Goal: Task Accomplishment & Management: Complete application form

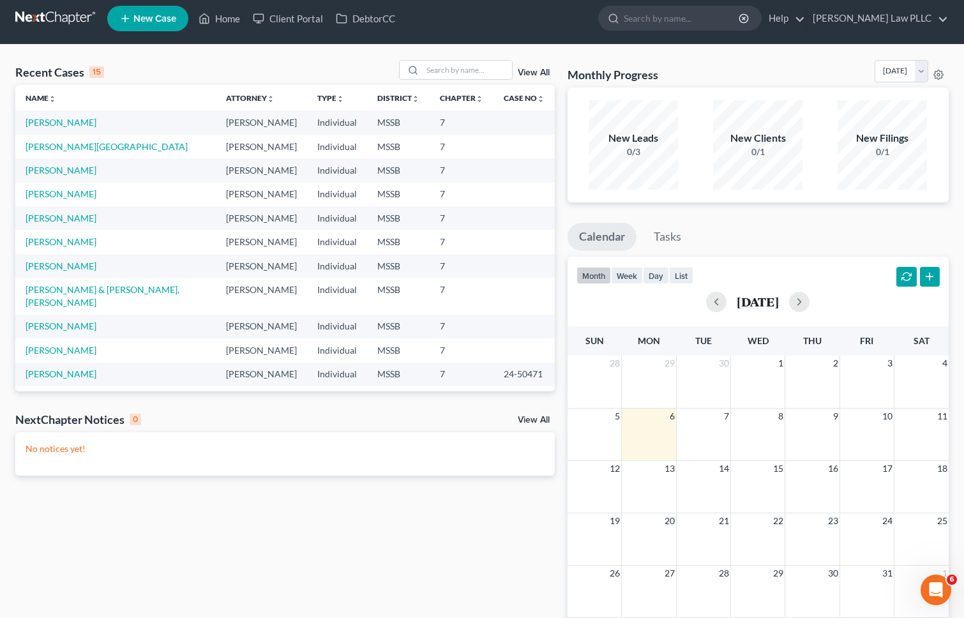
scroll to position [8, 0]
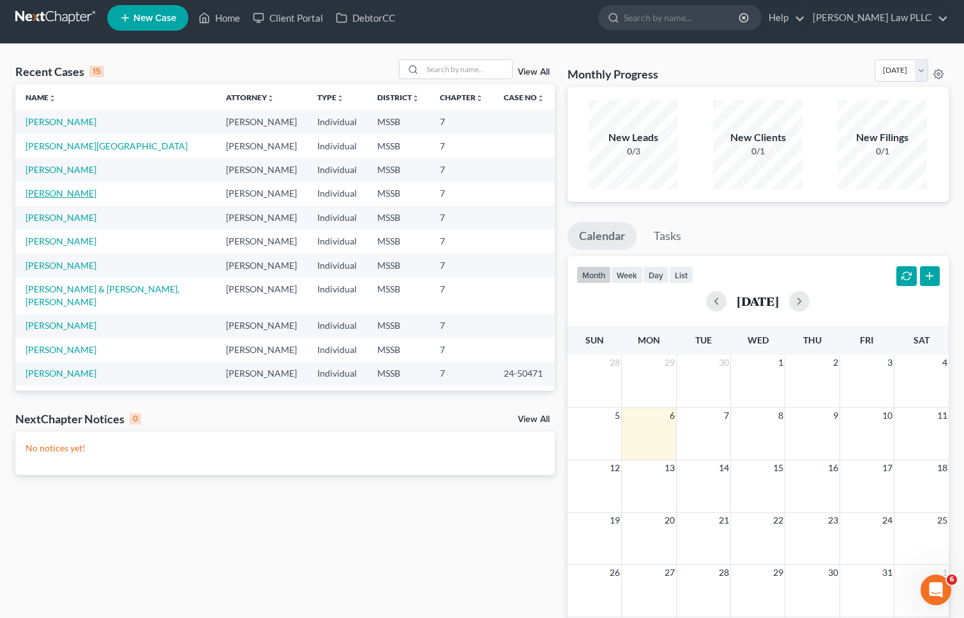
click at [59, 196] on link "[PERSON_NAME]" at bounding box center [61, 193] width 71 height 11
select select "0"
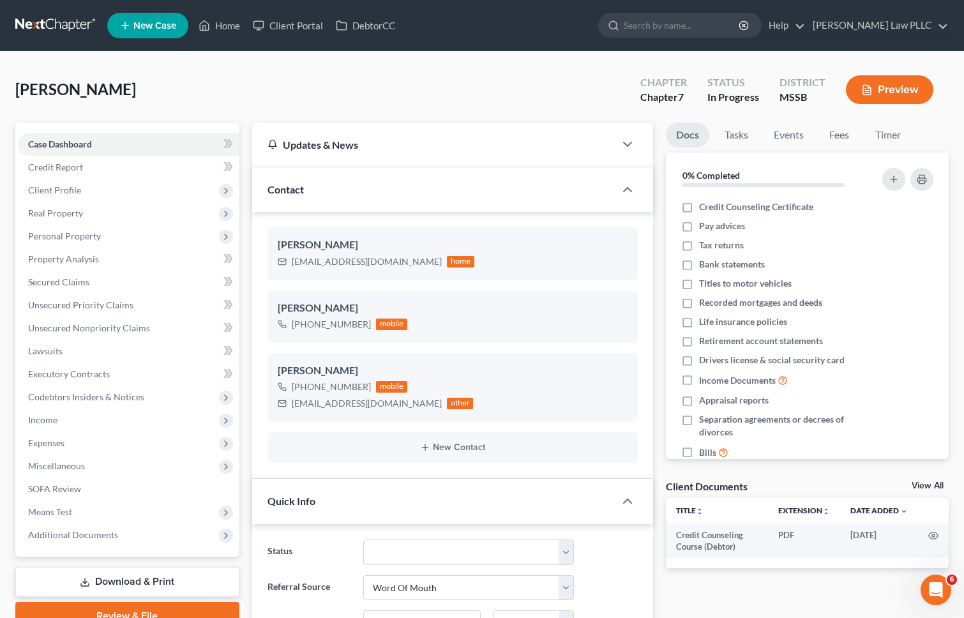
scroll to position [227, 0]
click at [80, 284] on span "Secured Claims" at bounding box center [58, 281] width 61 height 11
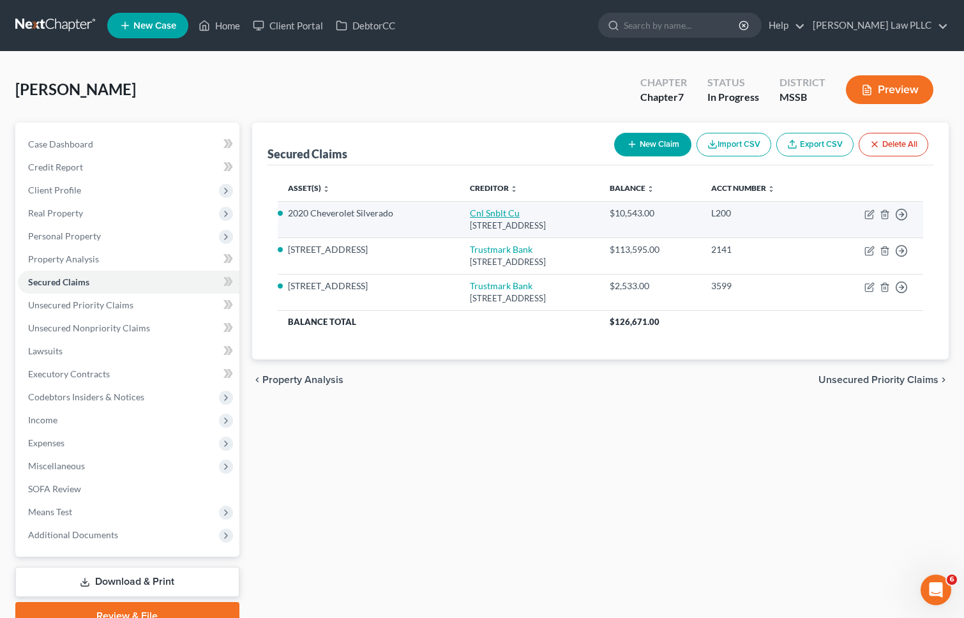
click at [470, 213] on link "Cnl Snblt Cu" at bounding box center [495, 212] width 50 height 11
select select "25"
select select "4"
select select "0"
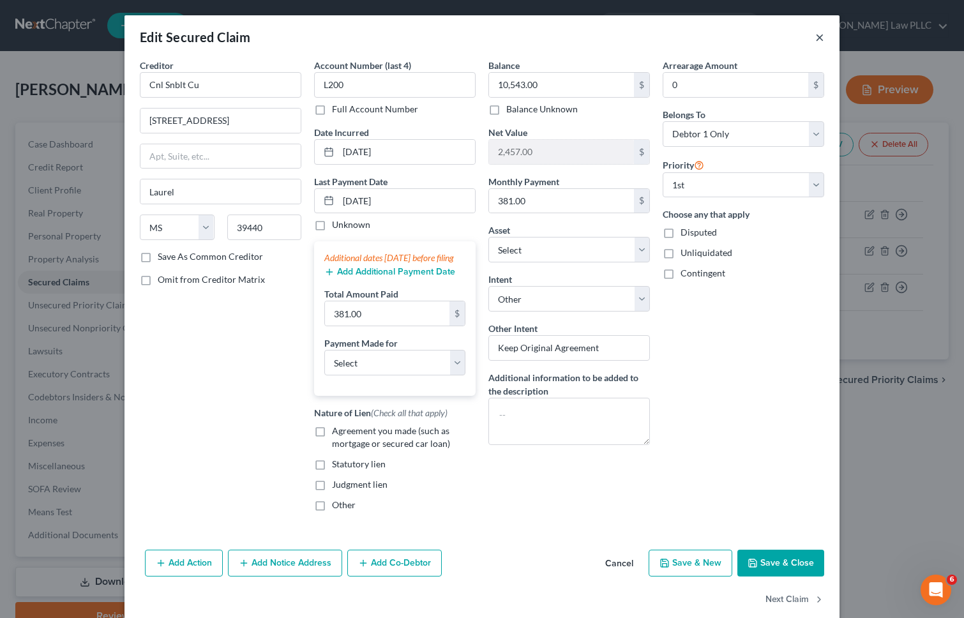
click at [821, 35] on button "×" at bounding box center [819, 36] width 9 height 15
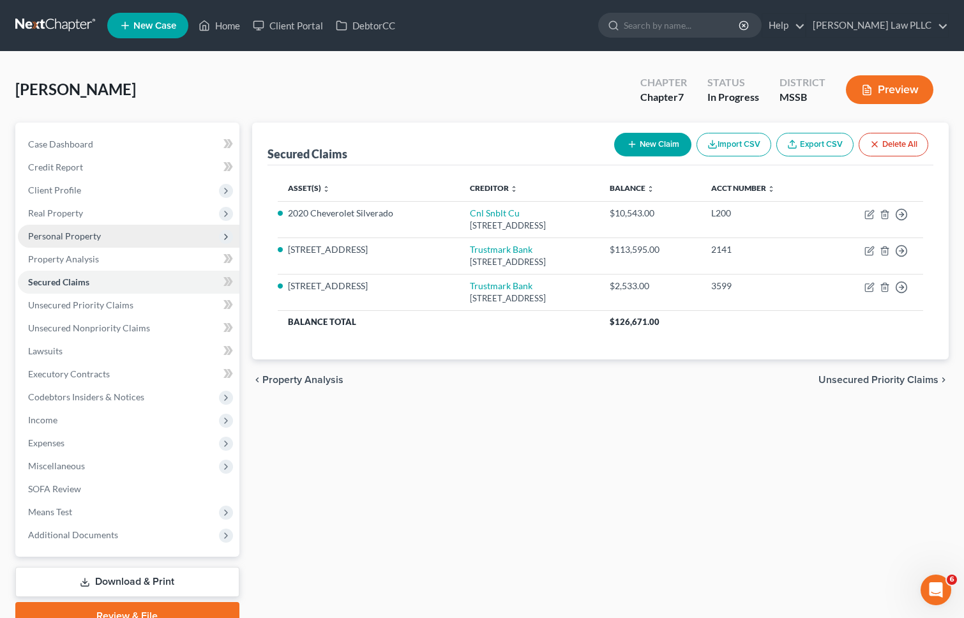
click at [61, 231] on span "Personal Property" at bounding box center [64, 235] width 73 height 11
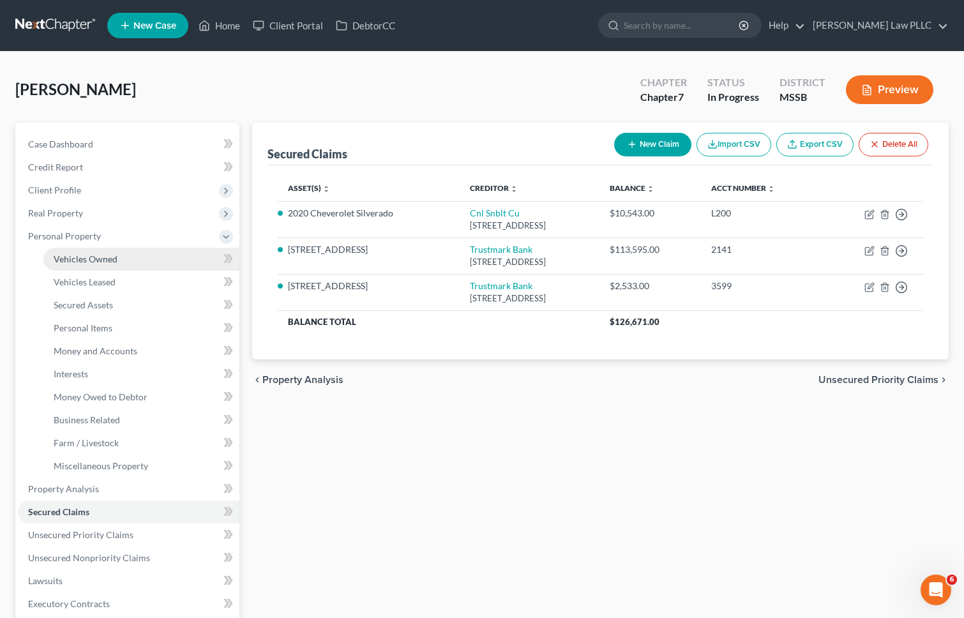
click at [68, 260] on span "Vehicles Owned" at bounding box center [86, 258] width 64 height 11
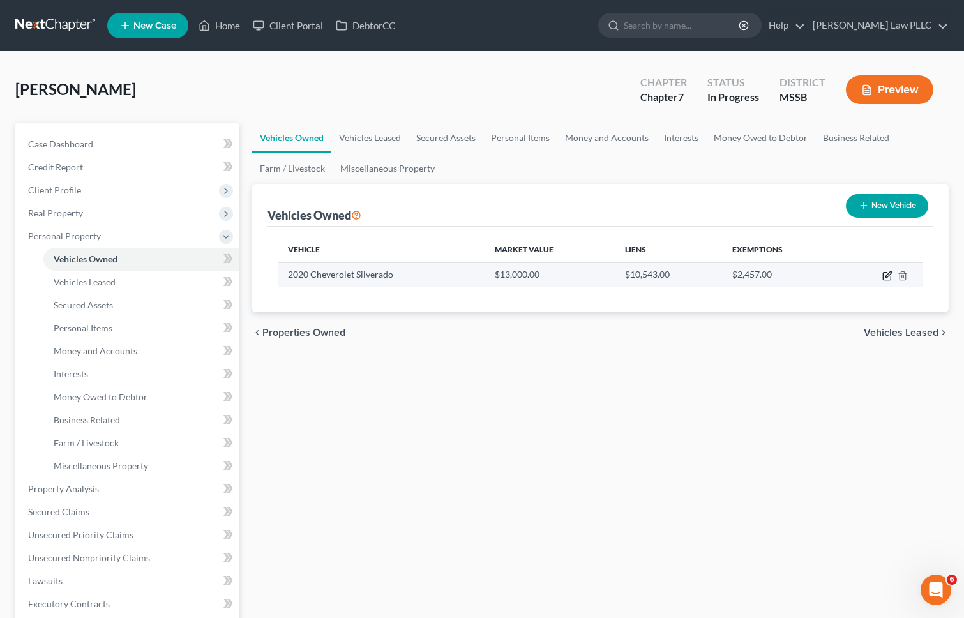
click at [887, 276] on icon "button" at bounding box center [888, 274] width 6 height 6
select select "1"
select select "6"
select select "2"
select select "0"
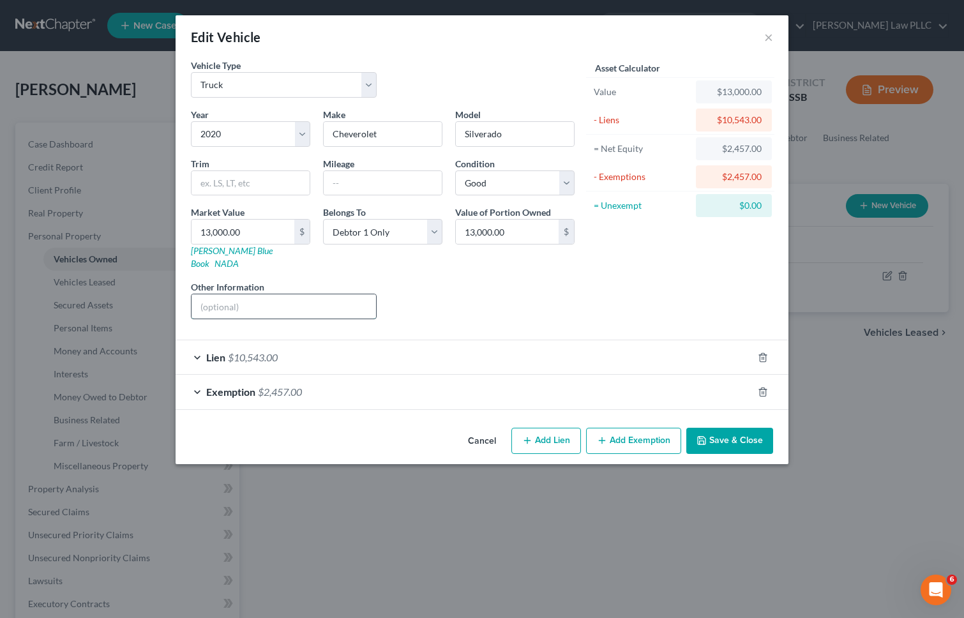
click at [213, 294] on input "text" at bounding box center [283, 306] width 184 height 24
paste input "[US_VEHICLE_IDENTIFICATION_NUMBER]"
type input "[US_VEHICLE_IDENTIFICATION_NUMBER]"
click at [476, 299] on div "Liens Select" at bounding box center [482, 299] width 199 height 39
click at [869, 360] on div "Edit Vehicle × Vehicle Type Select Automobile Truck Trailer Watercraft Aircraft…" at bounding box center [482, 309] width 964 height 618
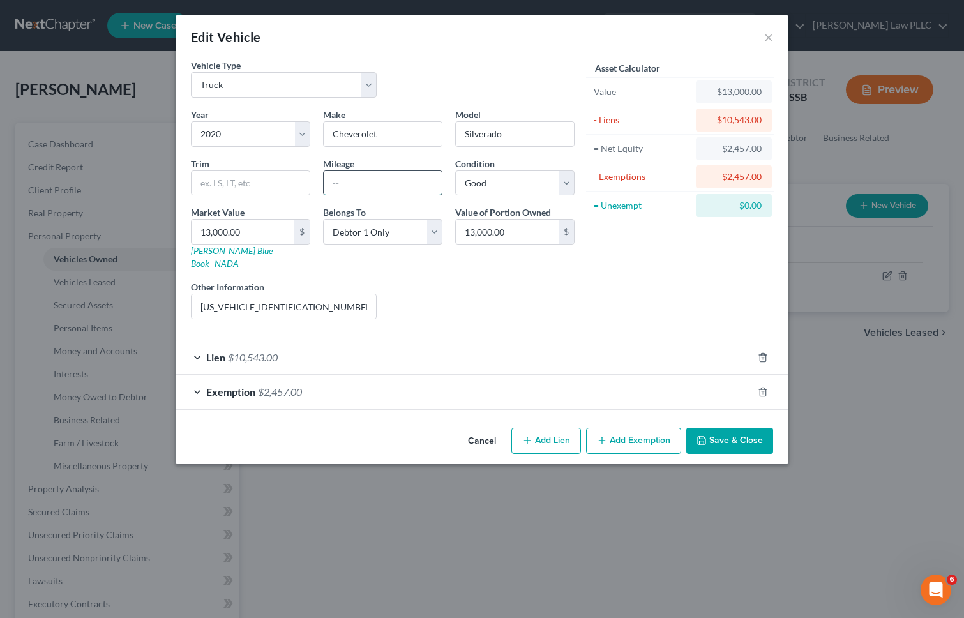
click at [343, 186] on input "text" at bounding box center [383, 183] width 118 height 24
type input "110700"
click at [564, 185] on select "Select Excellent Very Good Good Fair Poor" at bounding box center [514, 183] width 119 height 26
select select "3"
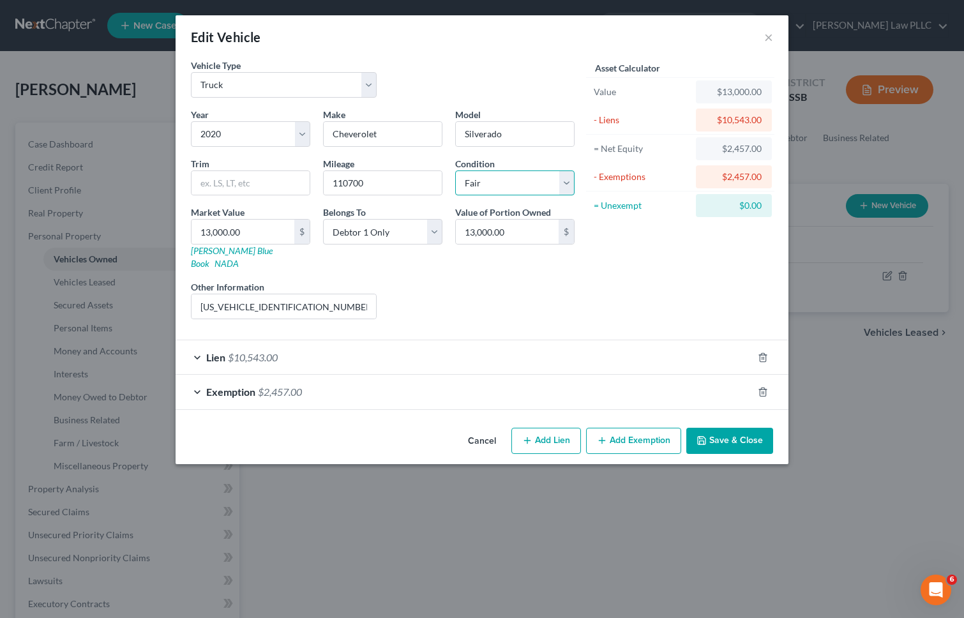
click at [455, 170] on select "Select Excellent Very Good Good Fair Poor" at bounding box center [514, 183] width 119 height 26
click at [874, 378] on div "Edit Vehicle × Vehicle Type Select Automobile Truck Trailer Watercraft Aircraft…" at bounding box center [482, 309] width 964 height 618
click at [222, 225] on input "13,000.00" at bounding box center [242, 232] width 103 height 24
paste input "6,937"
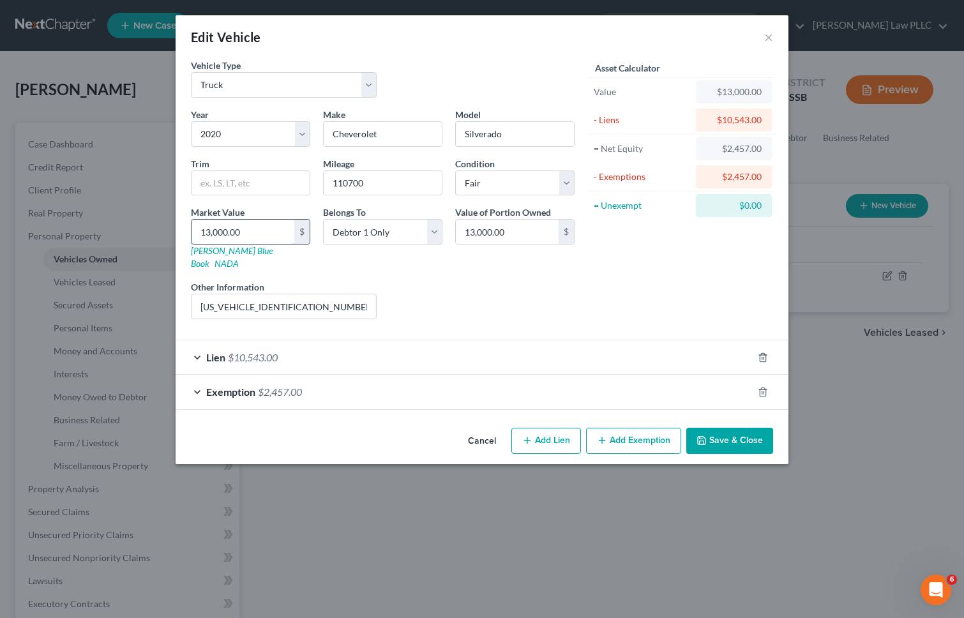
type input "16,937"
type input "16,937.00"
type input "16,937"
click at [468, 308] on div "Year Select 2026 2025 2024 2023 2022 2021 2020 2019 2018 2017 2016 2015 2014 20…" at bounding box center [382, 218] width 396 height 221
click at [440, 266] on div "Year Select 2026 2025 2024 2023 2022 2021 2020 2019 2018 2017 2016 2015 2014 20…" at bounding box center [382, 218] width 396 height 221
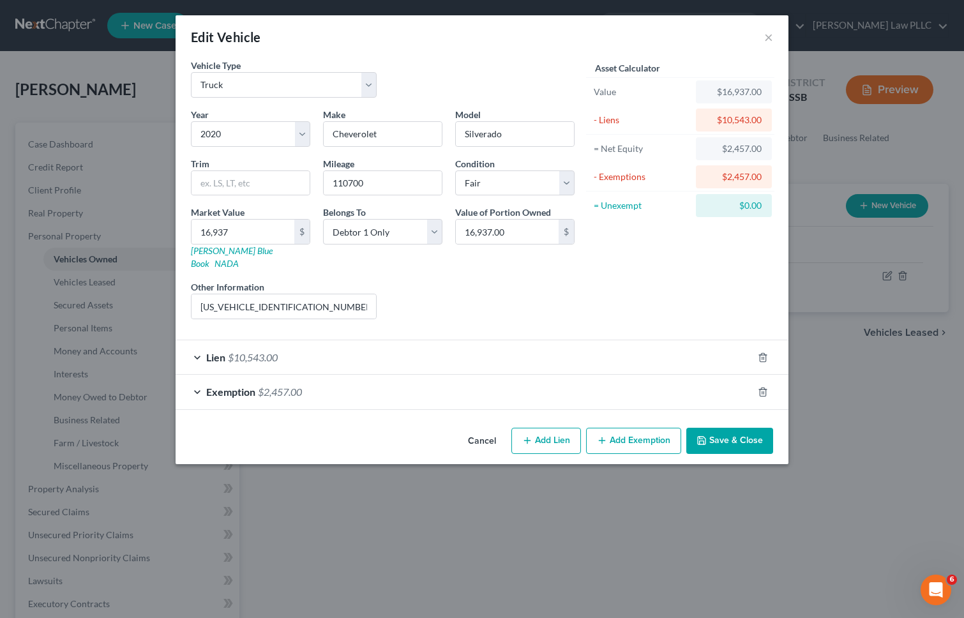
click at [440, 266] on div "Year Select 2026 2025 2024 2023 2022 2021 2020 2019 2018 2017 2016 2015 2014 20…" at bounding box center [382, 218] width 396 height 221
click at [740, 434] on button "Save & Close" at bounding box center [729, 441] width 87 height 27
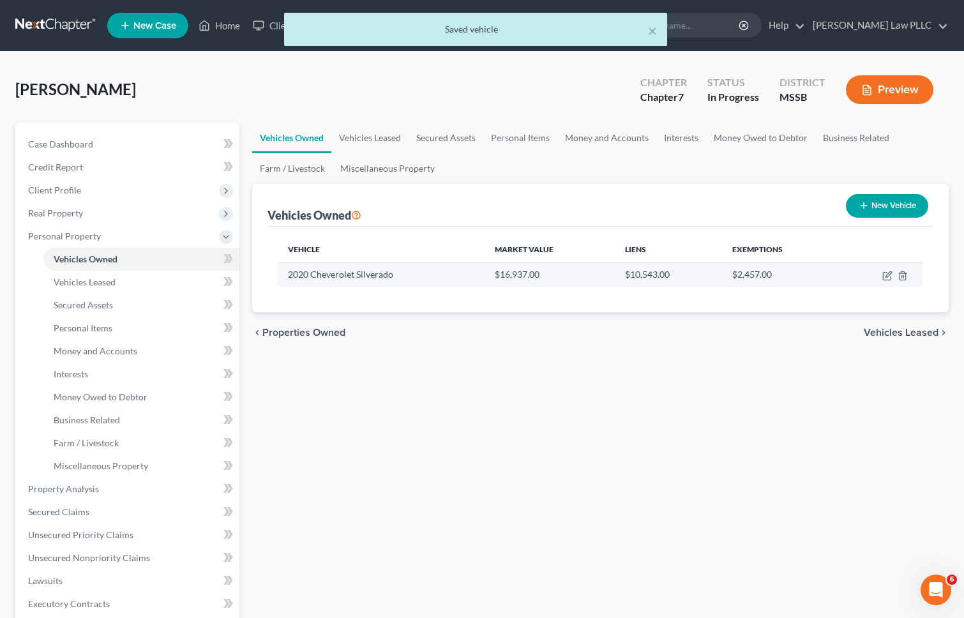
click at [367, 273] on td "2020 Cheverolet Silverado" at bounding box center [381, 274] width 207 height 24
click at [886, 278] on icon "button" at bounding box center [887, 276] width 10 height 10
select select "1"
select select "6"
select select "3"
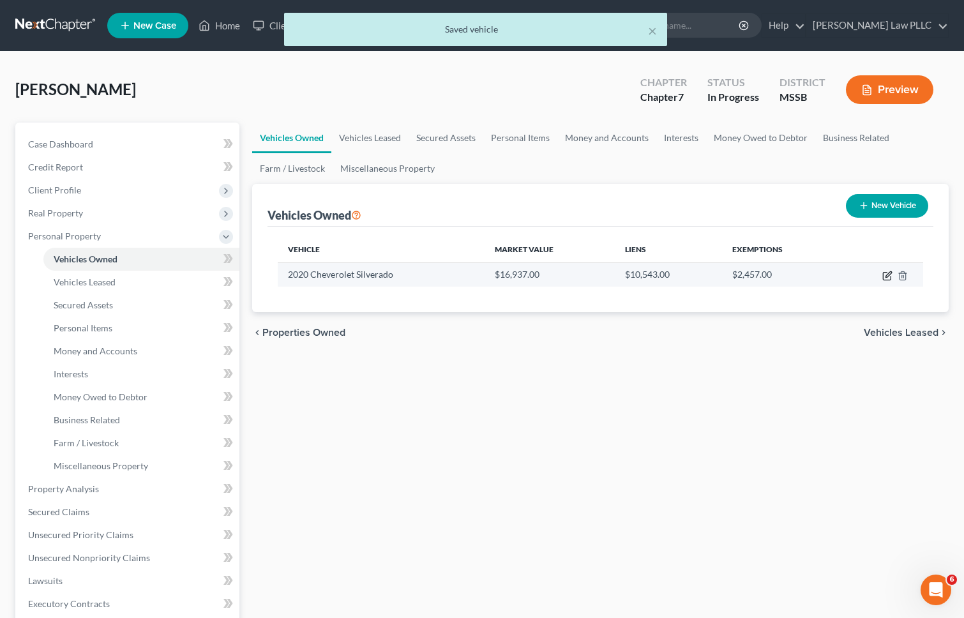
select select "0"
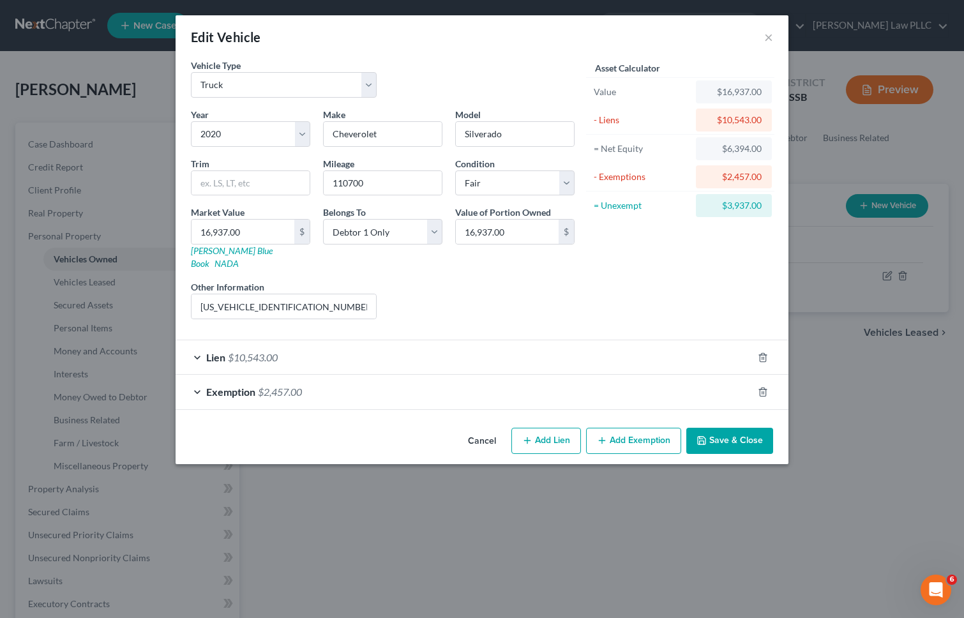
click at [356, 376] on div "Exemption $2,457.00" at bounding box center [464, 392] width 577 height 34
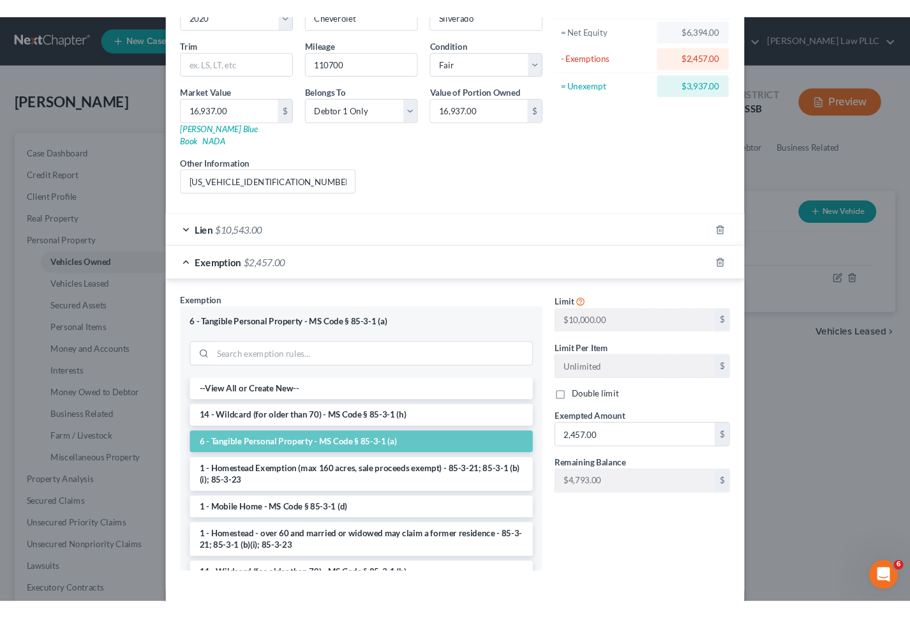
scroll to position [178, 0]
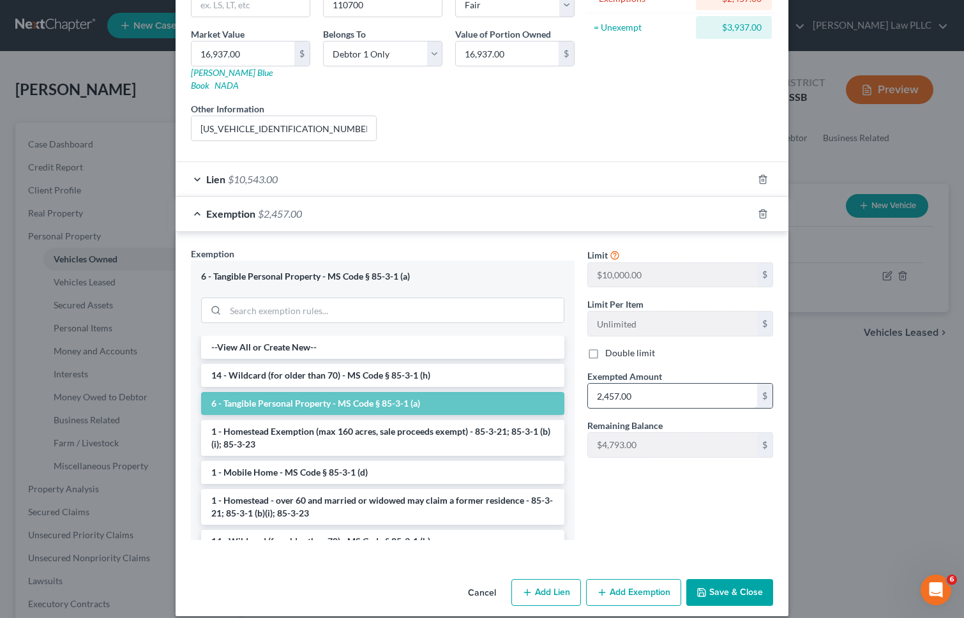
click at [606, 384] on input "2,457.00" at bounding box center [672, 396] width 169 height 24
type input "7,250"
click at [726, 581] on button "Save & Close" at bounding box center [729, 592] width 87 height 27
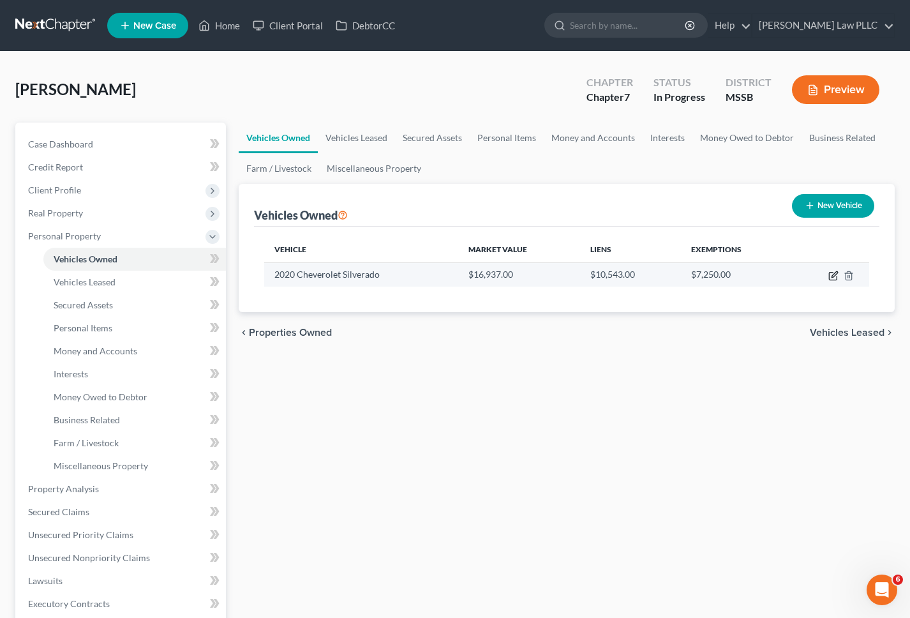
click at [831, 274] on icon "button" at bounding box center [833, 276] width 10 height 10
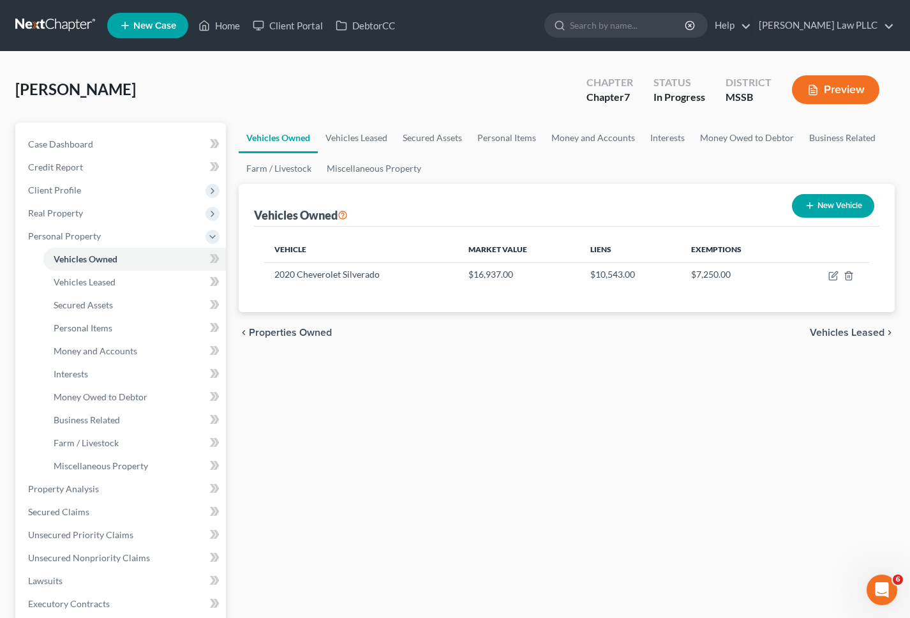
select select "1"
select select "6"
select select "3"
select select "0"
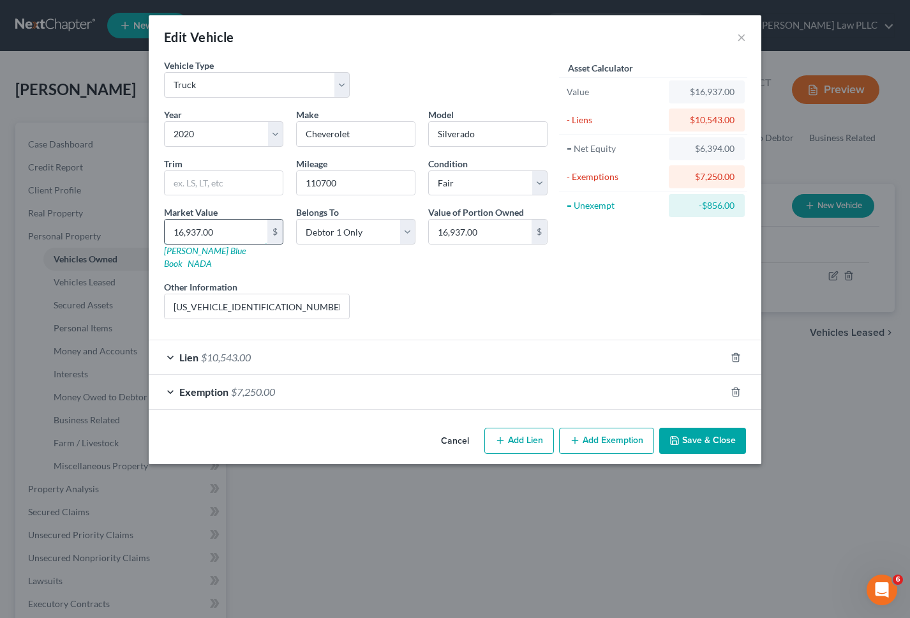
click at [193, 235] on input "16,937.00" at bounding box center [216, 232] width 103 height 24
type input "1"
type input "1.00"
type input "14"
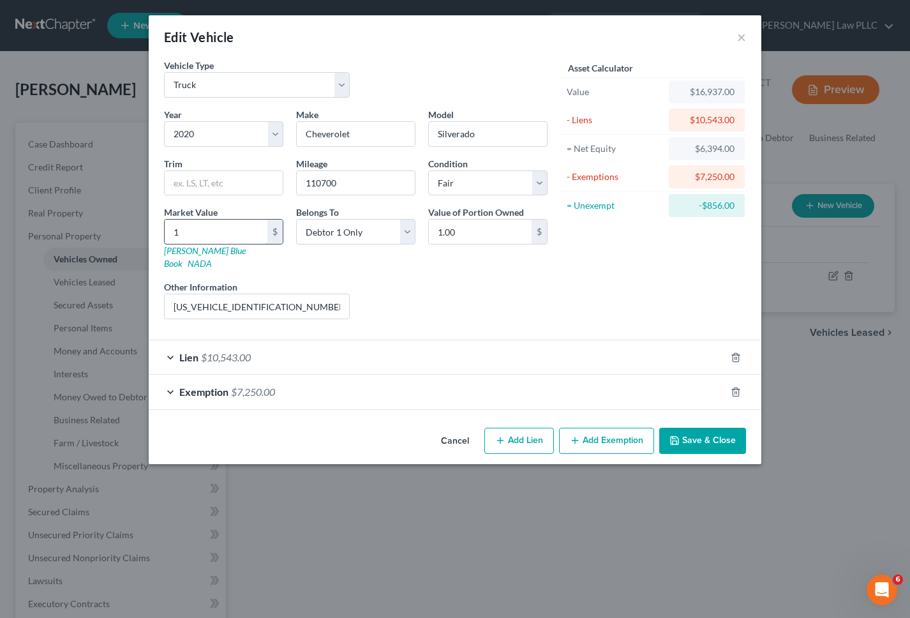
type input "14.00"
type input "141"
type input "141.00"
type input "1411"
type input "1,411.00"
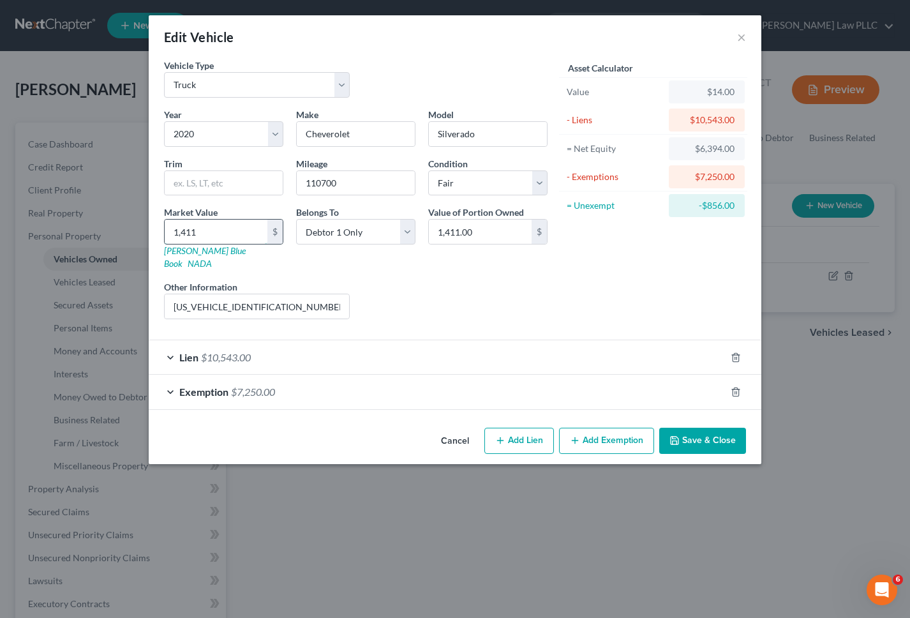
type input "1,4112"
type input "14,112.00"
type input "14,112"
click at [207, 386] on span "Exemption" at bounding box center [203, 392] width 49 height 12
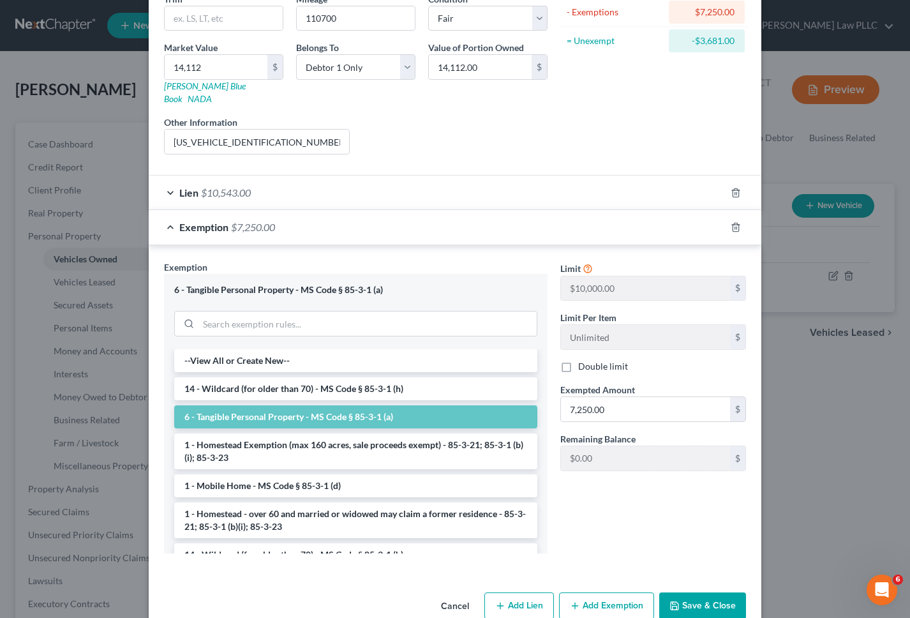
scroll to position [174, 0]
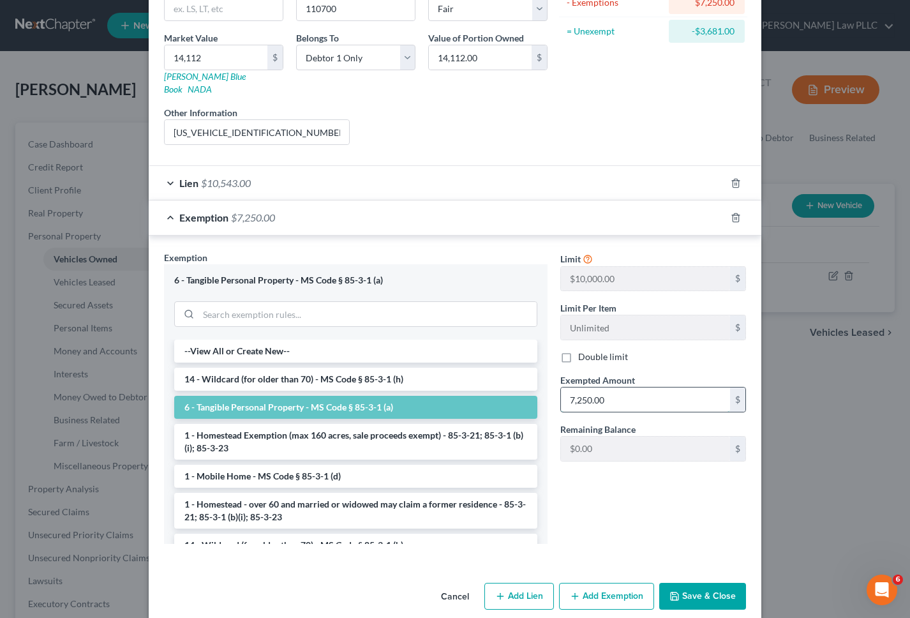
click at [594, 387] on input "7,250.00" at bounding box center [645, 399] width 169 height 24
drag, startPoint x: 577, startPoint y: 493, endPoint x: 585, endPoint y: 493, distance: 8.3
click at [583, 492] on div "Limit $10,000.00 $ Limit Per Item Unlimited $ Double limit Exempted Amount * $ …" at bounding box center [653, 402] width 199 height 303
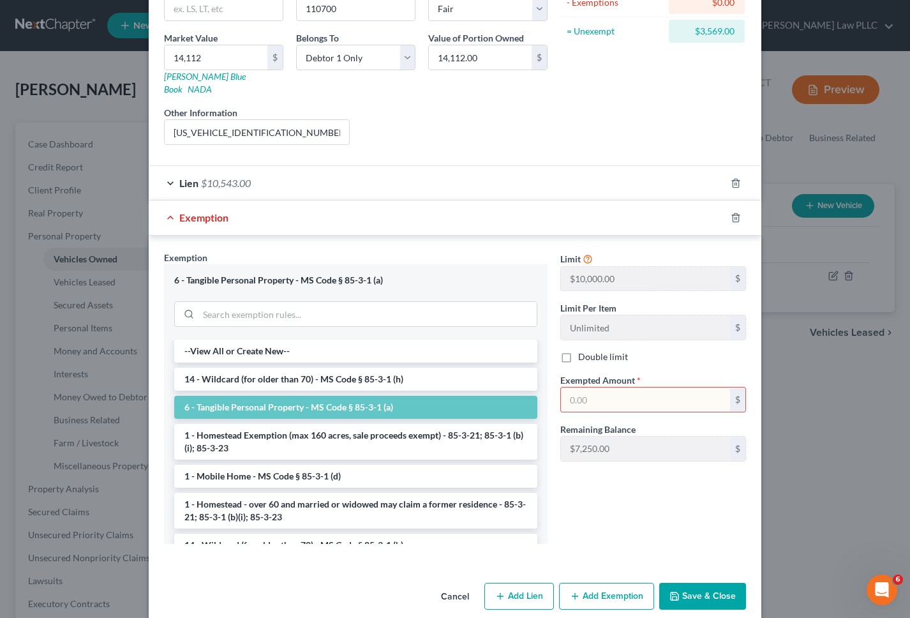
click at [687, 583] on button "Save & Close" at bounding box center [702, 596] width 87 height 27
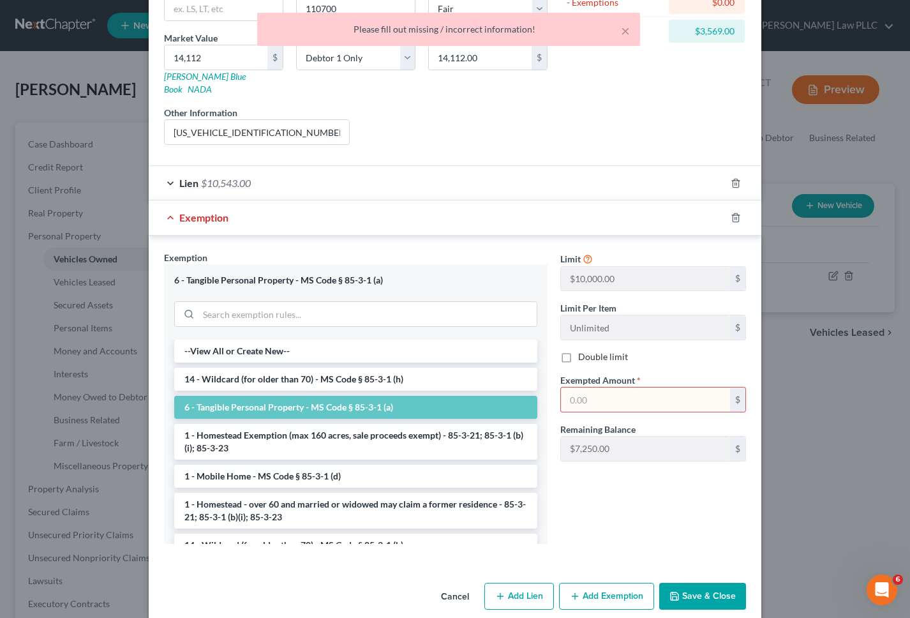
click at [584, 387] on input "text" at bounding box center [645, 399] width 169 height 24
type input "3,569"
click at [702, 583] on button "Save & Close" at bounding box center [702, 596] width 87 height 27
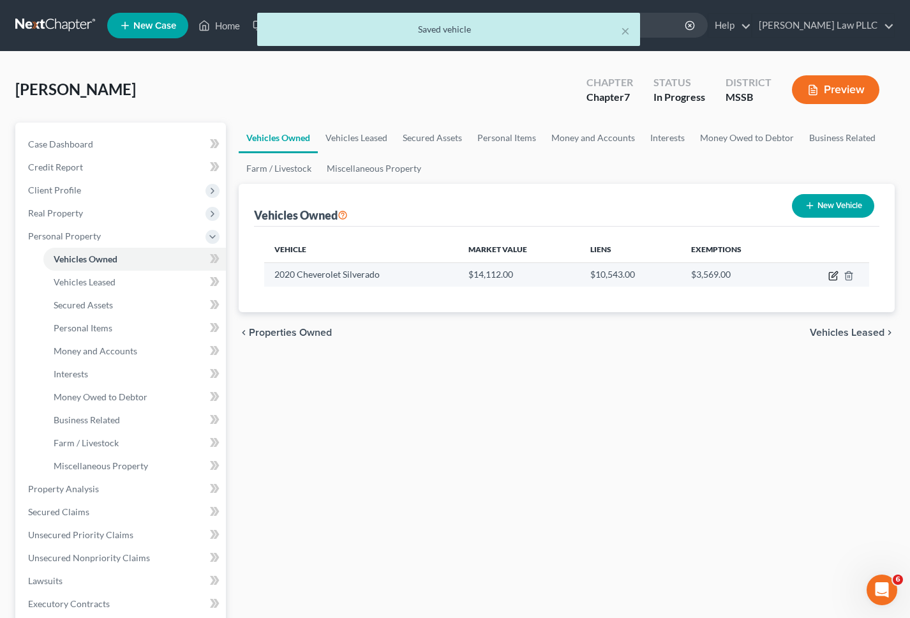
click at [837, 277] on icon "button" at bounding box center [833, 277] width 8 height 8
select select "1"
select select "6"
select select "3"
select select "0"
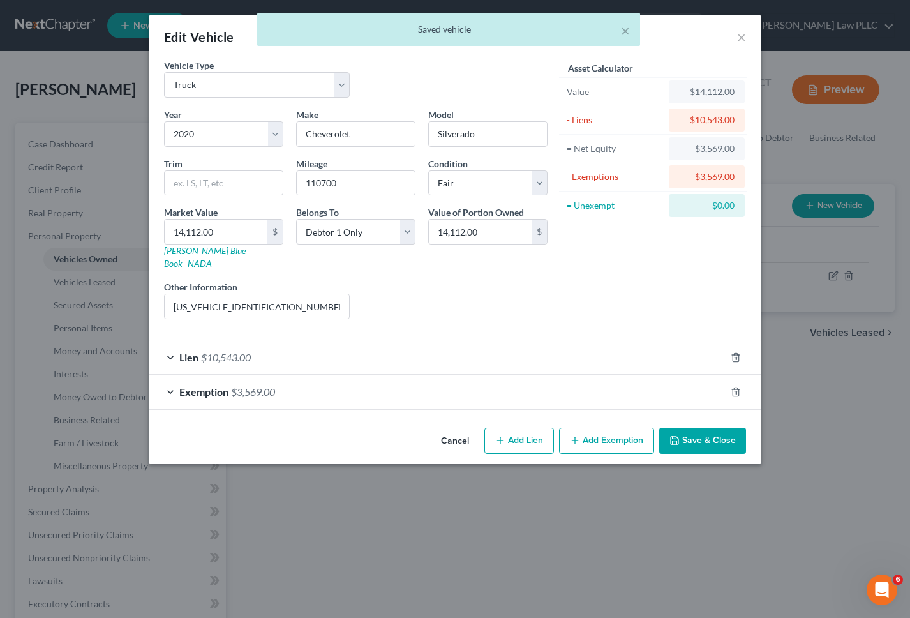
click at [691, 429] on button "Save & Close" at bounding box center [702, 441] width 87 height 27
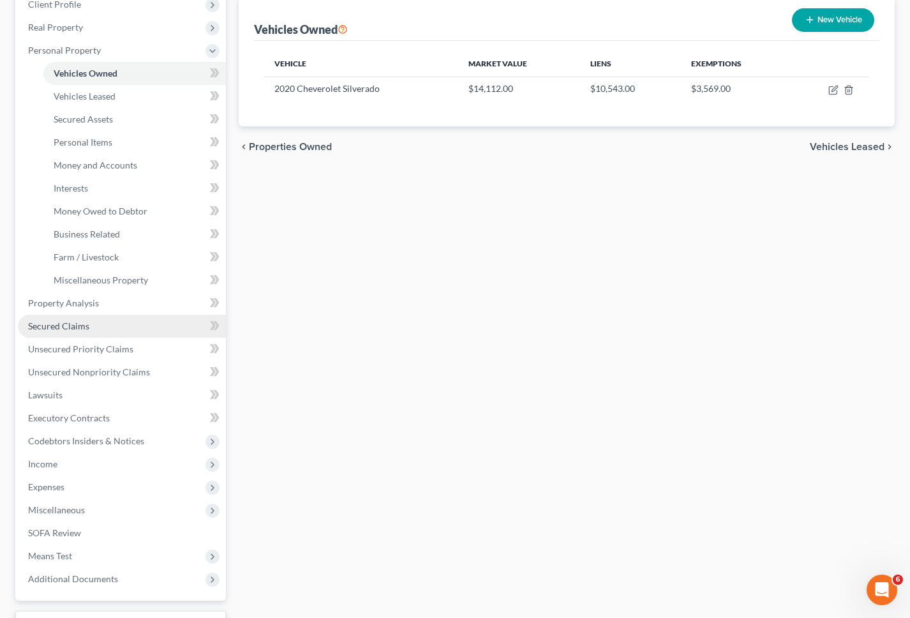
click at [78, 325] on span "Secured Claims" at bounding box center [58, 325] width 61 height 11
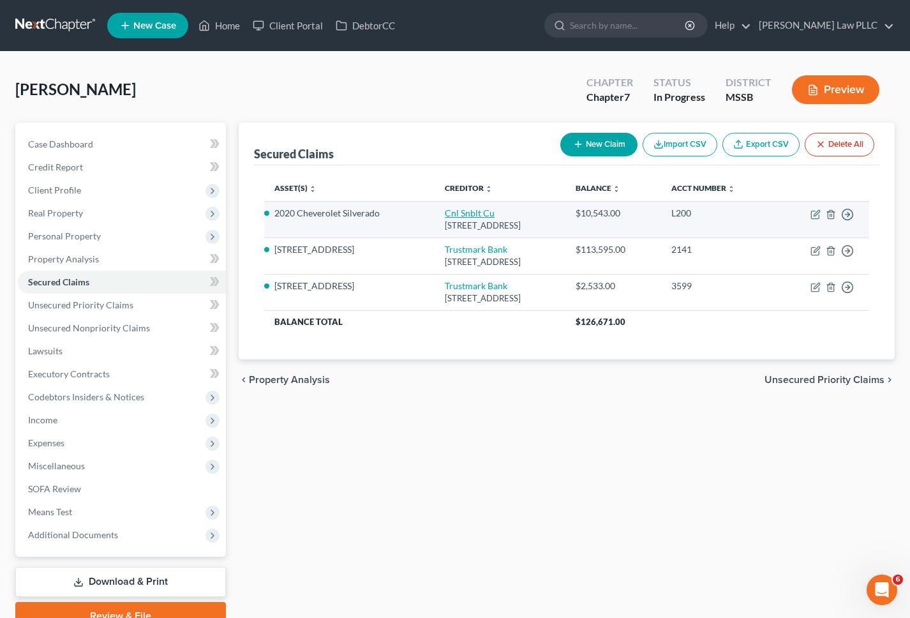
click at [451, 214] on link "Cnl Snblt Cu" at bounding box center [470, 212] width 50 height 11
select select "25"
select select "4"
select select "0"
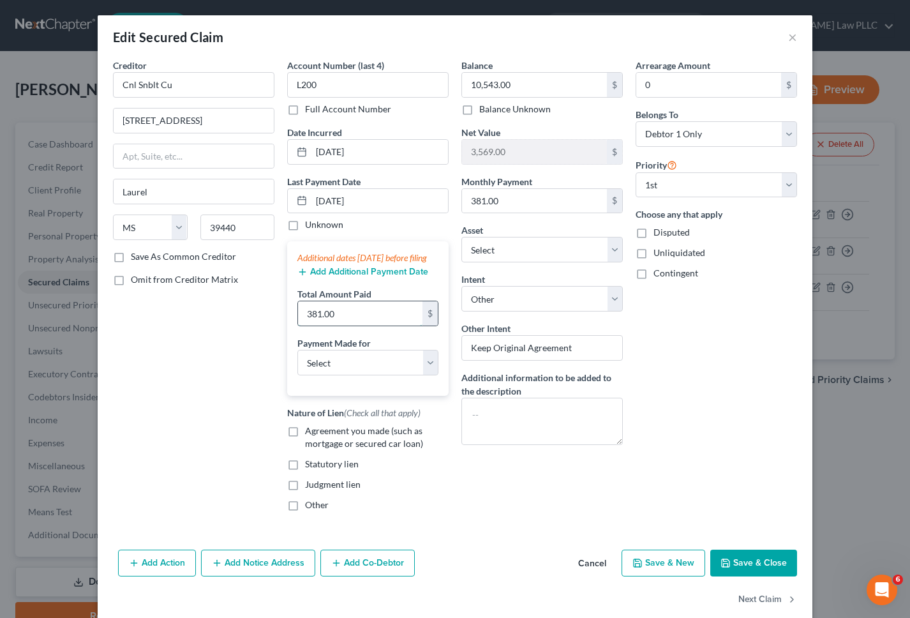
click at [313, 326] on input "381.00" at bounding box center [360, 313] width 124 height 24
click at [319, 375] on select "Select Car Credit Card Loan Repayment Mortgage Other Suppliers Or Vendors" at bounding box center [367, 363] width 141 height 26
click at [328, 326] on input "696.30" at bounding box center [360, 313] width 124 height 24
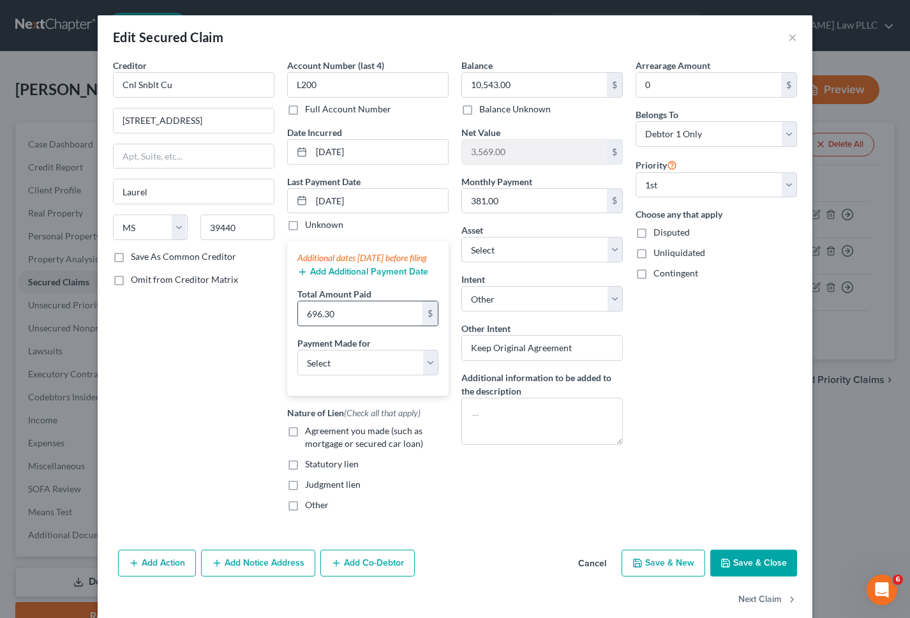
click at [328, 326] on input "696.30" at bounding box center [360, 313] width 124 height 24
type input "381.00"
click at [675, 544] on div "Creditor * Cnl Snblt Cu [STREET_ADDRESS] [GEOGRAPHIC_DATA] [US_STATE][GEOGRAPHI…" at bounding box center [455, 302] width 715 height 486
click at [592, 574] on button "Cancel" at bounding box center [592, 564] width 49 height 26
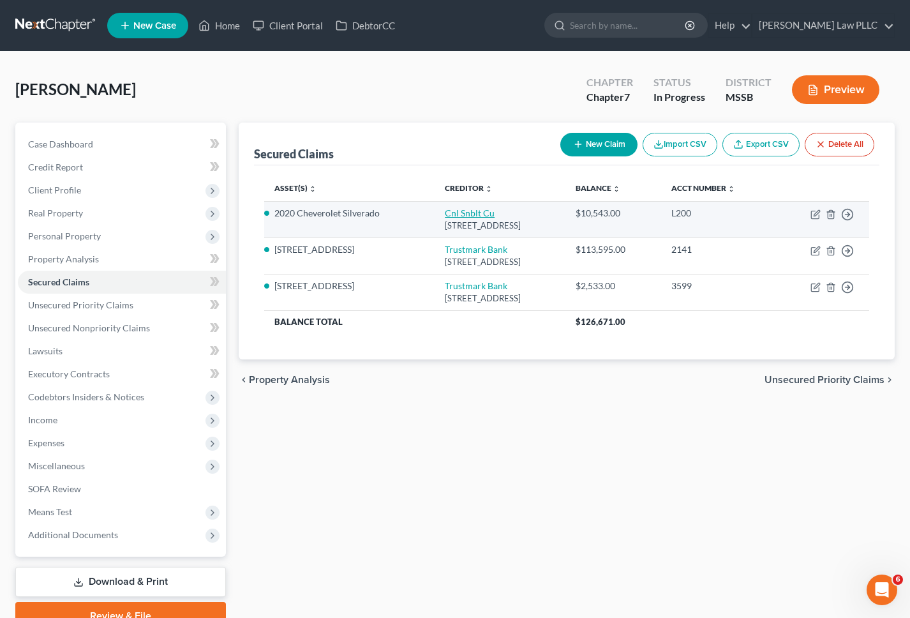
click at [453, 216] on link "Cnl Snblt Cu" at bounding box center [470, 212] width 50 height 11
select select "25"
select select "3"
select select "4"
select select "0"
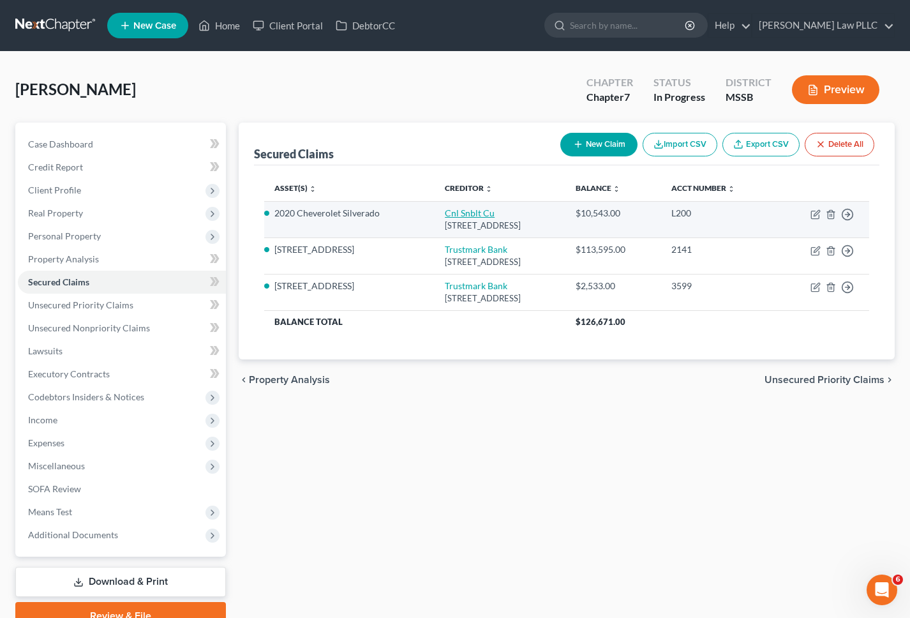
select select "0"
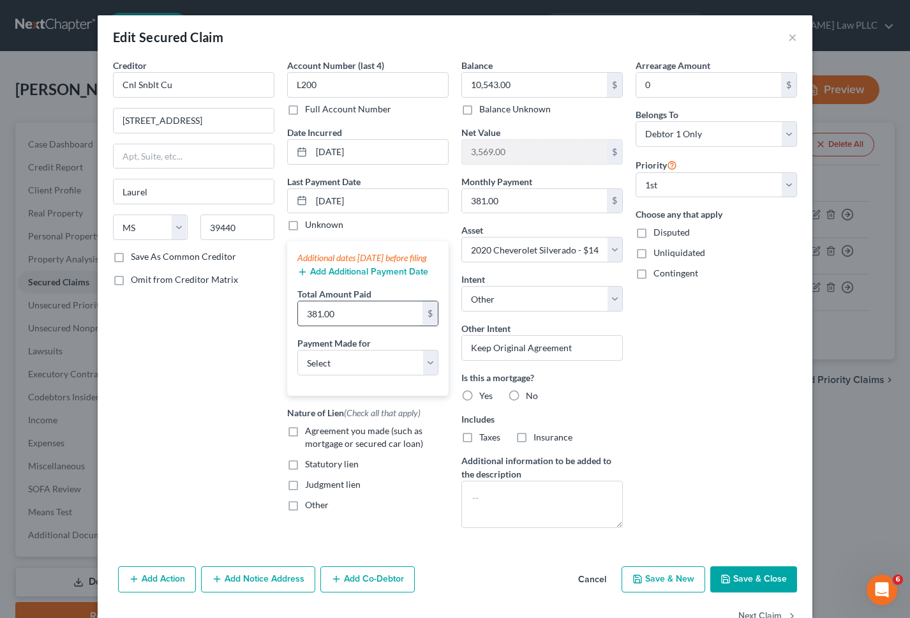
click at [336, 324] on input "381.00" at bounding box center [360, 313] width 124 height 24
type input "696.30"
click at [334, 375] on select "Select Car Credit Card Loan Repayment Mortgage Other Suppliers Or Vendors" at bounding box center [367, 363] width 141 height 26
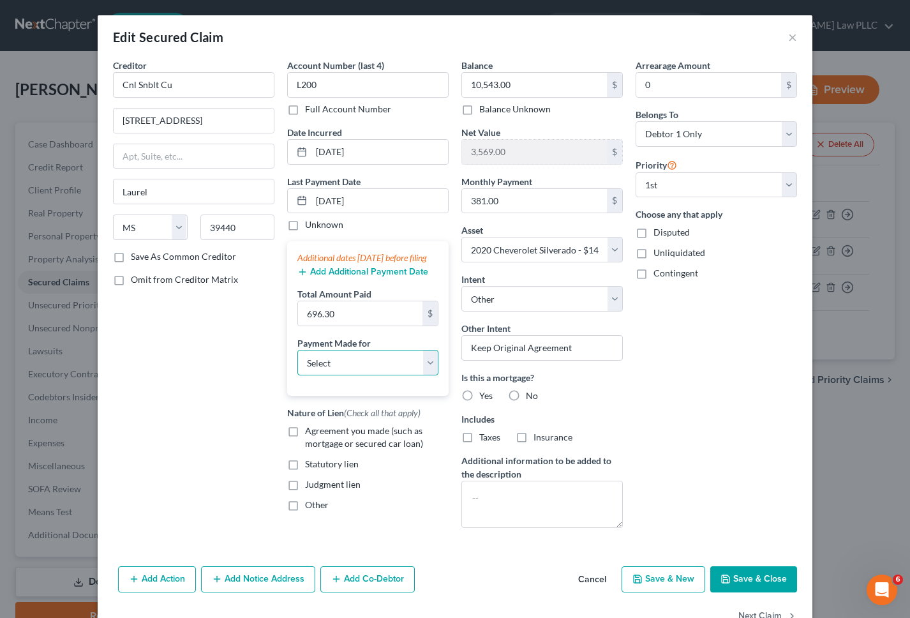
select select "0"
click at [297, 363] on select "Select Car Credit Card Loan Repayment Mortgage Other Suppliers Or Vendors" at bounding box center [367, 363] width 141 height 26
click at [338, 277] on button "Add Additional Payment Date" at bounding box center [362, 272] width 131 height 10
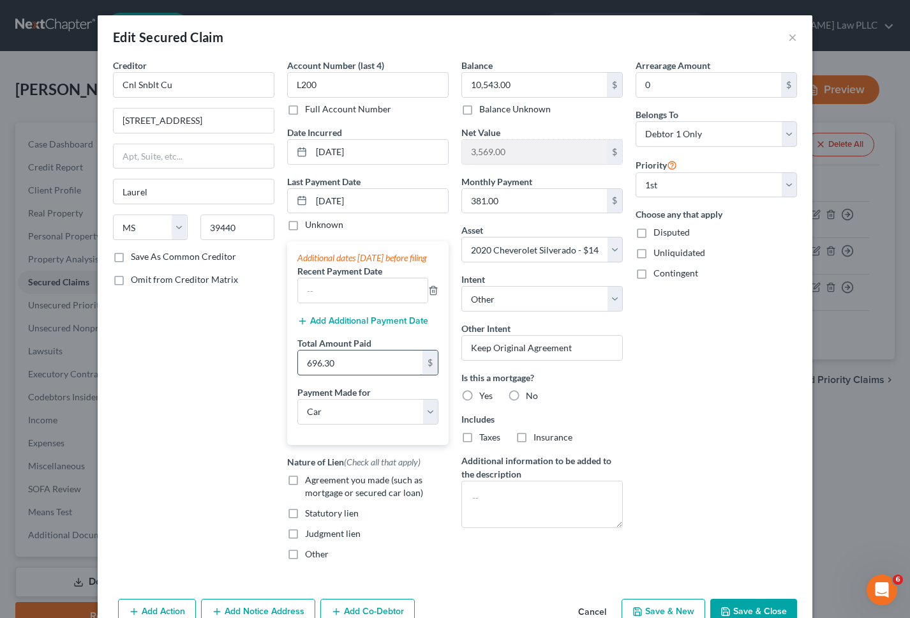
click at [322, 375] on input "696.30" at bounding box center [360, 362] width 124 height 24
type input "384"
click at [331, 302] on input "text" at bounding box center [363, 290] width 130 height 24
type input "[DATE]"
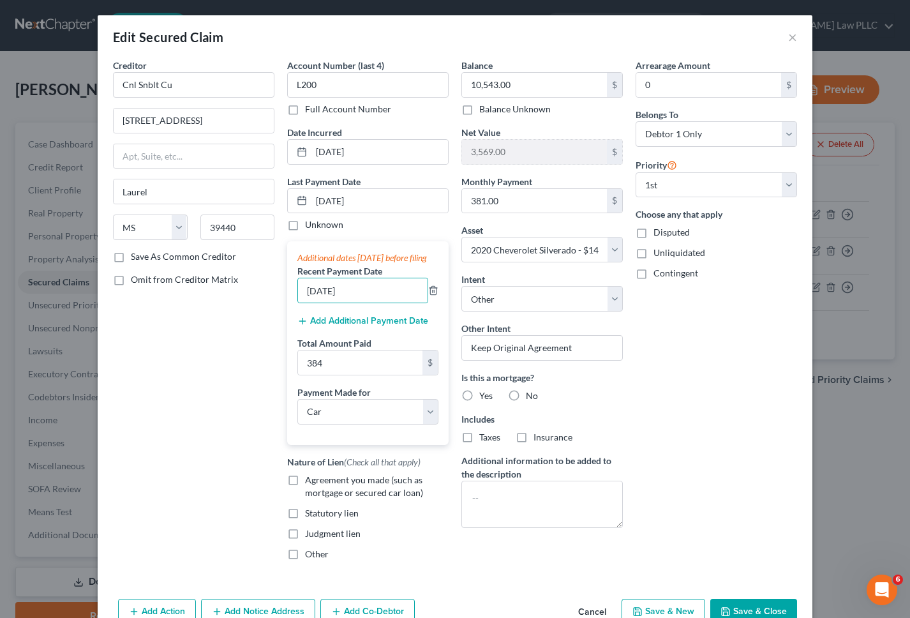
click at [404, 259] on div "Additional dates [DATE] before filing" at bounding box center [367, 257] width 141 height 13
click at [310, 326] on button "Add Additional Payment Date" at bounding box center [362, 321] width 131 height 10
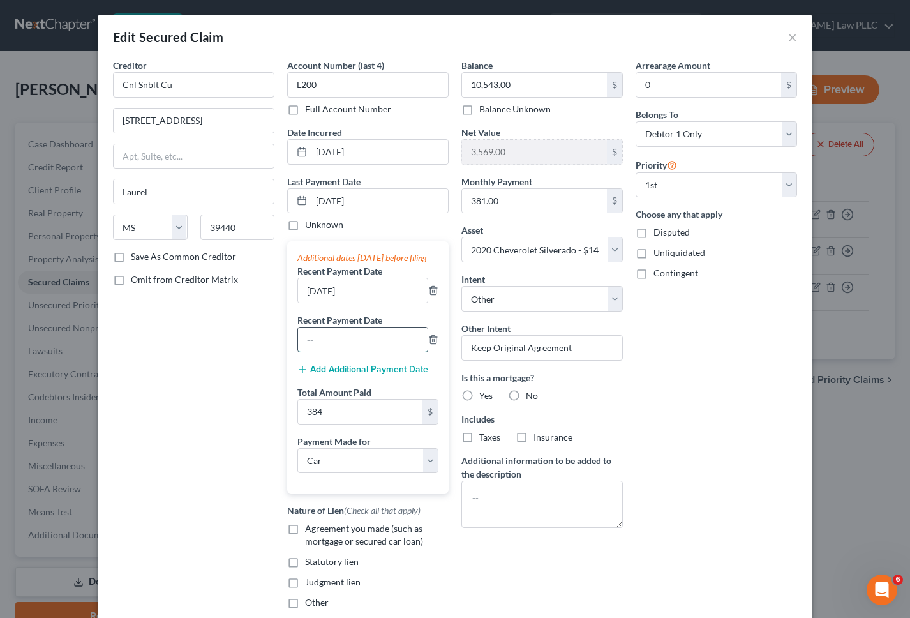
click at [313, 350] on input "text" at bounding box center [363, 339] width 130 height 24
type input "[DATE]"
click at [327, 390] on div "Additional dates [DATE] before filing Recent Payment Date [DATE] Recent Payment…" at bounding box center [367, 367] width 161 height 252
click at [332, 375] on button "Add Additional Payment Date" at bounding box center [362, 369] width 131 height 10
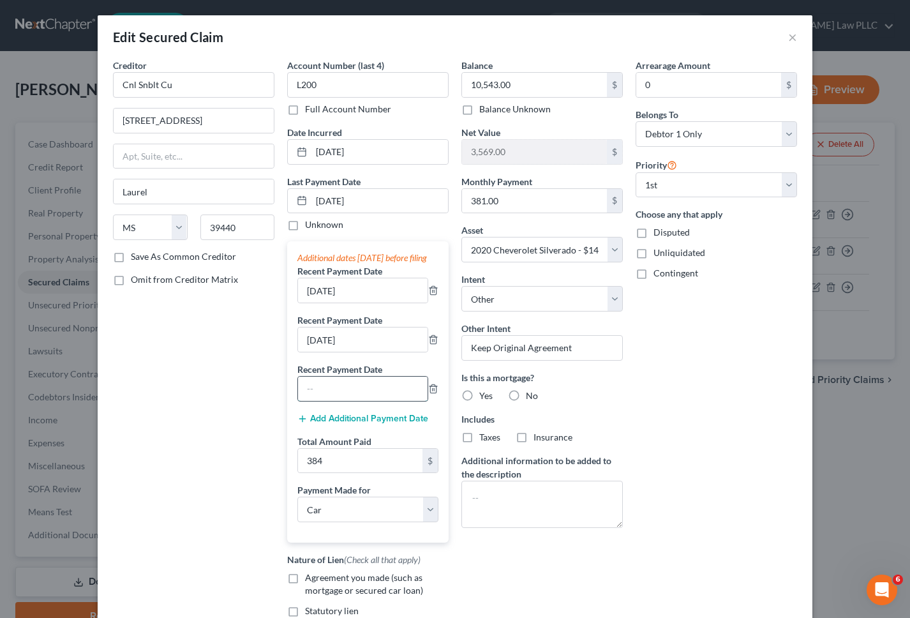
click at [327, 398] on input "text" at bounding box center [363, 389] width 130 height 24
type input "[DATE]"
click at [329, 424] on button "Add Additional Payment Date" at bounding box center [362, 419] width 131 height 10
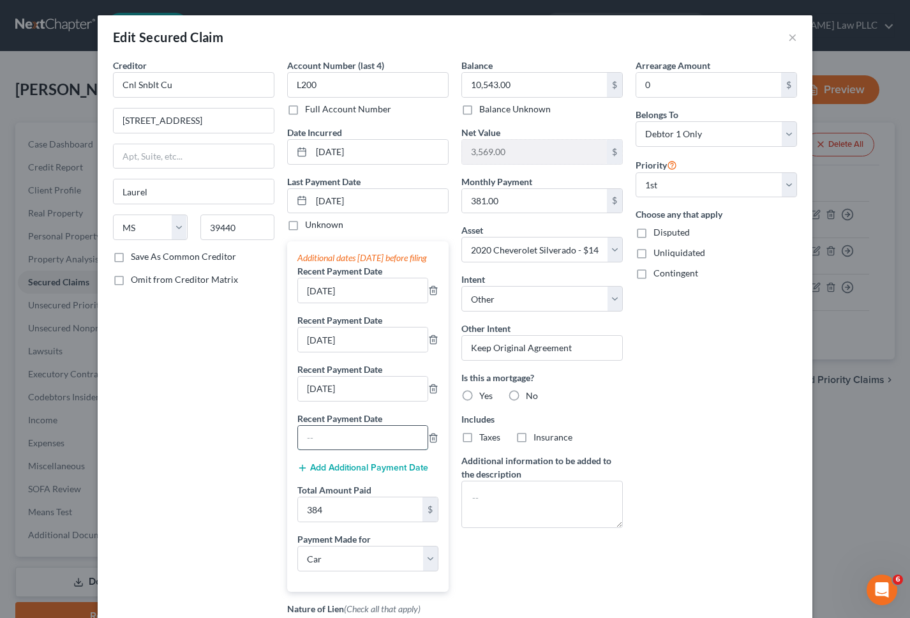
click at [321, 450] on input "text" at bounding box center [363, 438] width 130 height 24
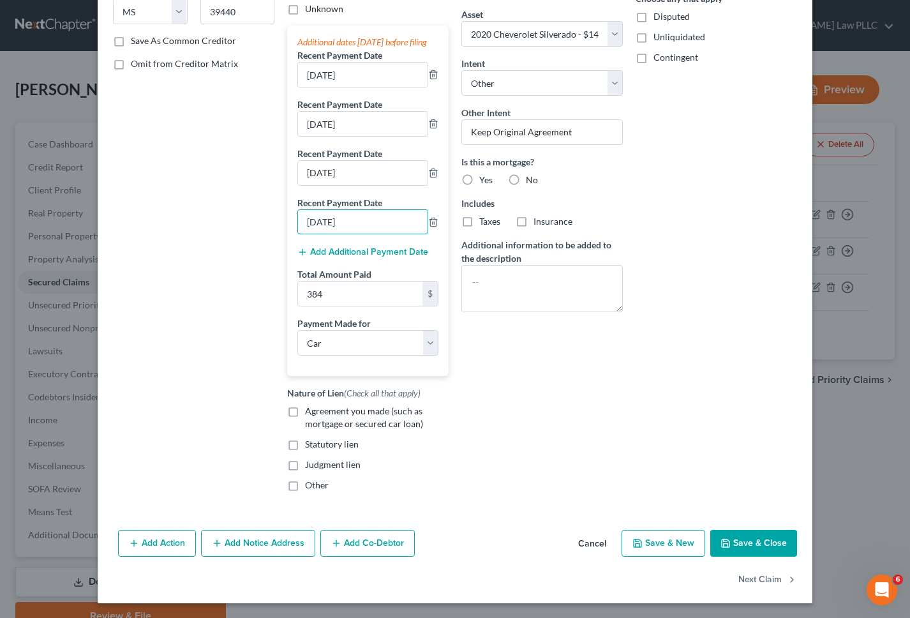
scroll to position [217, 0]
type input "[DATE]"
click at [522, 405] on div "Balance 10,543.00 $ Balance Unknown Balance Undetermined 10,543.00 $ Balance Un…" at bounding box center [542, 171] width 174 height 659
click at [324, 303] on input "384" at bounding box center [360, 293] width 124 height 24
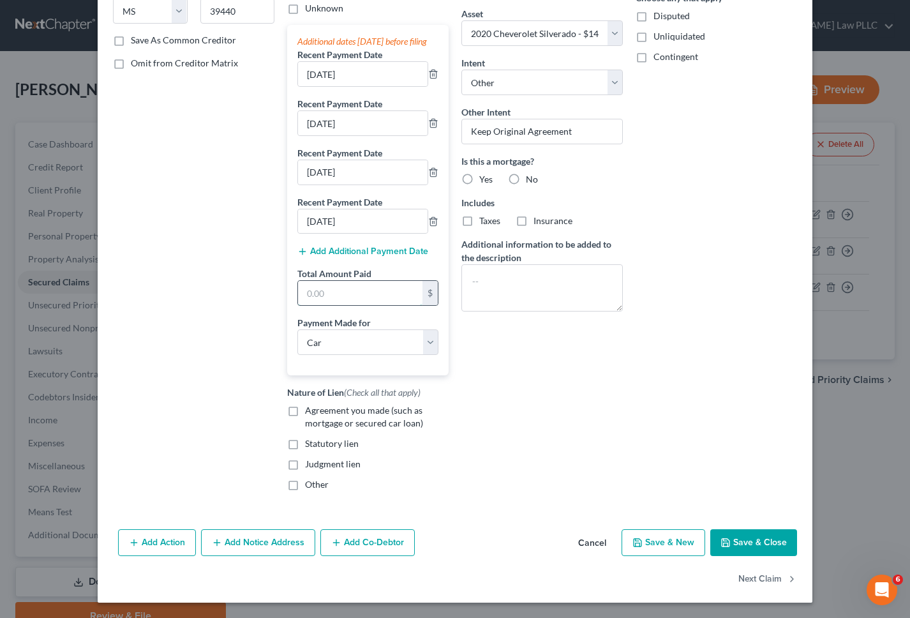
click at [320, 305] on input "text" at bounding box center [360, 293] width 124 height 24
paste input "4,658.3"
type input "4,658.3"
click at [246, 306] on div "Creditor * Cnl Snblt Cu [STREET_ADDRESS] [GEOGRAPHIC_DATA] [US_STATE][GEOGRAPHI…" at bounding box center [194, 171] width 174 height 659
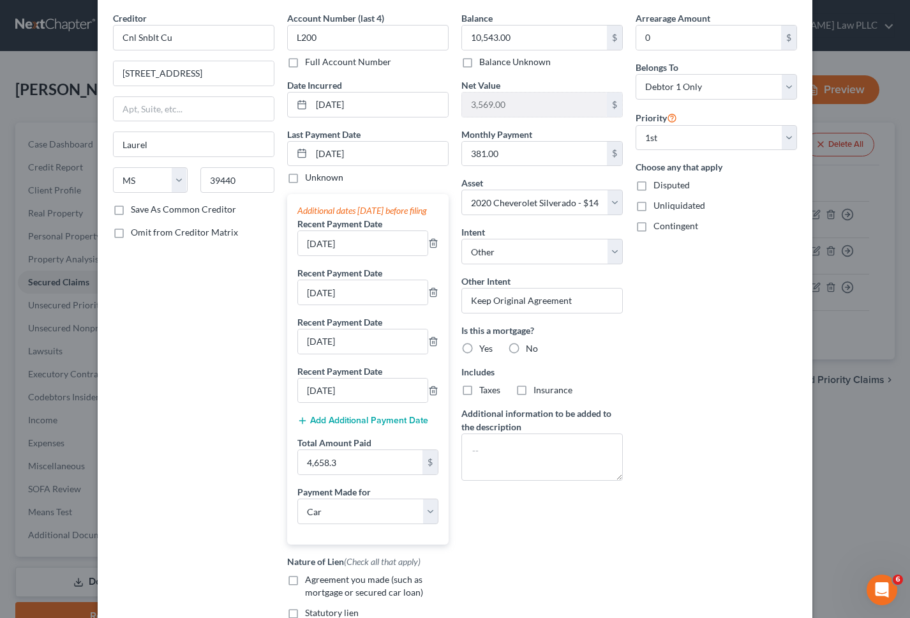
scroll to position [50, 0]
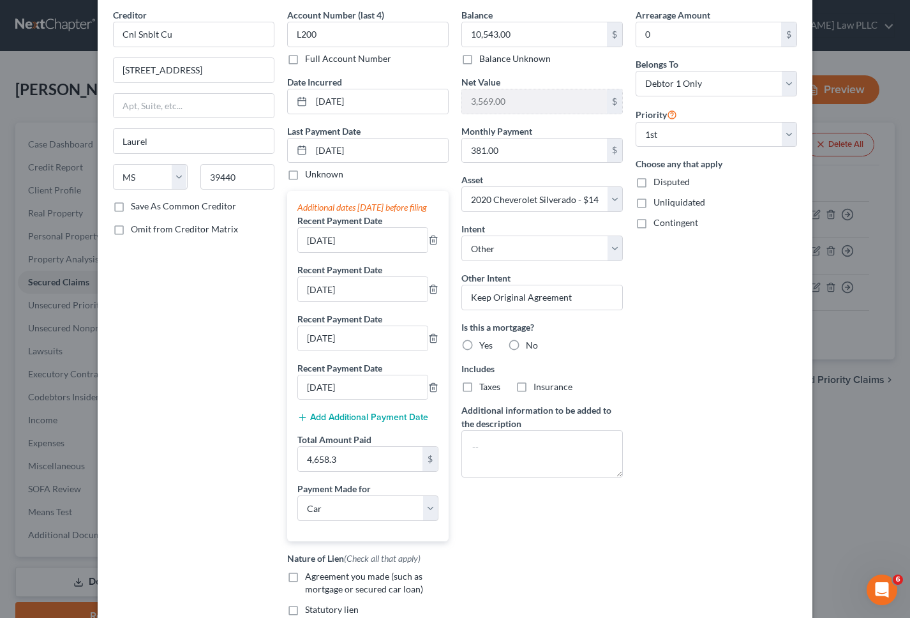
click at [526, 339] on label "No" at bounding box center [532, 345] width 12 height 13
click at [531, 339] on input "No" at bounding box center [535, 343] width 8 height 8
radio input "true"
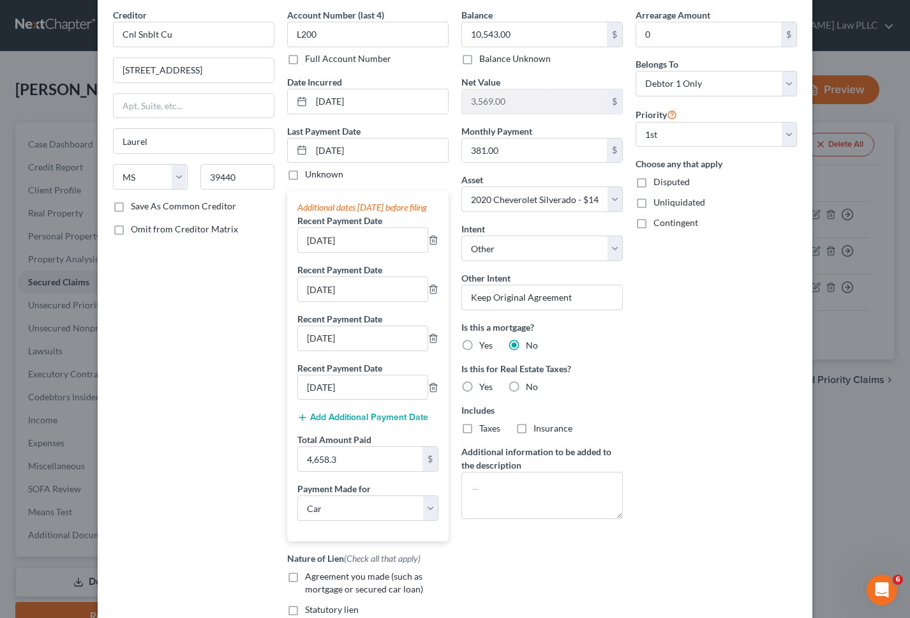
click at [526, 385] on label "No" at bounding box center [532, 386] width 12 height 13
click at [531, 385] on input "No" at bounding box center [535, 384] width 8 height 8
radio input "true"
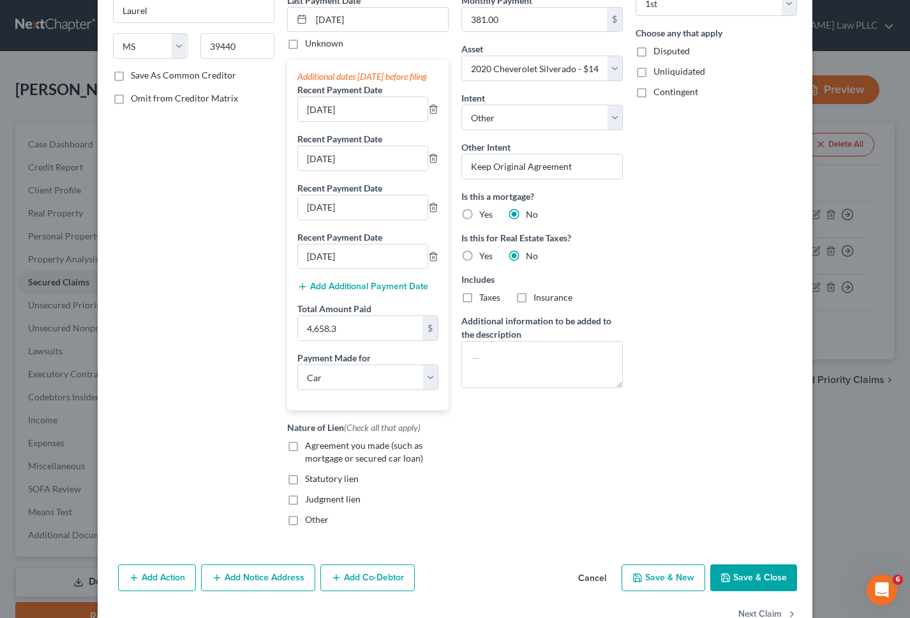
scroll to position [172, 0]
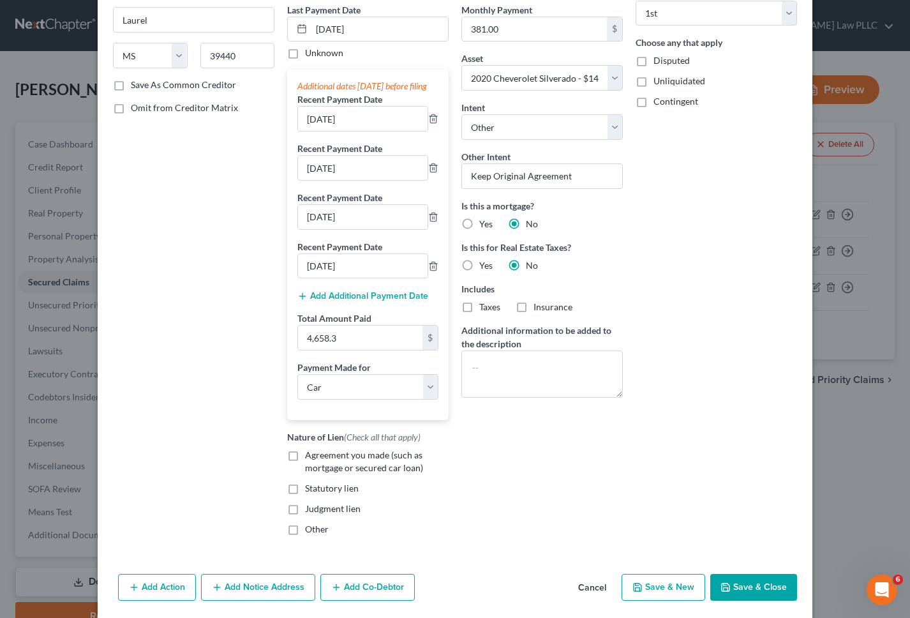
click at [305, 468] on label "Agreement you made (such as mortgage or secured car loan)" at bounding box center [377, 462] width 144 height 26
click at [310, 457] on input "Agreement you made (such as mortgage or secured car loan)" at bounding box center [314, 453] width 8 height 8
checkbox input "true"
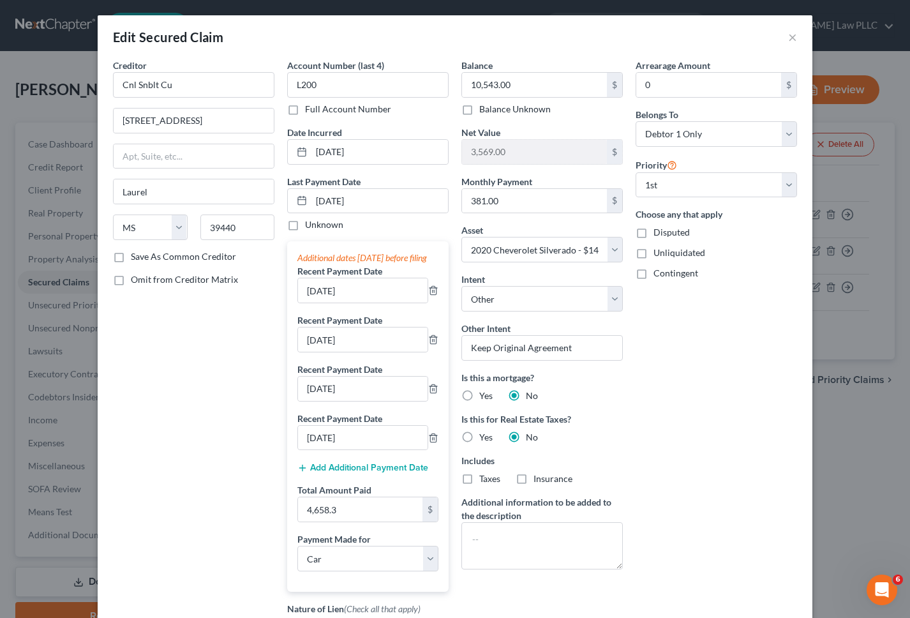
scroll to position [229, 0]
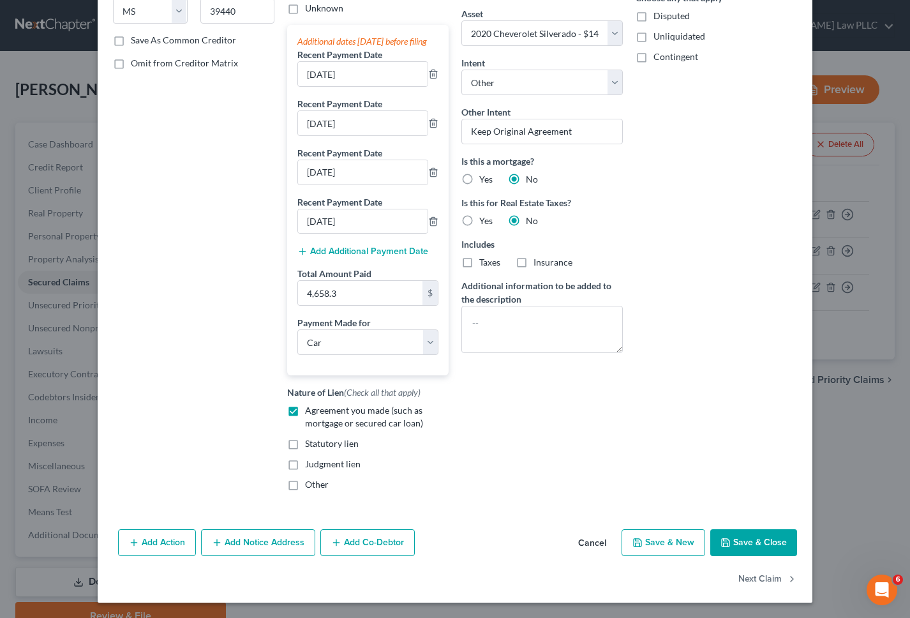
click at [740, 537] on button "Save & Close" at bounding box center [753, 542] width 87 height 27
select select
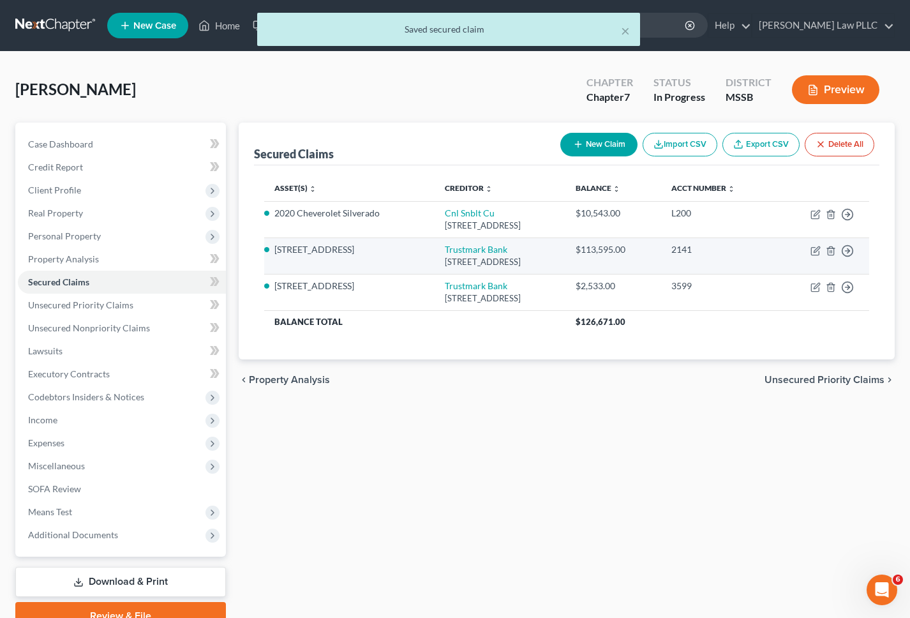
scroll to position [3, 0]
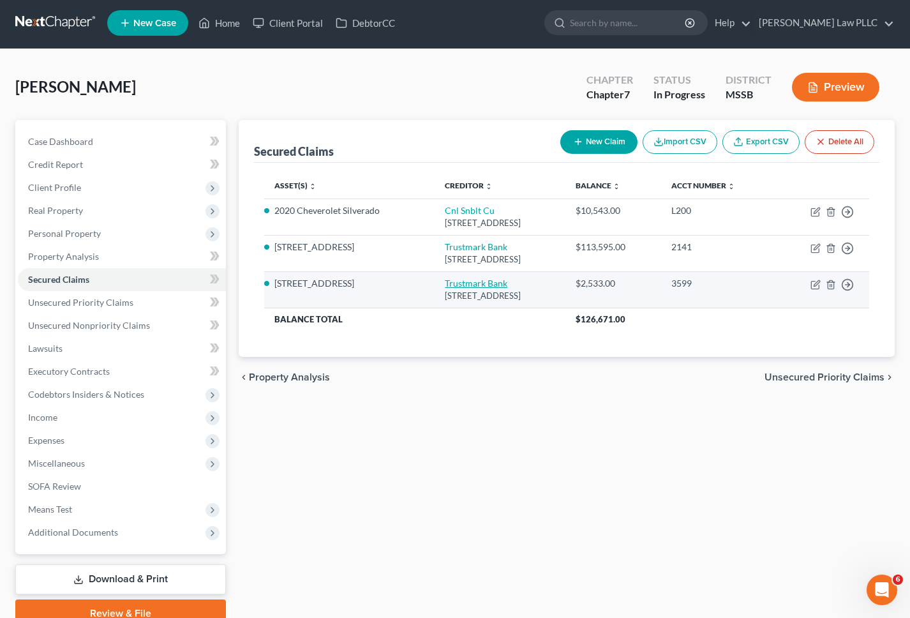
click at [451, 284] on link "Trustmark Bank" at bounding box center [476, 283] width 63 height 11
select select "25"
select select "3"
select select "4"
select select "0"
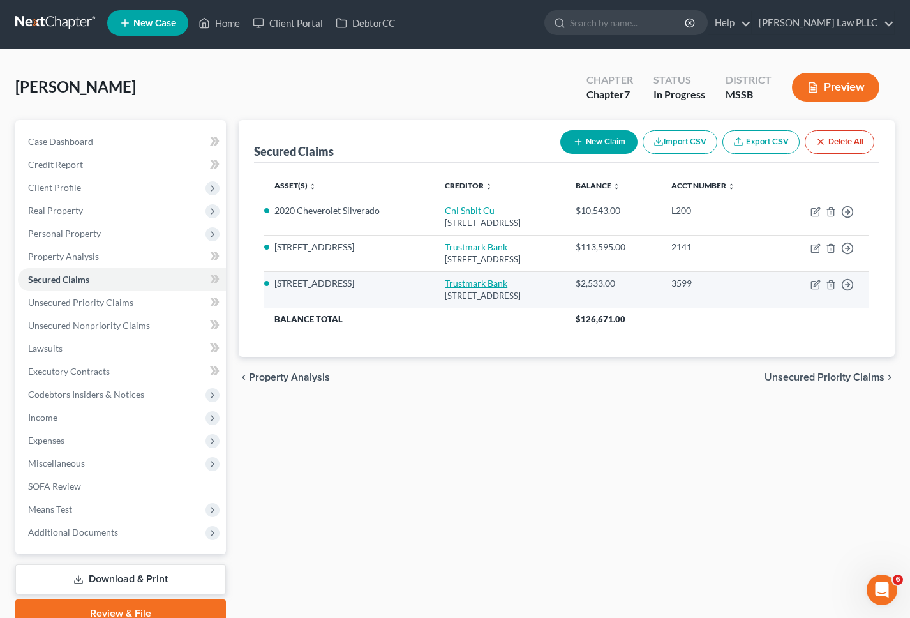
select select "0"
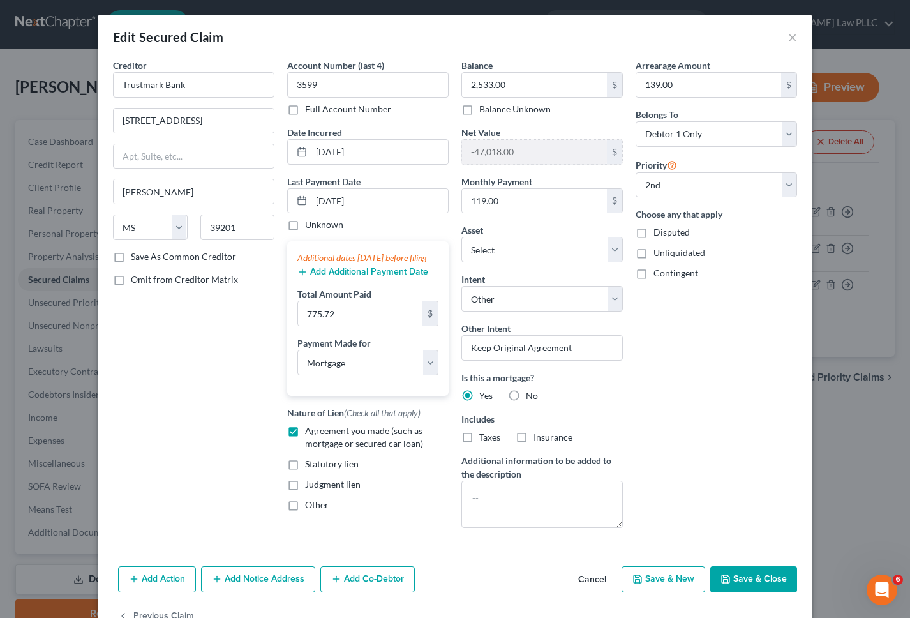
click at [355, 277] on button "Add Additional Payment Date" at bounding box center [362, 272] width 131 height 10
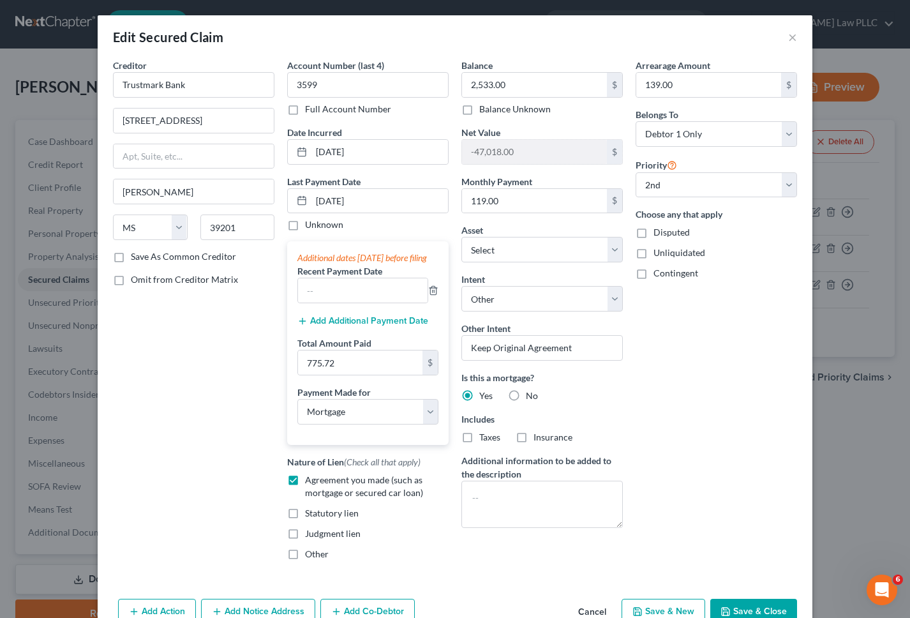
click at [334, 326] on button "Add Additional Payment Date" at bounding box center [362, 321] width 131 height 10
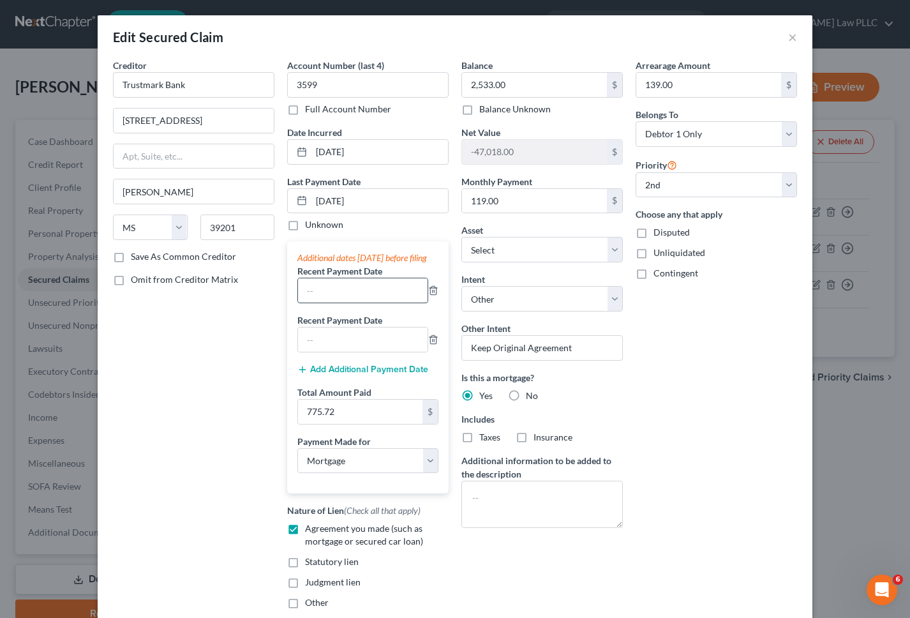
click at [323, 303] on input "text" at bounding box center [363, 290] width 130 height 24
type input "[DATE]"
click at [313, 350] on input "text" at bounding box center [363, 339] width 130 height 24
type input "0731/2025"
click at [215, 368] on div "Creditor * Trustmark Bank 248 E Capitol [GEOGRAPHIC_DATA][PERSON_NAME] [US_STAT…" at bounding box center [194, 339] width 174 height 560
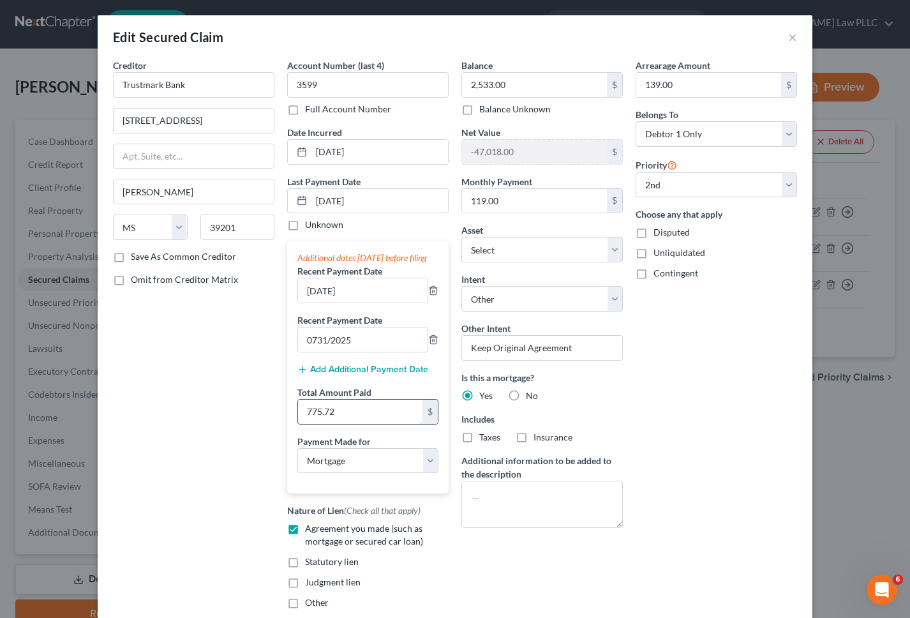
click at [326, 423] on input "775.72" at bounding box center [360, 412] width 124 height 24
paste input "2,351.44"
type input "2,351.44"
click at [212, 429] on div "Creditor * Trustmark Bank 248 E Capitol [GEOGRAPHIC_DATA][PERSON_NAME] [US_STAT…" at bounding box center [194, 339] width 174 height 560
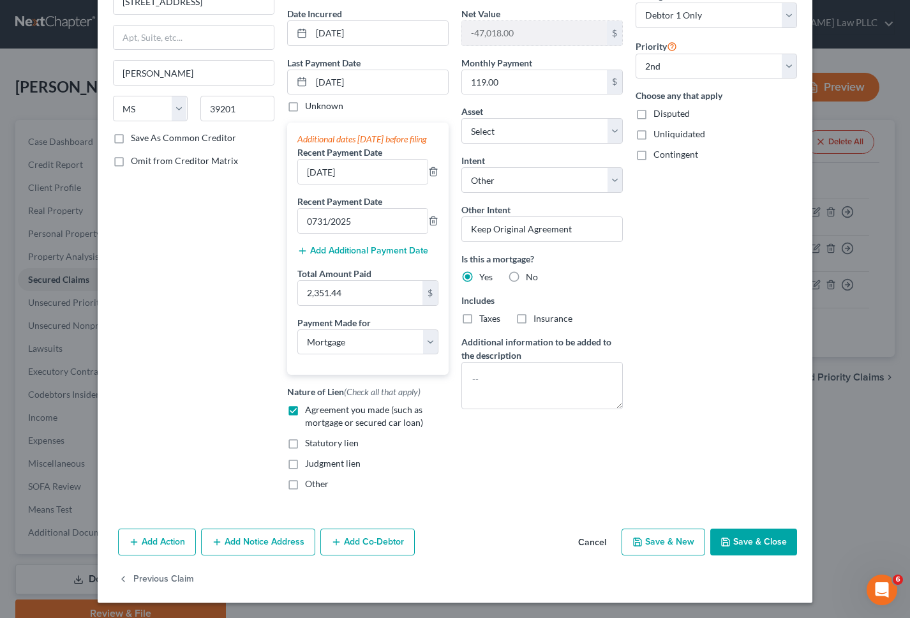
scroll to position [131, 0]
click at [759, 537] on button "Save & Close" at bounding box center [753, 541] width 87 height 27
select select "1"
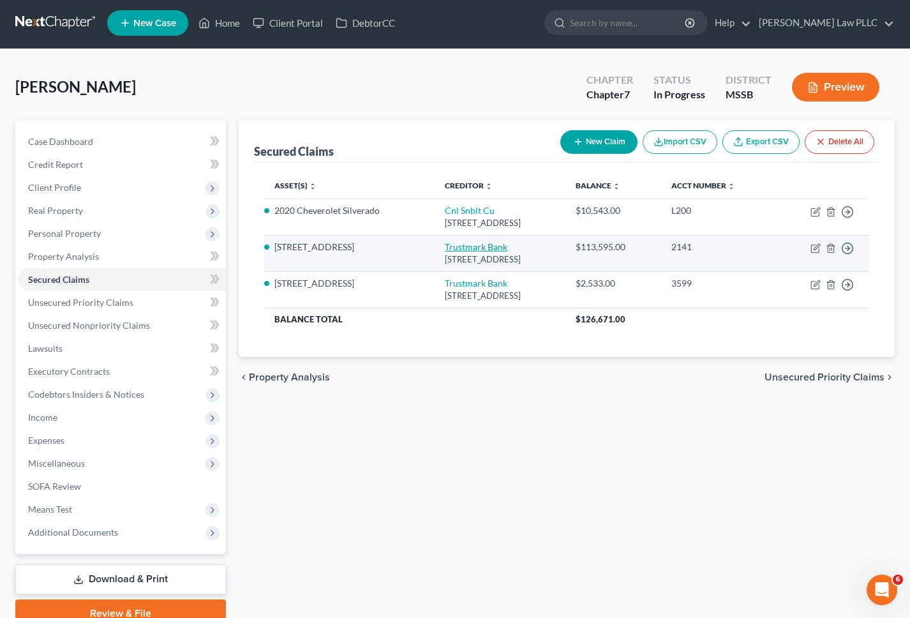
click at [445, 249] on link "Trustmark Bank" at bounding box center [476, 246] width 63 height 11
select select "25"
select select "3"
select select "4"
select select "0"
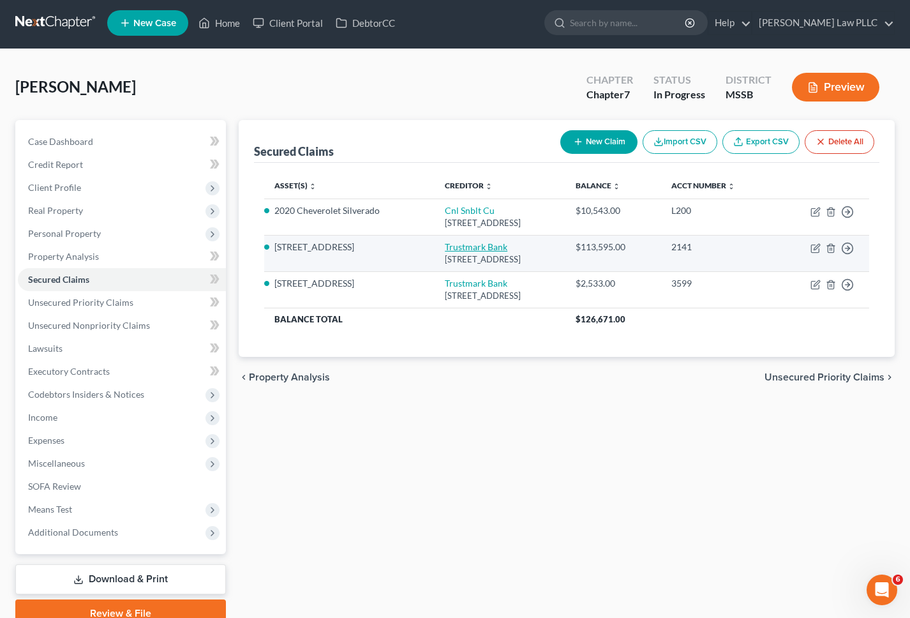
select select "0"
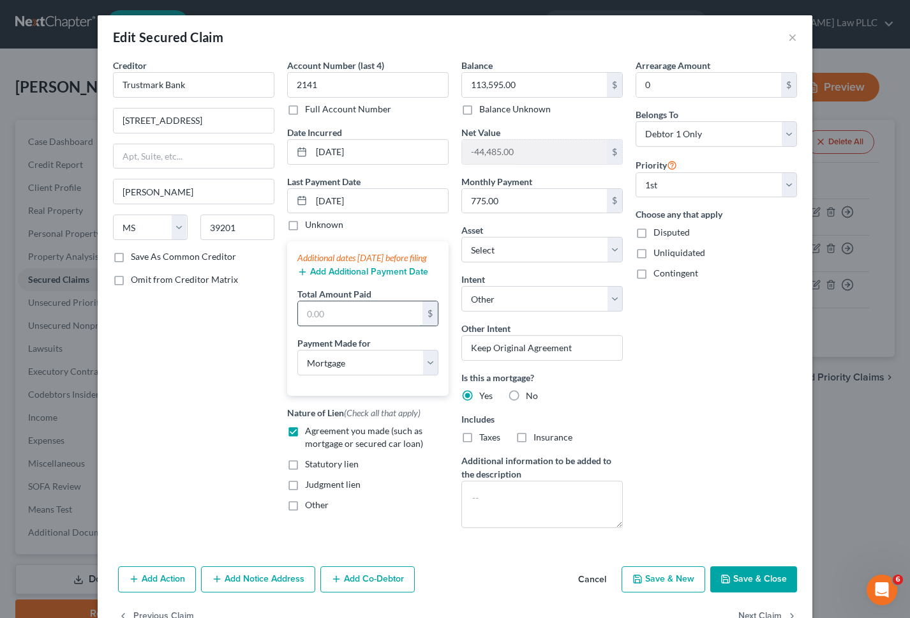
click at [377, 326] on input "text" at bounding box center [360, 313] width 124 height 24
paste input "2,351.44"
type input "2,351.44"
click at [220, 349] on div "Creditor * Trustmark Bank 248 E Capitol [GEOGRAPHIC_DATA][PERSON_NAME] [US_STAT…" at bounding box center [194, 298] width 174 height 479
click at [335, 200] on input "[DATE]" at bounding box center [379, 201] width 137 height 24
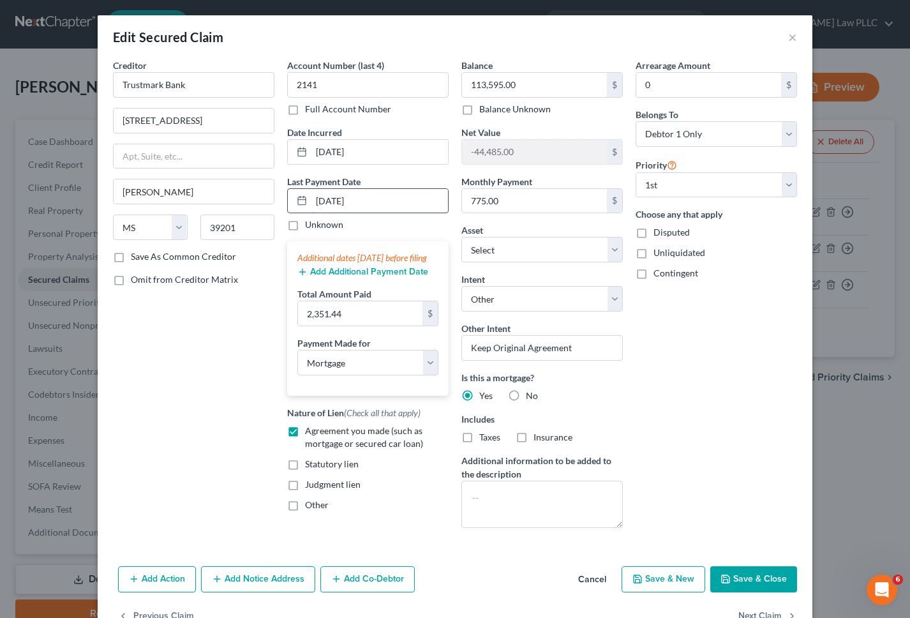
click at [335, 200] on input "[DATE]" at bounding box center [379, 201] width 137 height 24
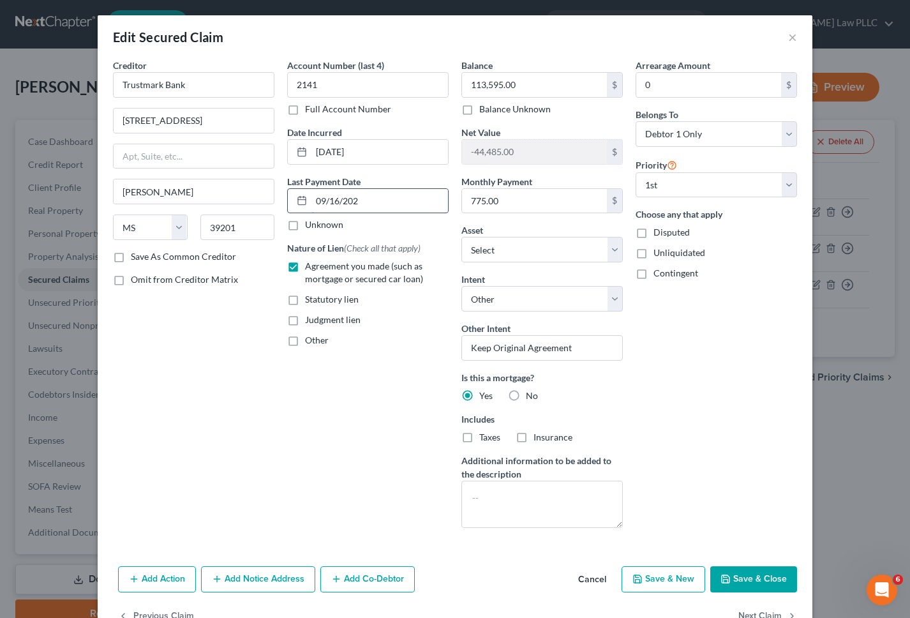
type input "[DATE]"
select select "3"
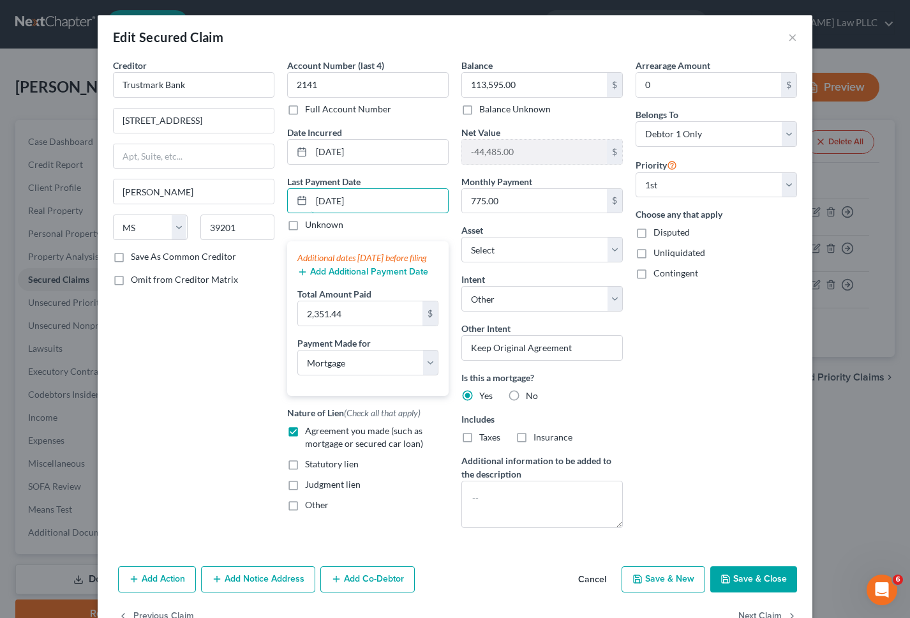
type input "[DATE]"
click at [329, 277] on button "Add Additional Payment Date" at bounding box center [362, 272] width 131 height 10
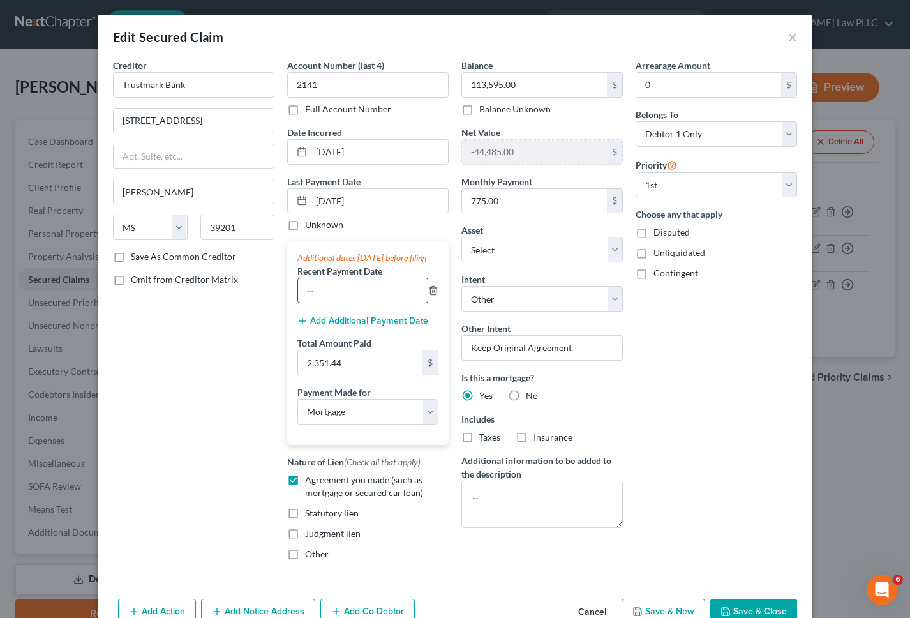
click at [324, 302] on input "text" at bounding box center [363, 290] width 130 height 24
type input "[DATE]"
click at [343, 326] on button "Add Additional Payment Date" at bounding box center [362, 321] width 131 height 10
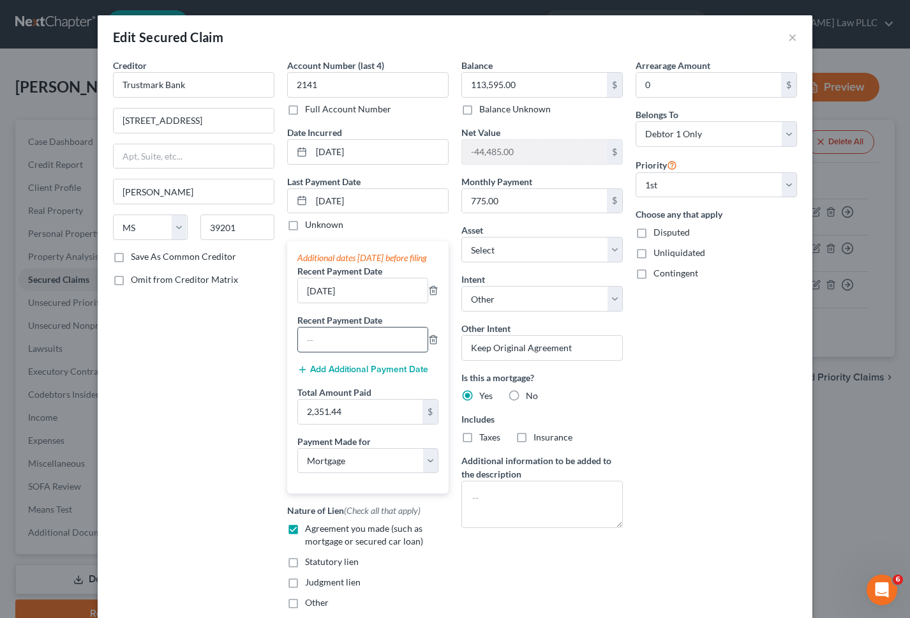
click at [338, 345] on input "text" at bounding box center [363, 339] width 130 height 24
type input "[DATE]"
click at [191, 370] on div "Creditor * Trustmark Bank 248 E Capitol [GEOGRAPHIC_DATA][PERSON_NAME] [US_STAT…" at bounding box center [194, 339] width 174 height 560
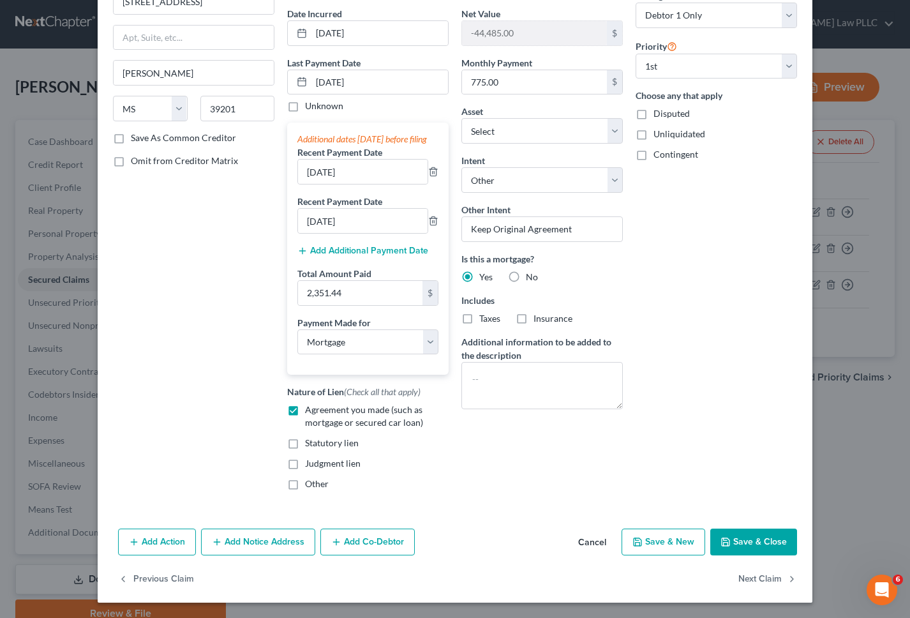
scroll to position [109, 0]
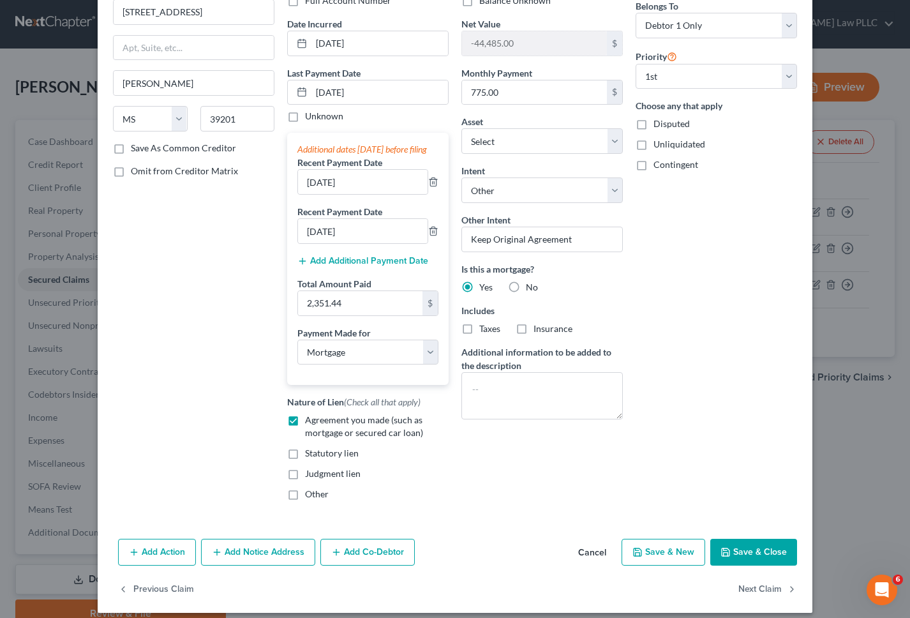
click at [767, 566] on button "Save & Close" at bounding box center [753, 552] width 87 height 27
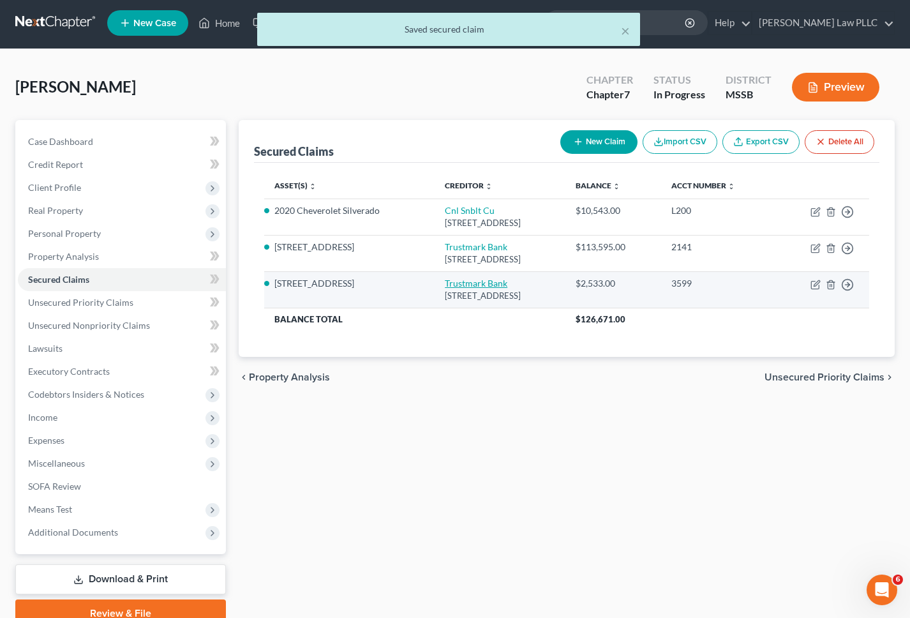
click at [454, 278] on link "Trustmark Bank" at bounding box center [476, 283] width 63 height 11
select select "25"
select select "3"
select select "4"
select select "0"
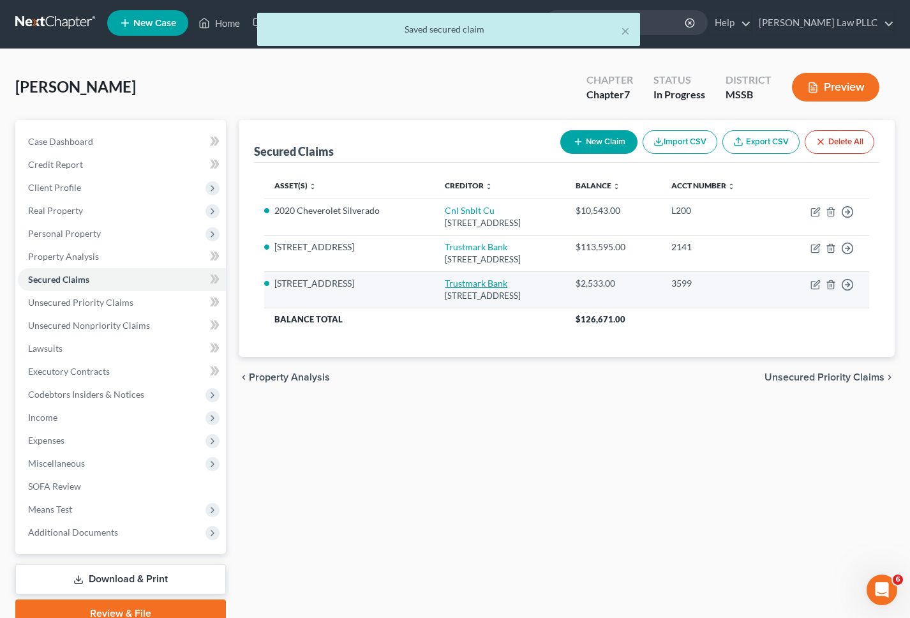
select select "0"
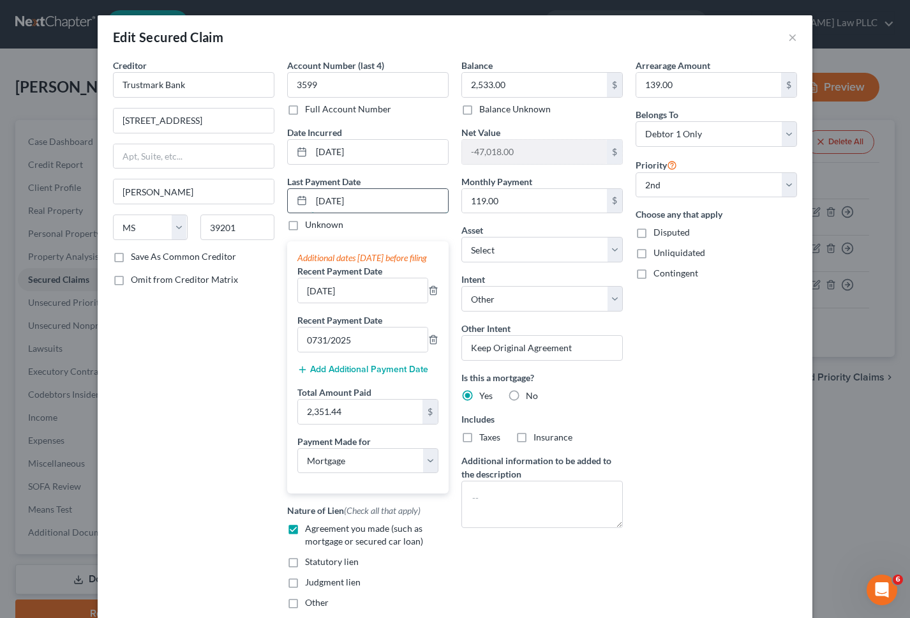
click at [330, 202] on input "[DATE]" at bounding box center [379, 201] width 137 height 24
click at [335, 201] on input "[DATE]" at bounding box center [379, 201] width 137 height 24
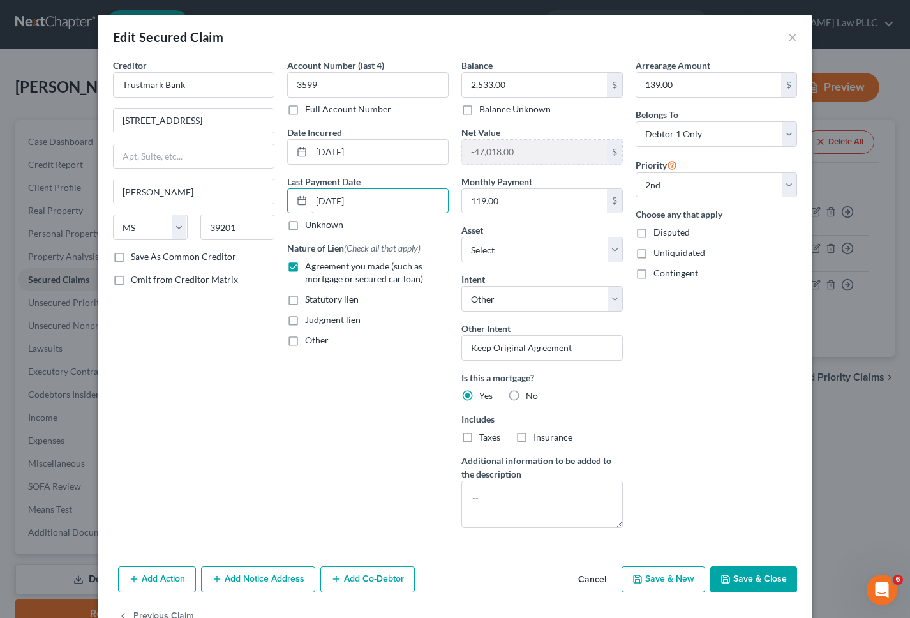
type input "[DATE]"
select select "3"
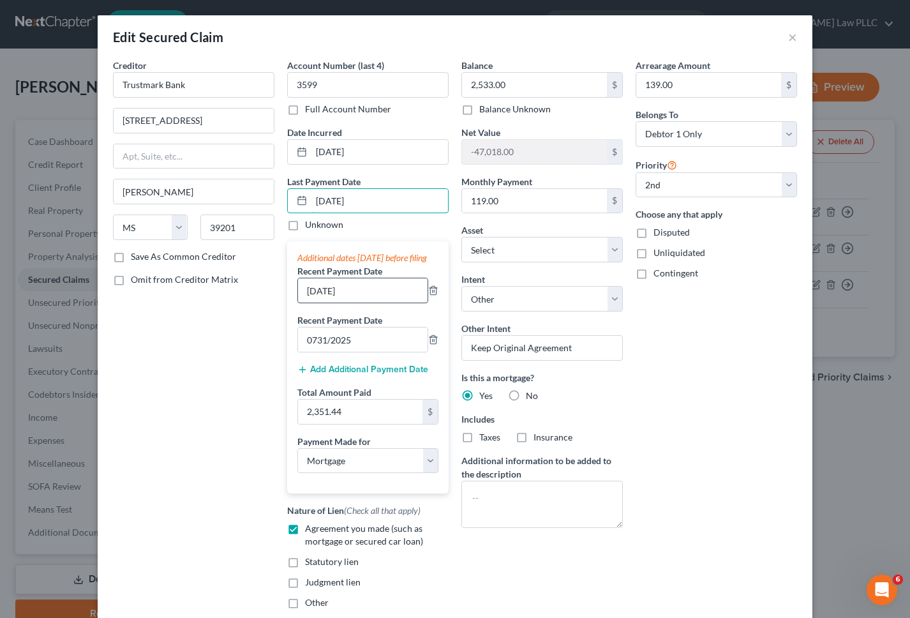
type input "[DATE]"
click at [332, 303] on input "[DATE]" at bounding box center [363, 290] width 130 height 24
type input "[DATE]"
drag, startPoint x: 319, startPoint y: 354, endPoint x: 349, endPoint y: 361, distance: 31.6
click at [319, 352] on input "0731/2025" at bounding box center [363, 339] width 130 height 24
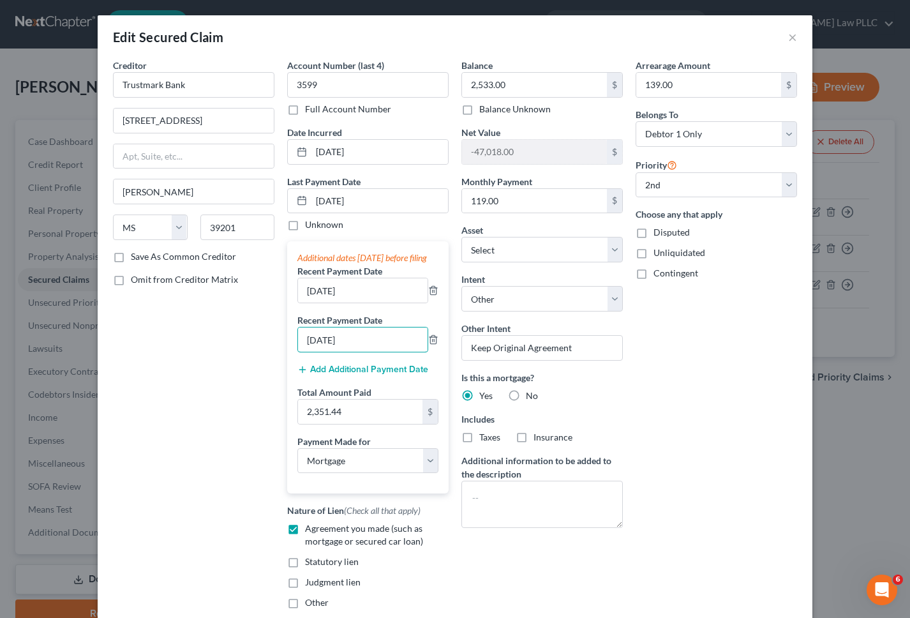
type input "[DATE]"
click at [231, 379] on div "Creditor * Trustmark Bank 248 E Capitol [GEOGRAPHIC_DATA][PERSON_NAME] [US_STAT…" at bounding box center [194, 339] width 174 height 560
click at [330, 418] on input "2,351.44" at bounding box center [360, 412] width 124 height 24
type input "359.12"
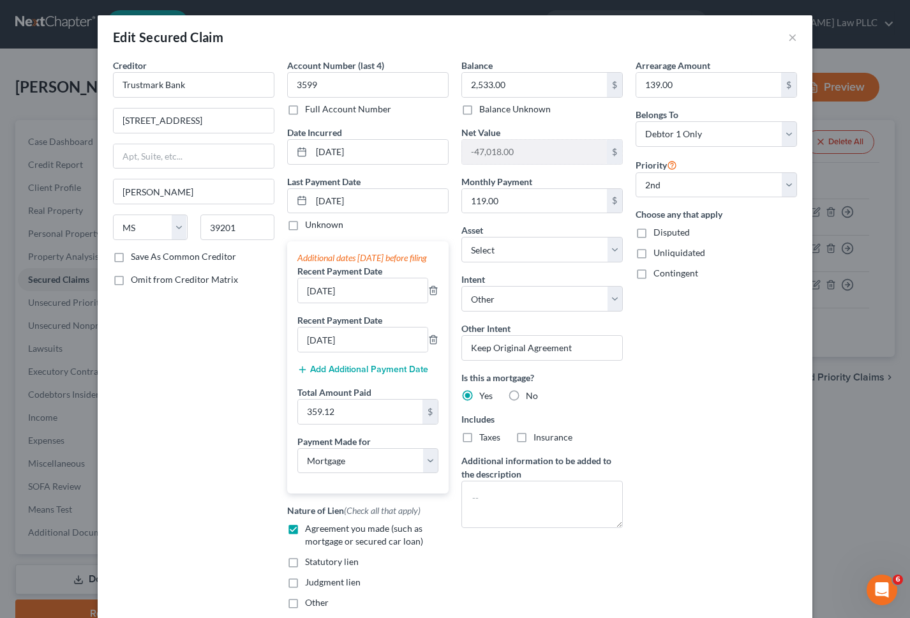
click at [211, 425] on div "Creditor * Trustmark Bank 248 E Capitol [GEOGRAPHIC_DATA][PERSON_NAME] [US_STAT…" at bounding box center [194, 339] width 174 height 560
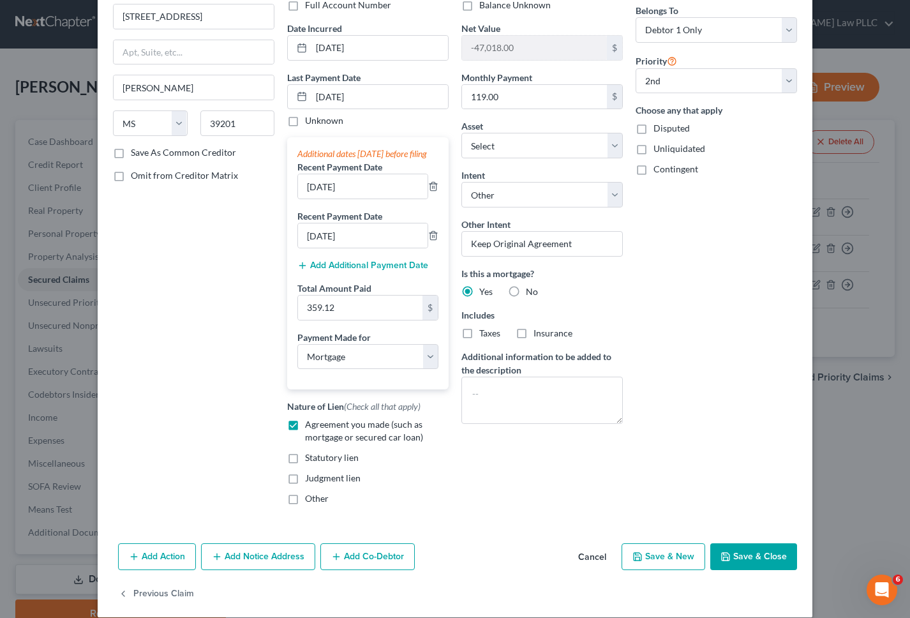
scroll to position [109, 0]
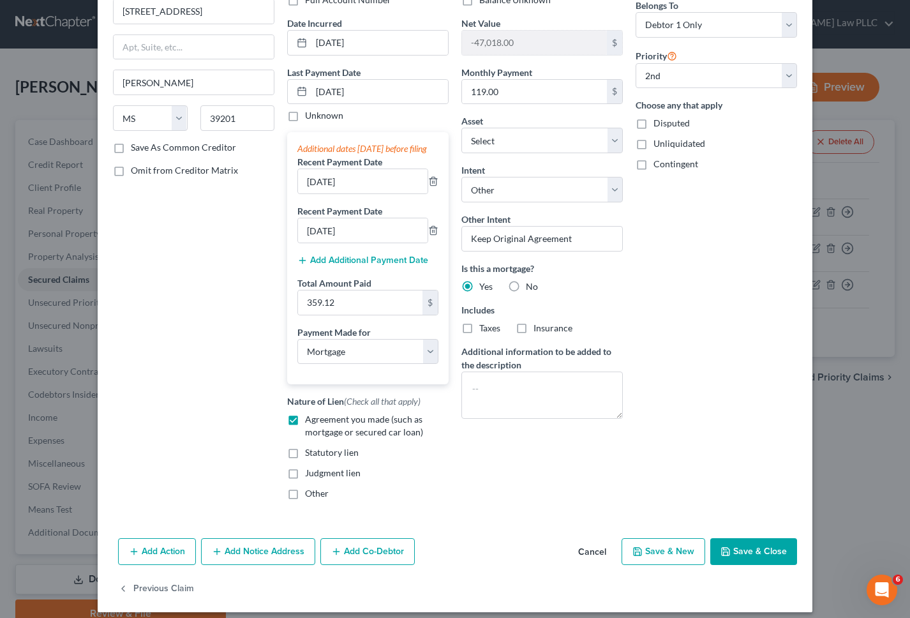
click at [759, 565] on button "Save & Close" at bounding box center [753, 551] width 87 height 27
select select "1"
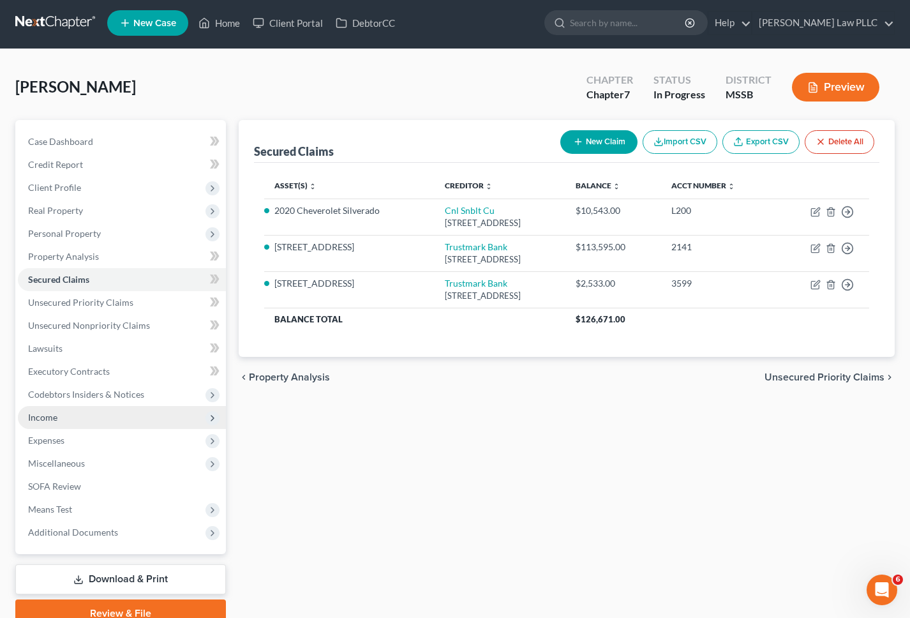
click at [67, 419] on span "Income" at bounding box center [122, 417] width 208 height 23
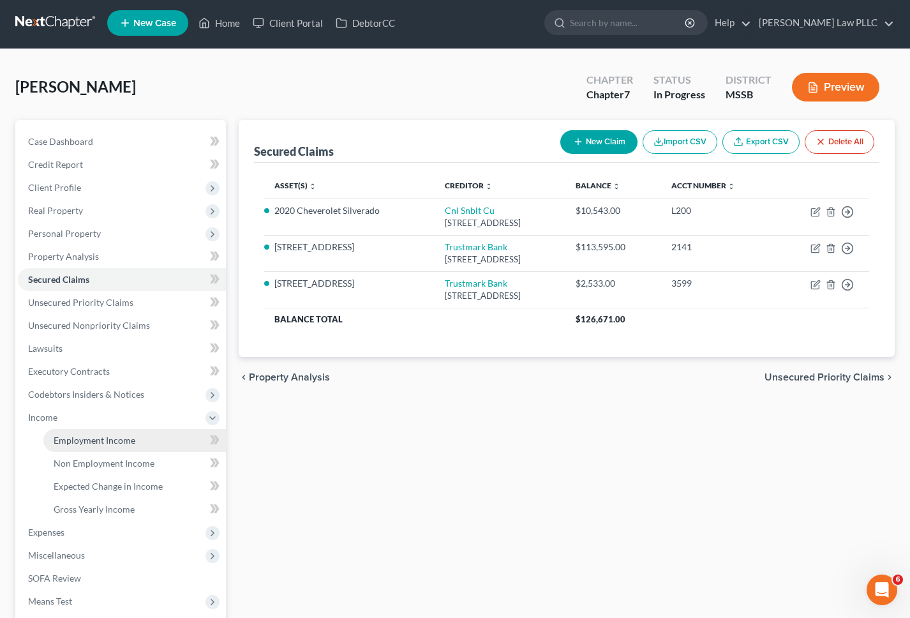
click at [82, 435] on span "Employment Income" at bounding box center [95, 440] width 82 height 11
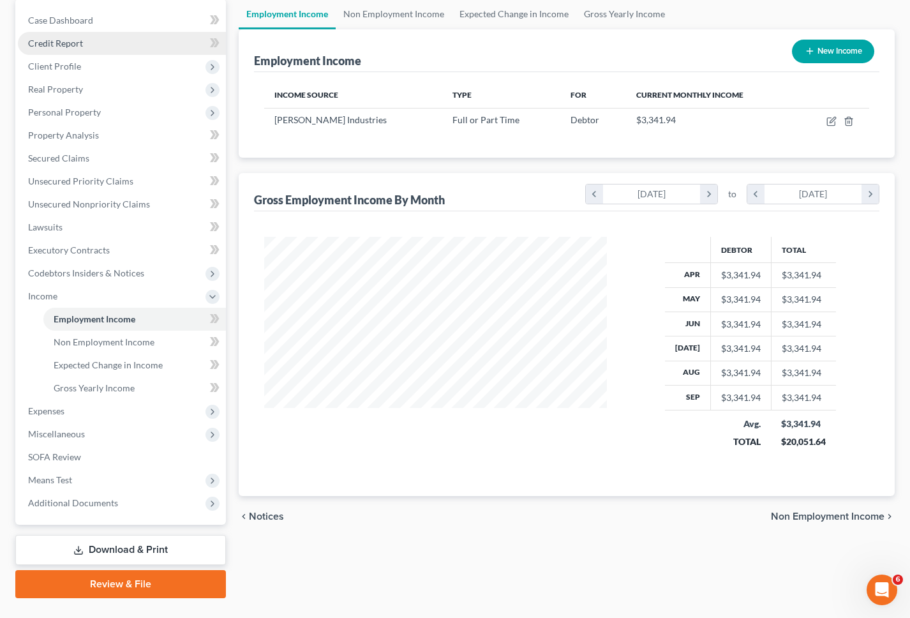
scroll to position [125, 0]
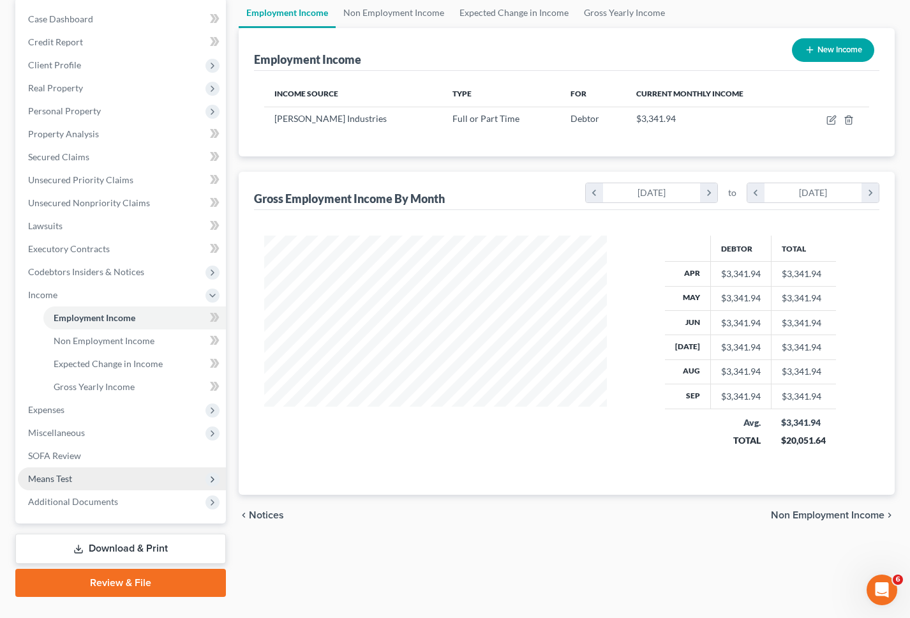
click at [82, 475] on span "Means Test" at bounding box center [122, 478] width 208 height 23
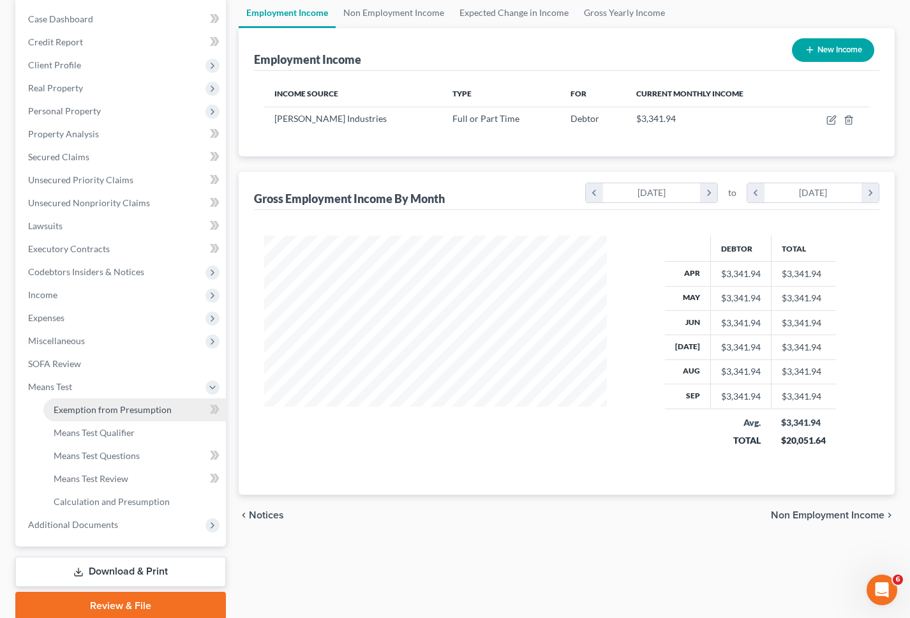
click at [86, 414] on link "Exemption from Presumption" at bounding box center [134, 409] width 183 height 23
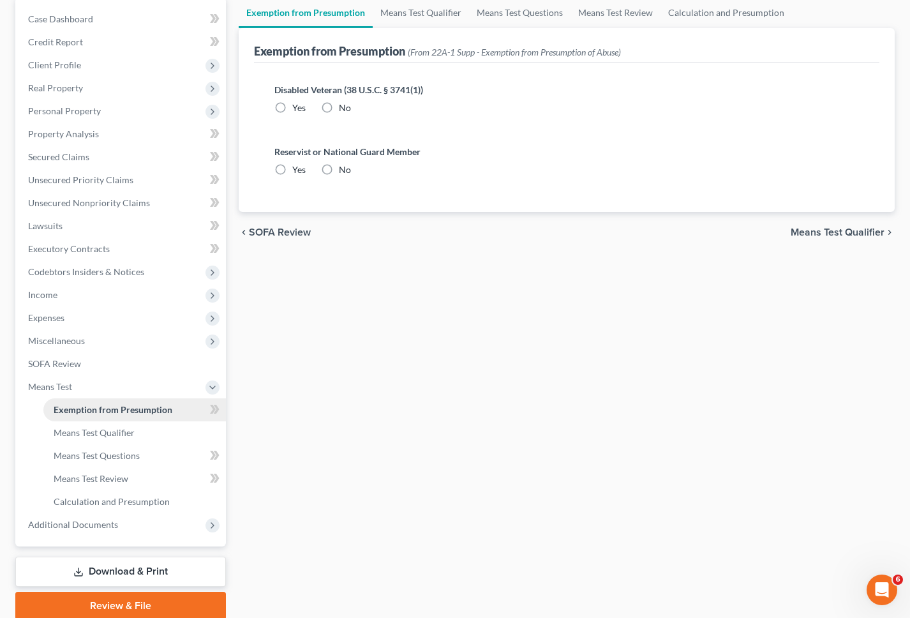
scroll to position [5, 0]
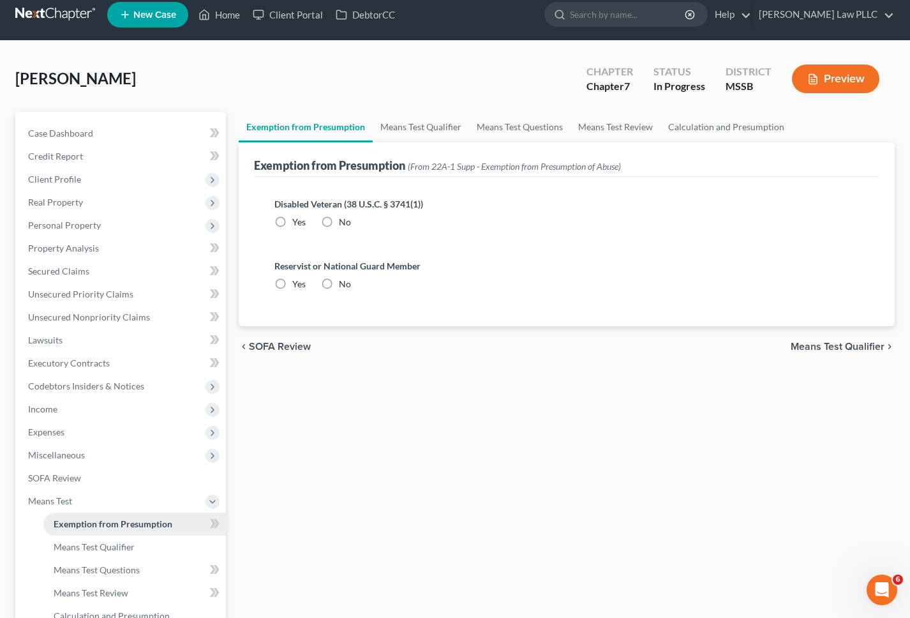
radio input "true"
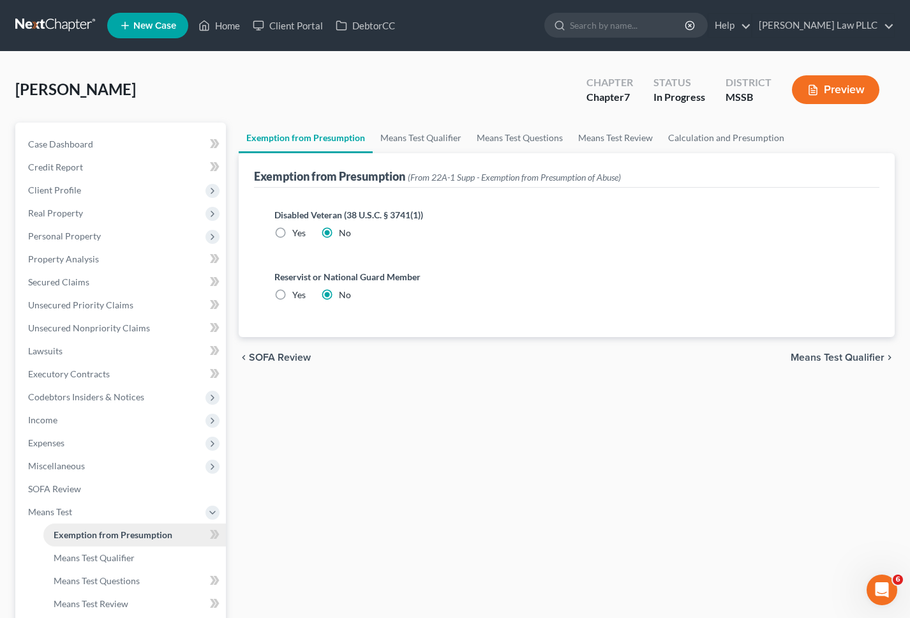
scroll to position [0, 0]
click at [402, 146] on link "Means Test Qualifier" at bounding box center [421, 138] width 96 height 31
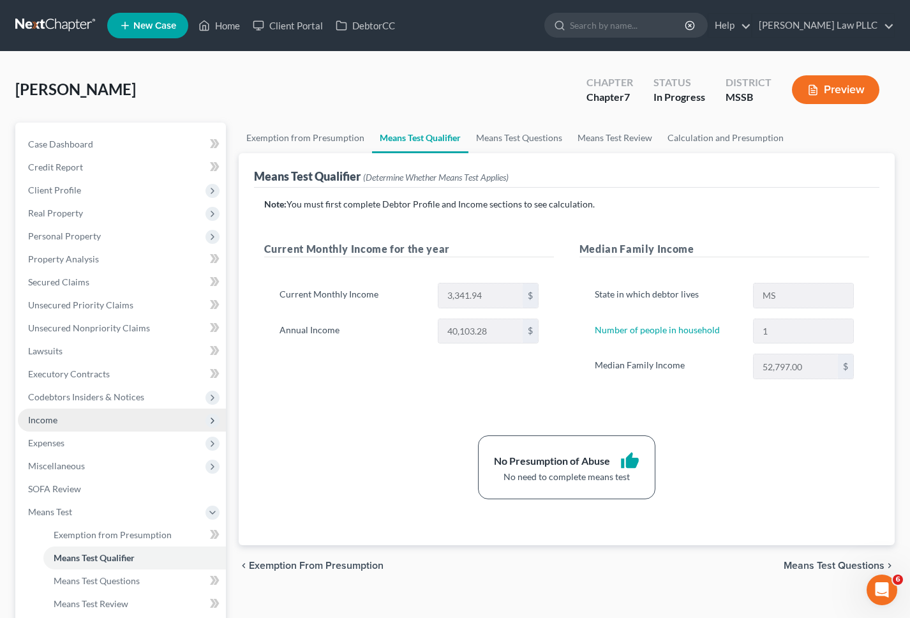
scroll to position [174, 0]
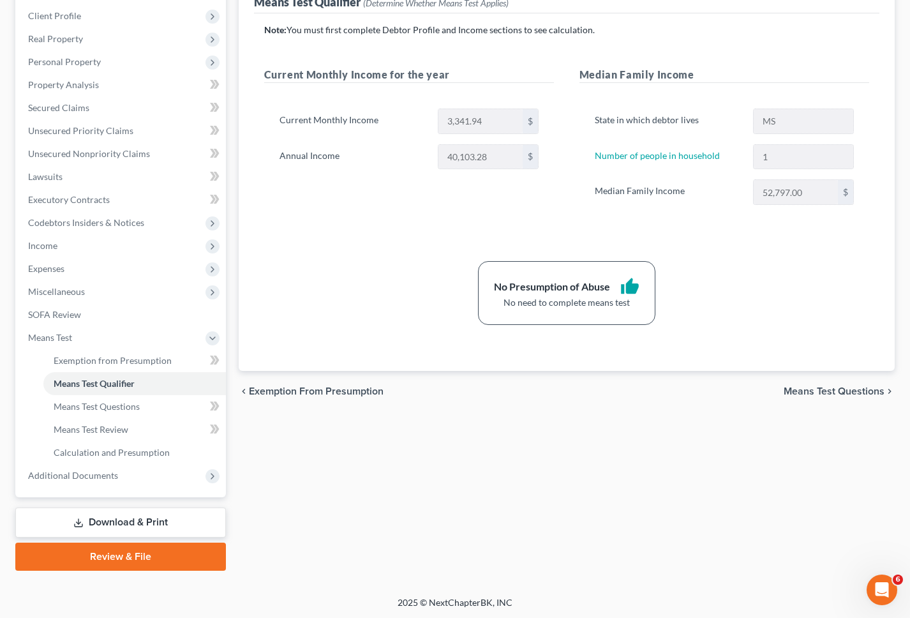
click at [114, 549] on link "Review & File" at bounding box center [120, 557] width 211 height 28
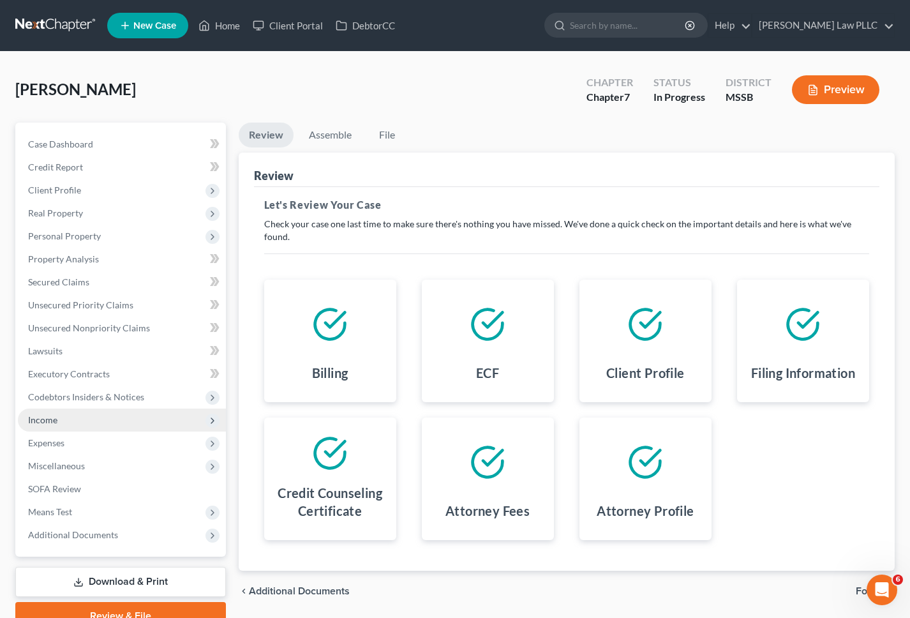
scroll to position [59, 0]
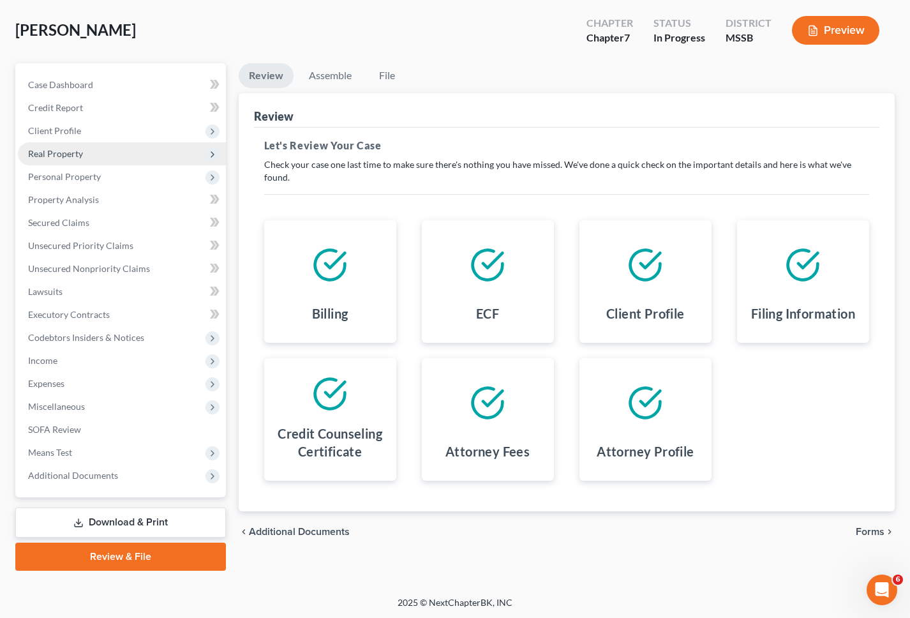
click at [63, 154] on span "Real Property" at bounding box center [55, 153] width 55 height 11
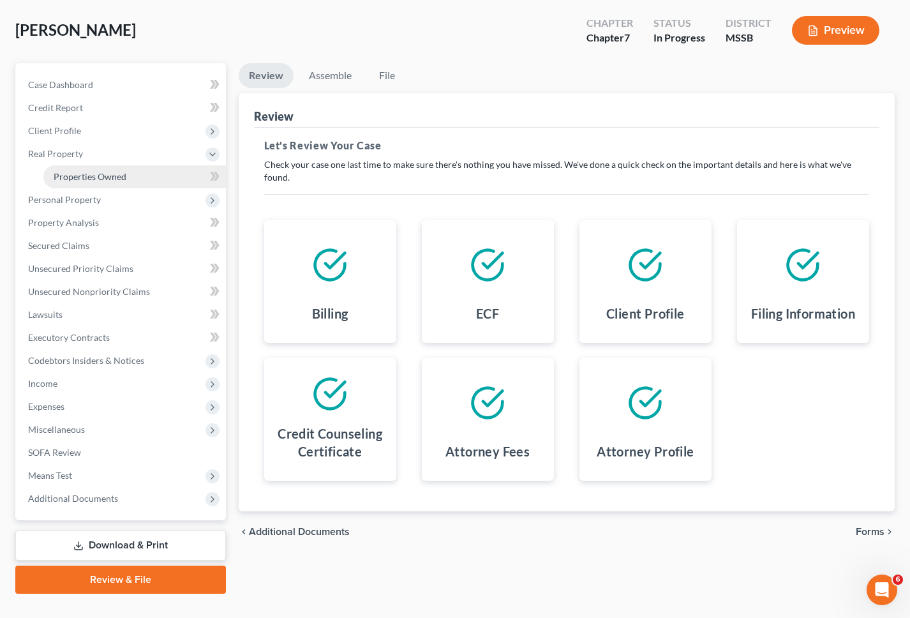
click at [66, 175] on span "Properties Owned" at bounding box center [90, 176] width 73 height 11
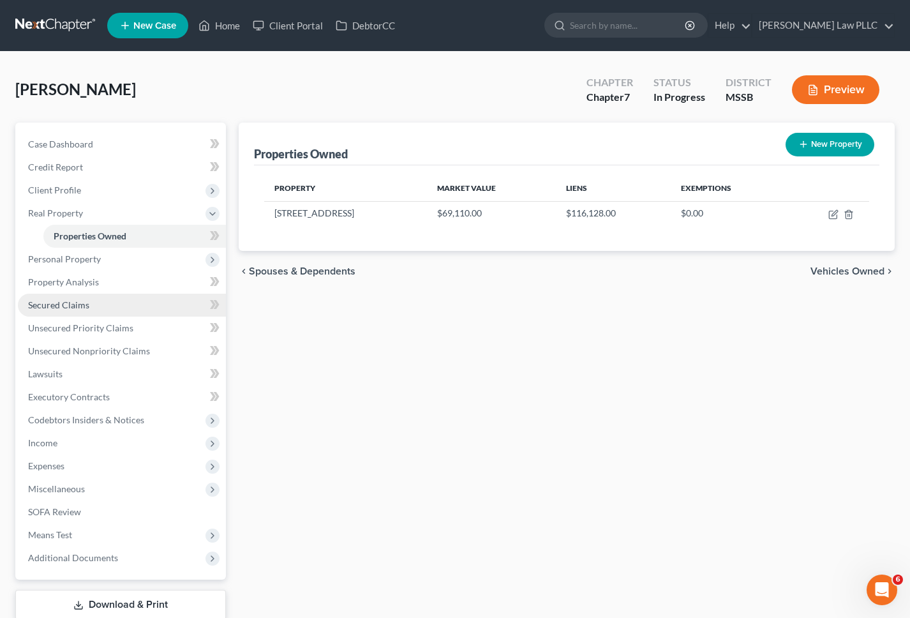
click at [88, 306] on link "Secured Claims" at bounding box center [122, 305] width 208 height 23
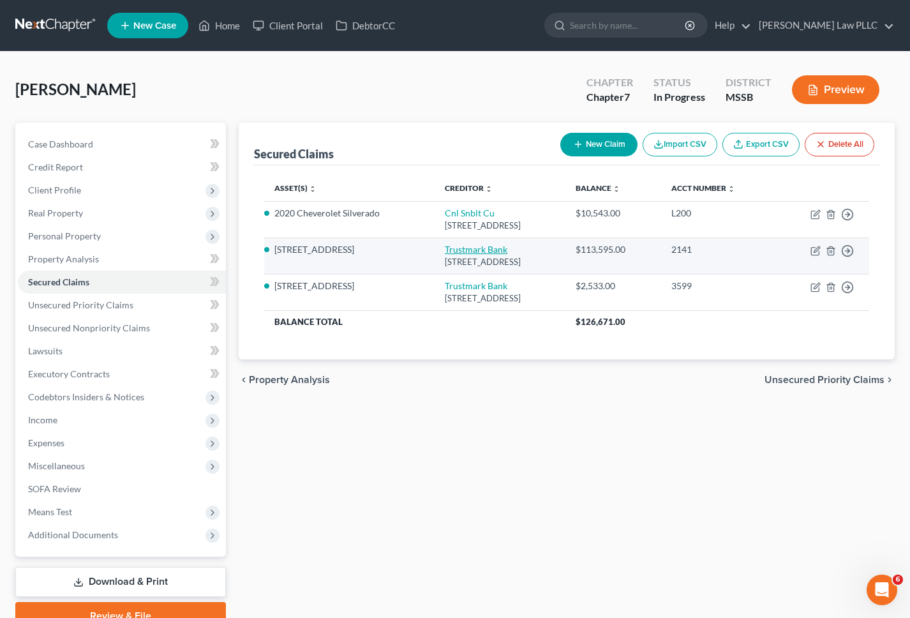
click at [455, 247] on link "Trustmark Bank" at bounding box center [476, 249] width 63 height 11
select select "25"
select select "3"
select select "2"
select select "4"
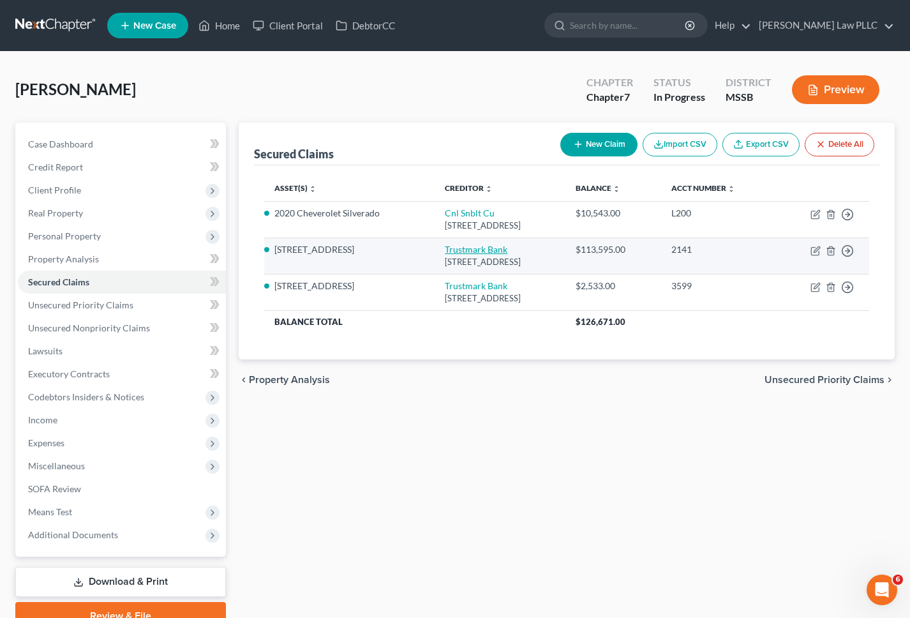
select select "0"
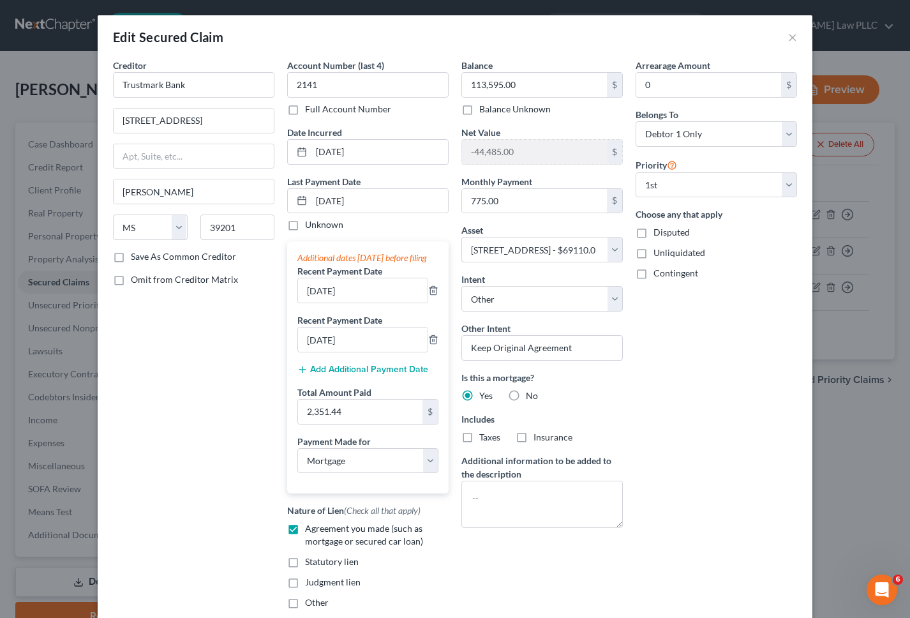
click at [479, 436] on label "Taxes" at bounding box center [489, 437] width 21 height 13
click at [484, 436] on input "Taxes" at bounding box center [488, 435] width 8 height 8
checkbox input "true"
click at [534, 441] on label "Insurance" at bounding box center [553, 437] width 39 height 13
click at [539, 439] on input "Insurance" at bounding box center [543, 435] width 8 height 8
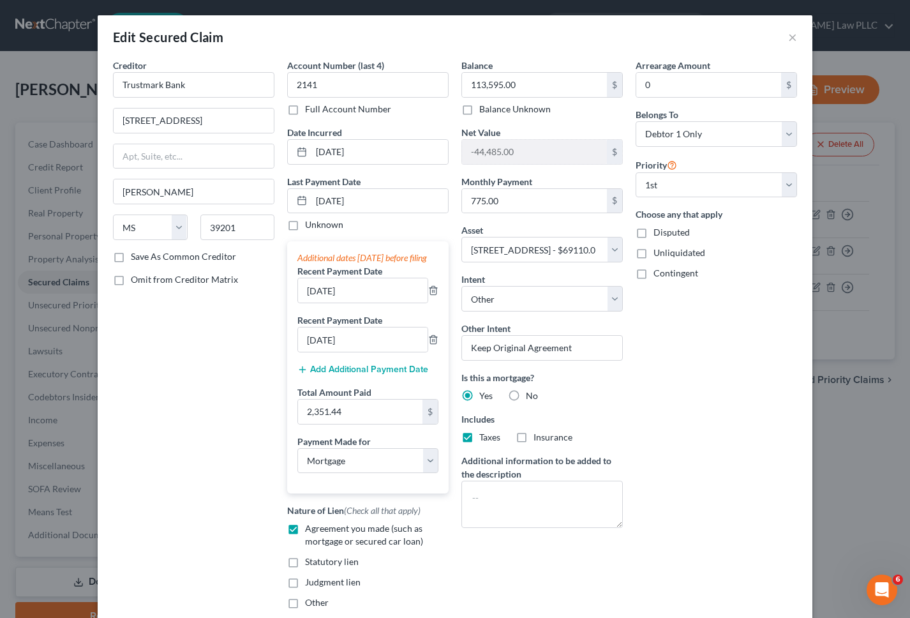
checkbox input "true"
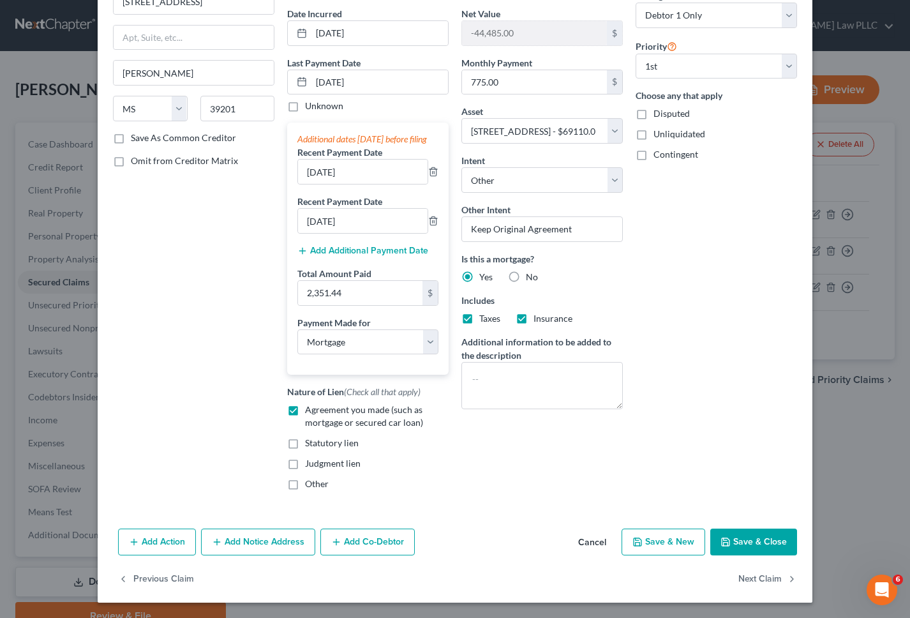
click at [749, 542] on button "Save & Close" at bounding box center [753, 541] width 87 height 27
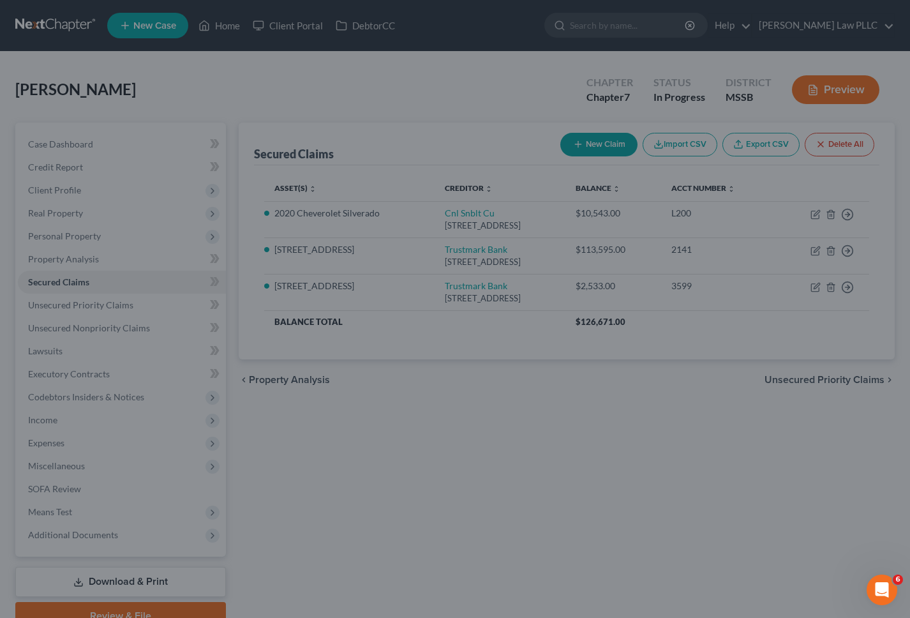
select select "2"
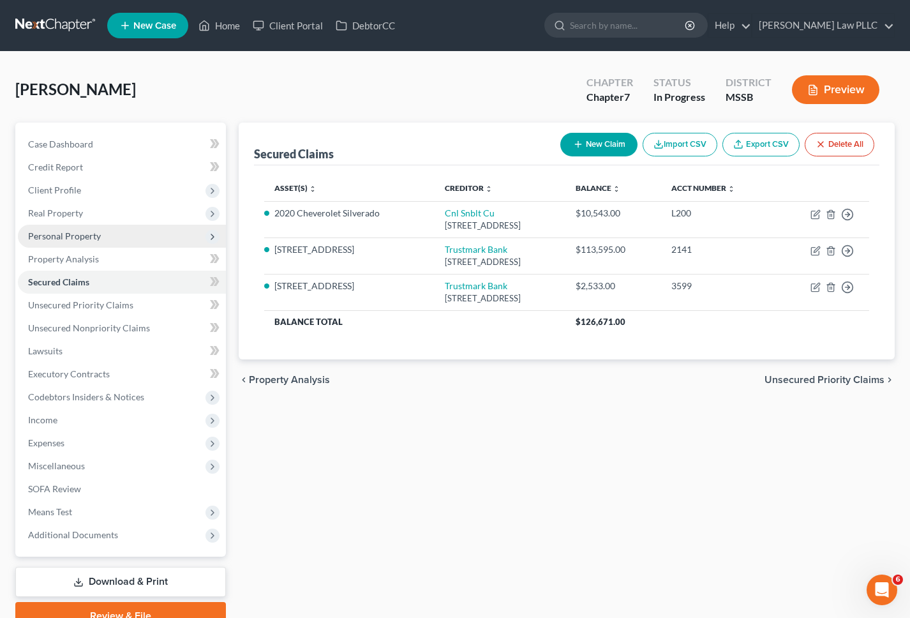
click at [63, 235] on span "Personal Property" at bounding box center [64, 235] width 73 height 11
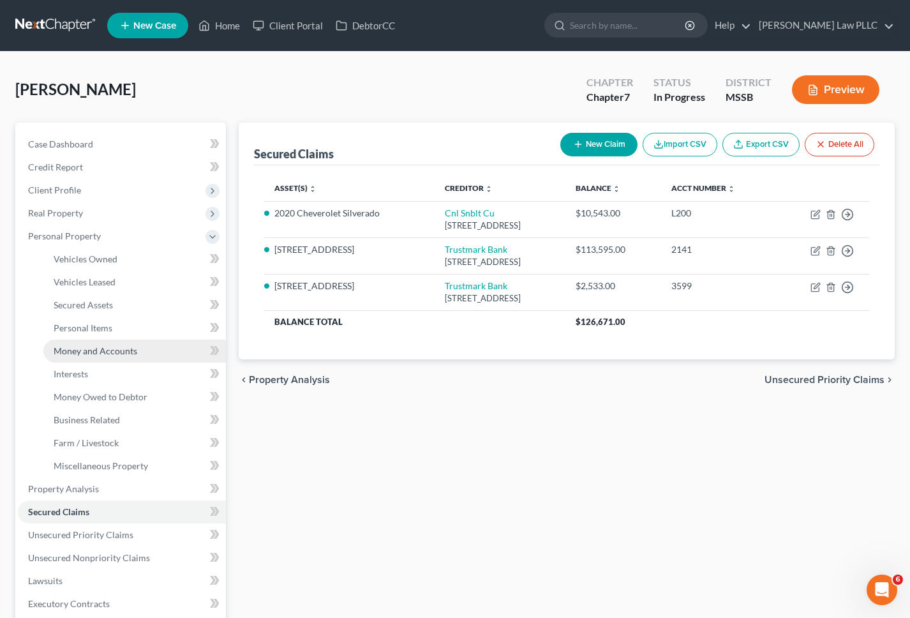
click at [88, 348] on span "Money and Accounts" at bounding box center [96, 350] width 84 height 11
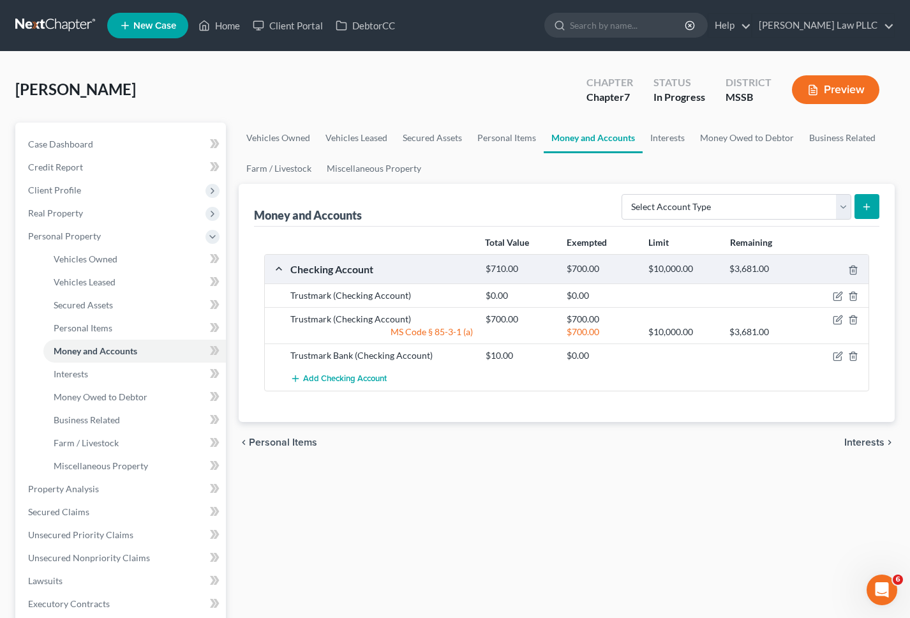
click at [844, 301] on div at bounding box center [837, 295] width 65 height 13
click at [842, 299] on icon "button" at bounding box center [838, 296] width 10 height 10
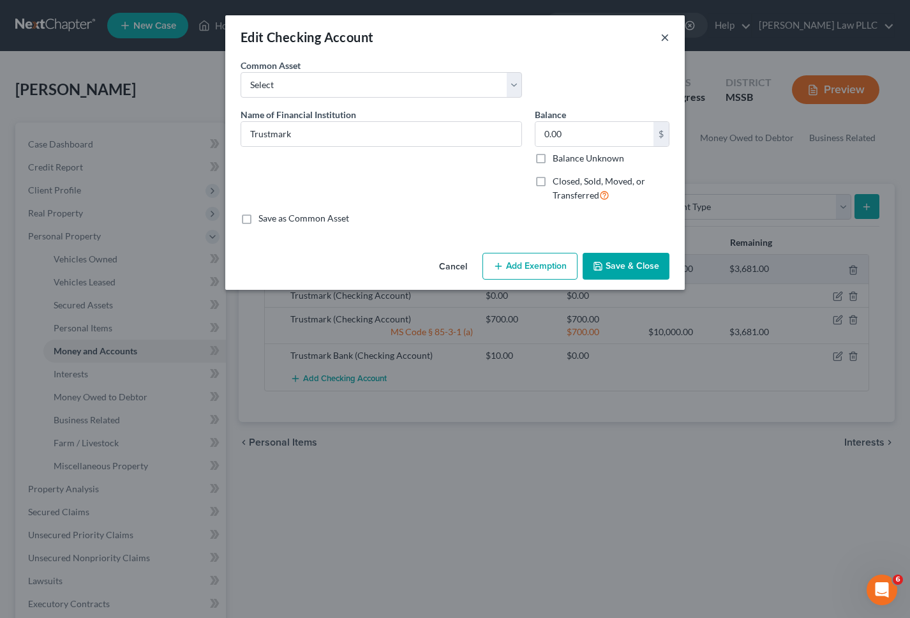
click at [662, 37] on button "×" at bounding box center [665, 36] width 9 height 15
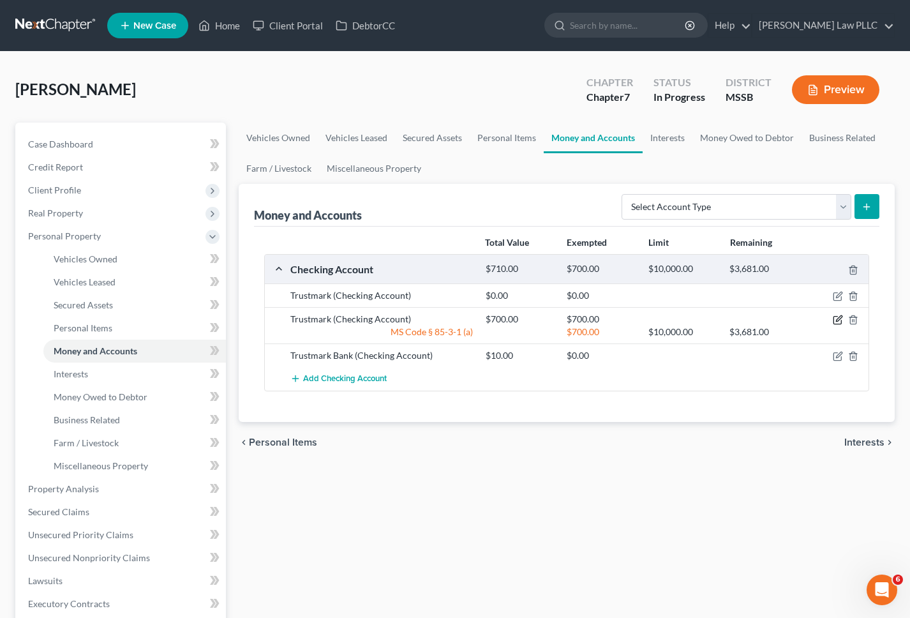
click at [840, 318] on icon "button" at bounding box center [838, 320] width 10 height 10
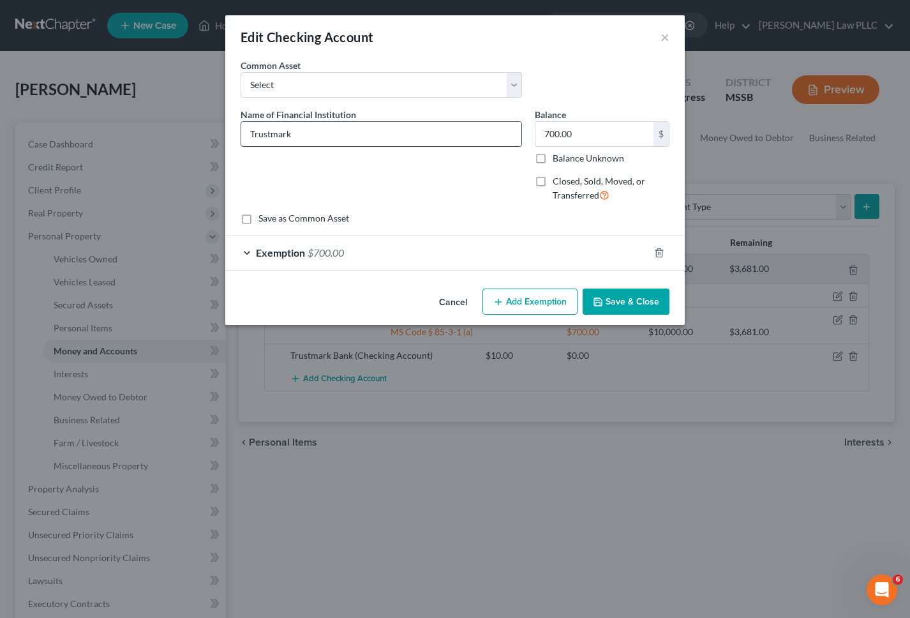
click at [374, 134] on input "Trustmark" at bounding box center [381, 134] width 280 height 24
type input "Trustmark (2299)"
click at [631, 305] on button "Save & Close" at bounding box center [626, 302] width 87 height 27
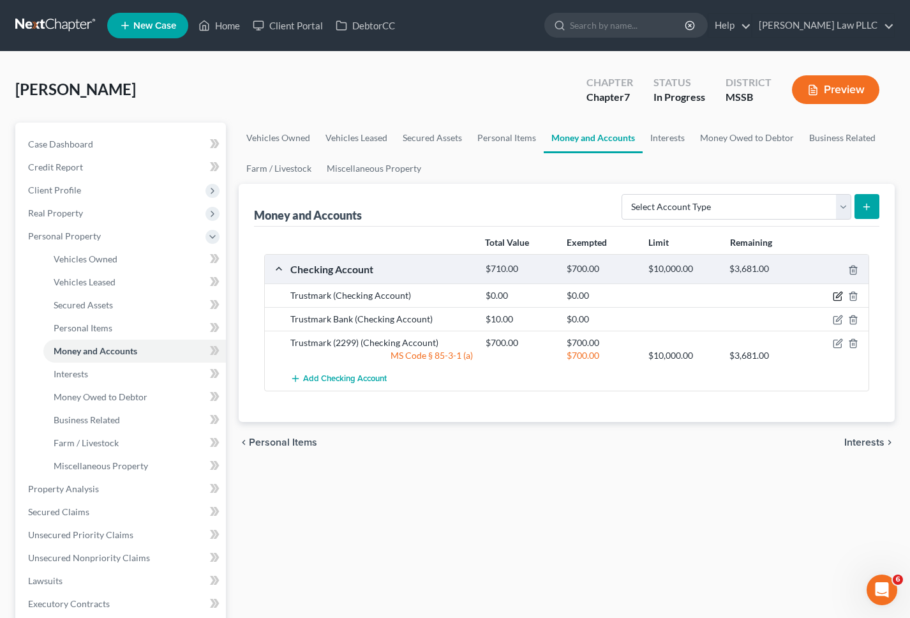
click at [837, 296] on icon "button" at bounding box center [838, 296] width 10 height 10
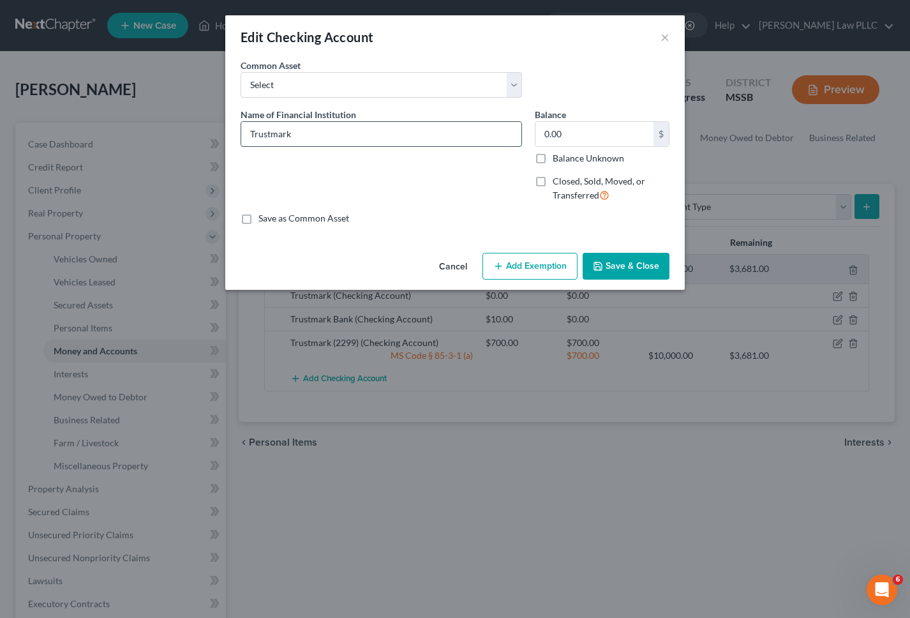
click at [313, 132] on input "Trustmark" at bounding box center [381, 134] width 280 height 24
type input "Trustmark (2680)"
click at [640, 268] on button "Save & Close" at bounding box center [626, 266] width 87 height 27
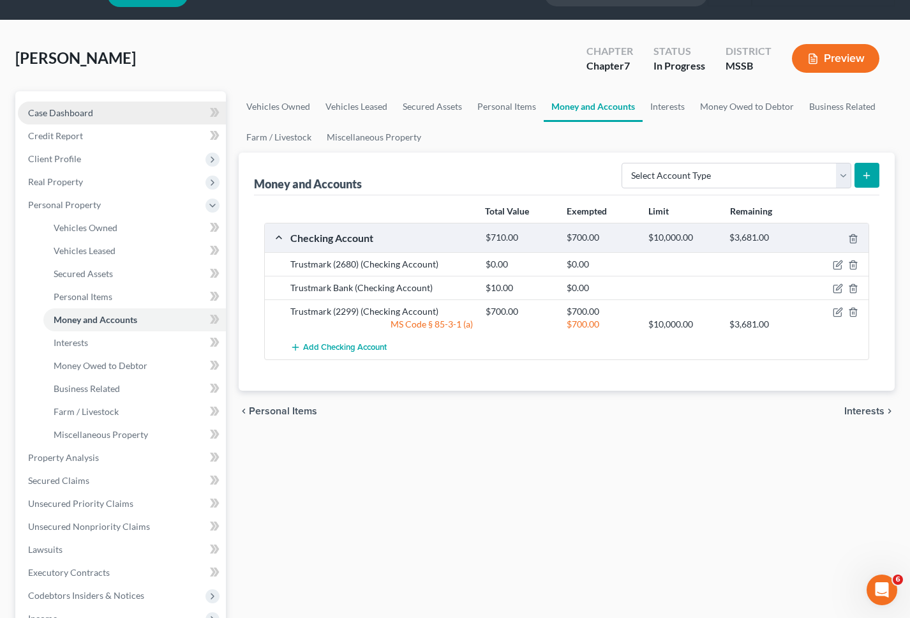
scroll to position [32, 0]
click at [834, 285] on icon "button" at bounding box center [838, 289] width 8 height 8
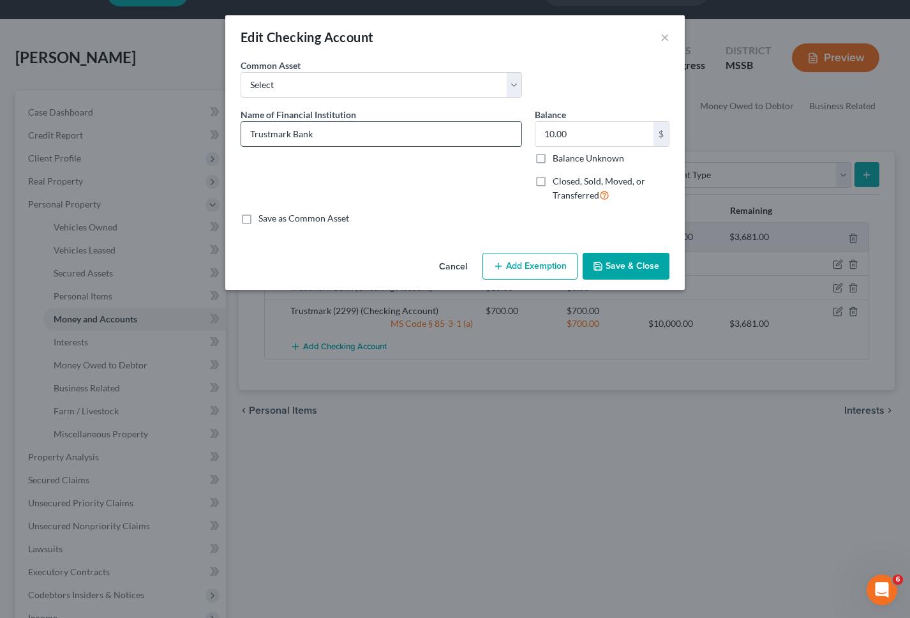
click at [299, 139] on input "Trustmark Bank" at bounding box center [381, 134] width 280 height 24
type input "Sunbelt Federal Credit Union"
type input "5"
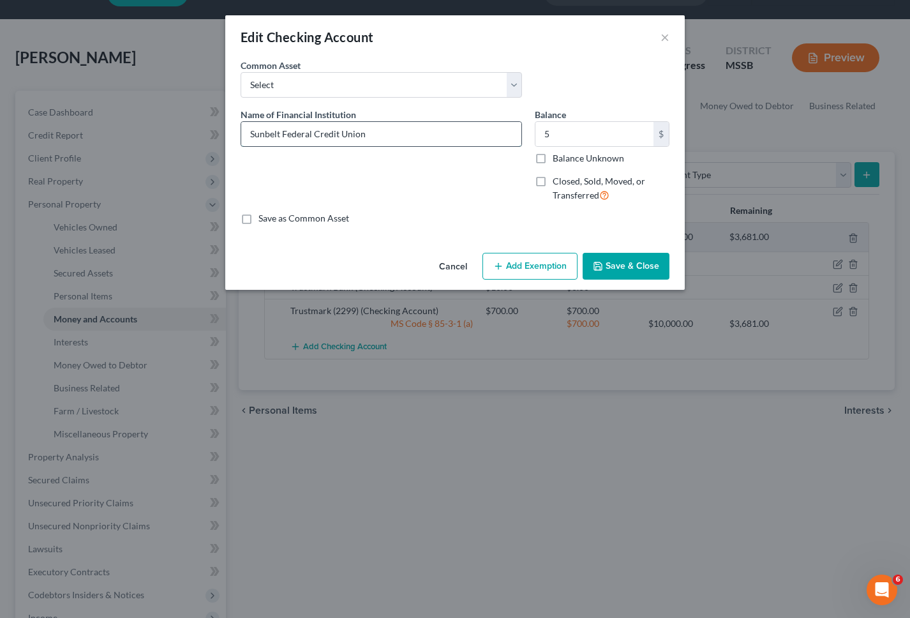
click at [389, 139] on input "Sunbelt Federal Credit Union" at bounding box center [381, 134] width 280 height 24
type input "Sunbelt Federal Credit Union (Savings 1324)"
click at [626, 269] on button "Save & Close" at bounding box center [626, 266] width 87 height 27
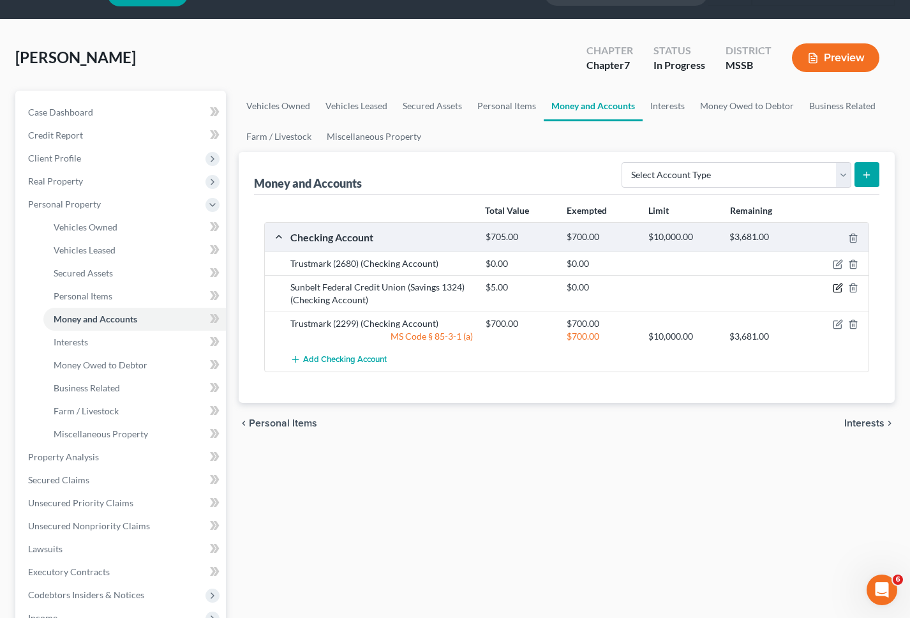
click at [835, 287] on icon "button" at bounding box center [838, 288] width 10 height 10
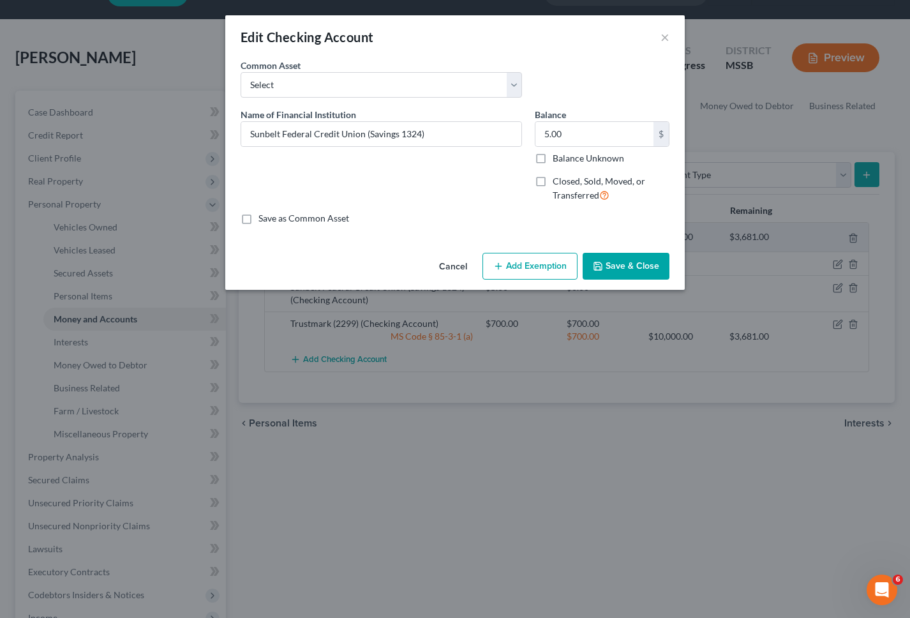
click at [523, 265] on button "Add Exemption" at bounding box center [530, 266] width 95 height 27
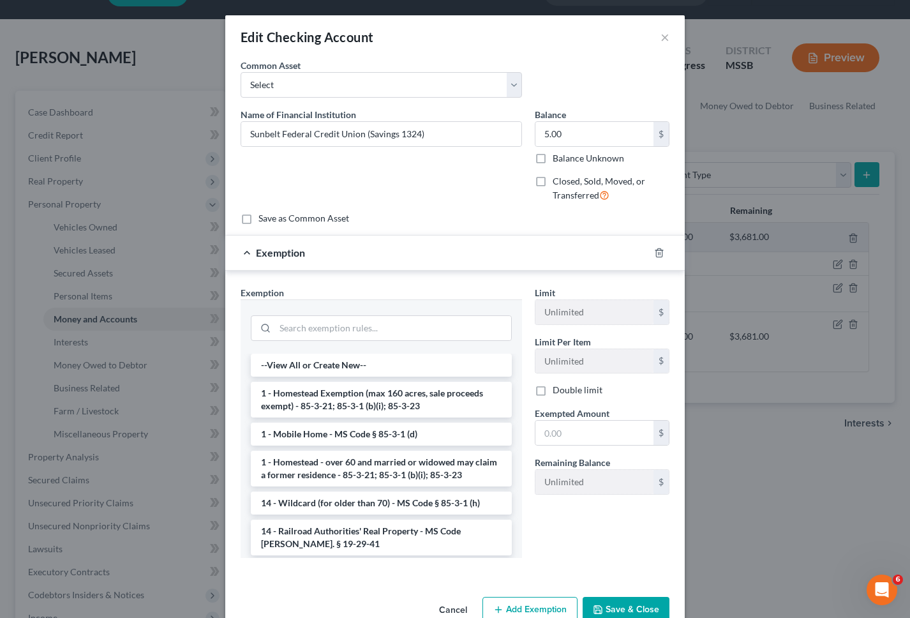
scroll to position [1021, 0]
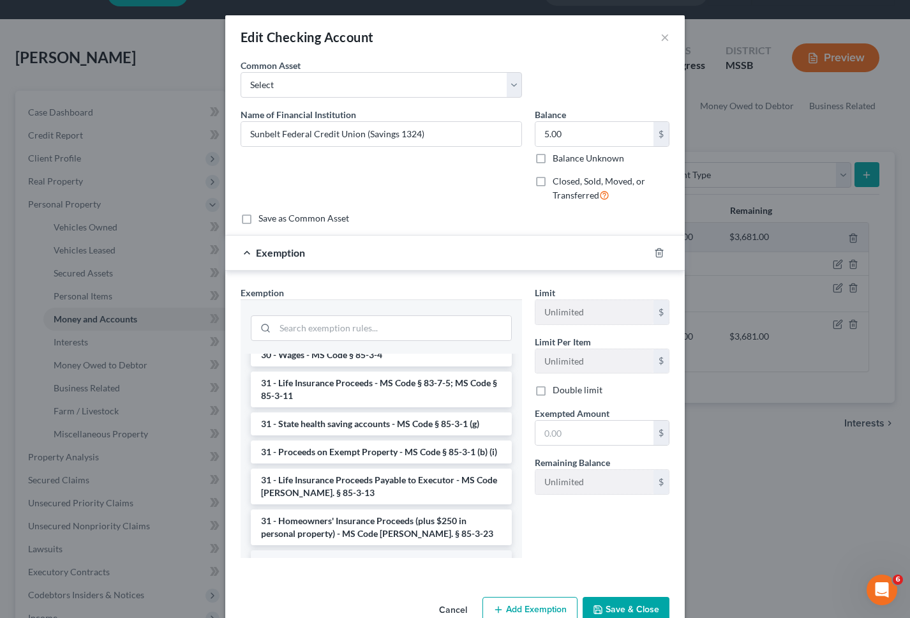
click at [363, 550] on li "6 - Tangible Personal Property - MS Code § 85-3-1 (a)" at bounding box center [381, 561] width 261 height 23
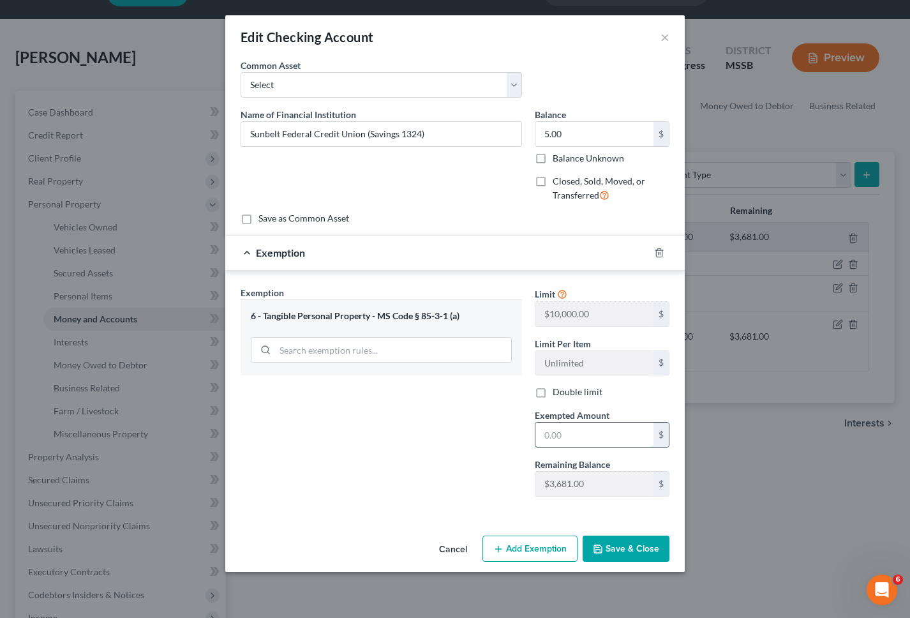
click at [560, 433] on input "text" at bounding box center [595, 435] width 118 height 24
type input "5"
click at [420, 451] on div "Exemption Set must be selected for CA. Exemption * 6 - Tangible Personal Proper…" at bounding box center [381, 396] width 294 height 221
click at [644, 551] on button "Save & Close" at bounding box center [626, 549] width 87 height 27
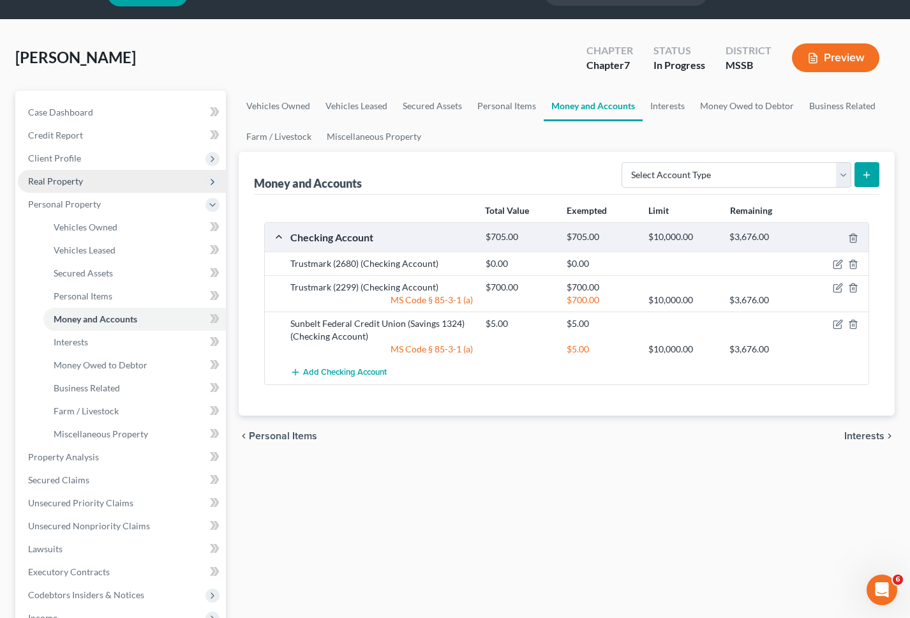
click at [77, 181] on span "Real Property" at bounding box center [55, 181] width 55 height 11
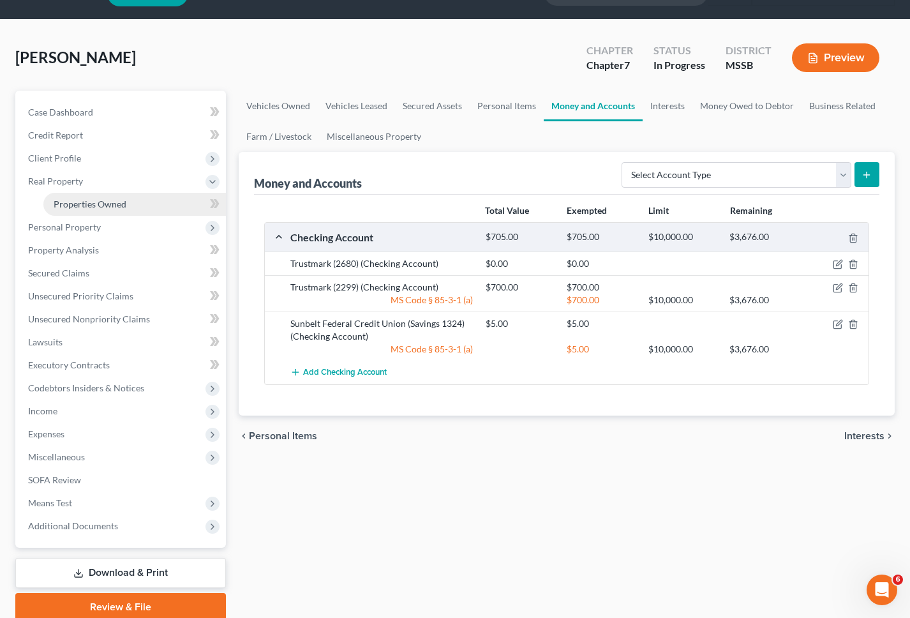
click at [79, 203] on span "Properties Owned" at bounding box center [90, 204] width 73 height 11
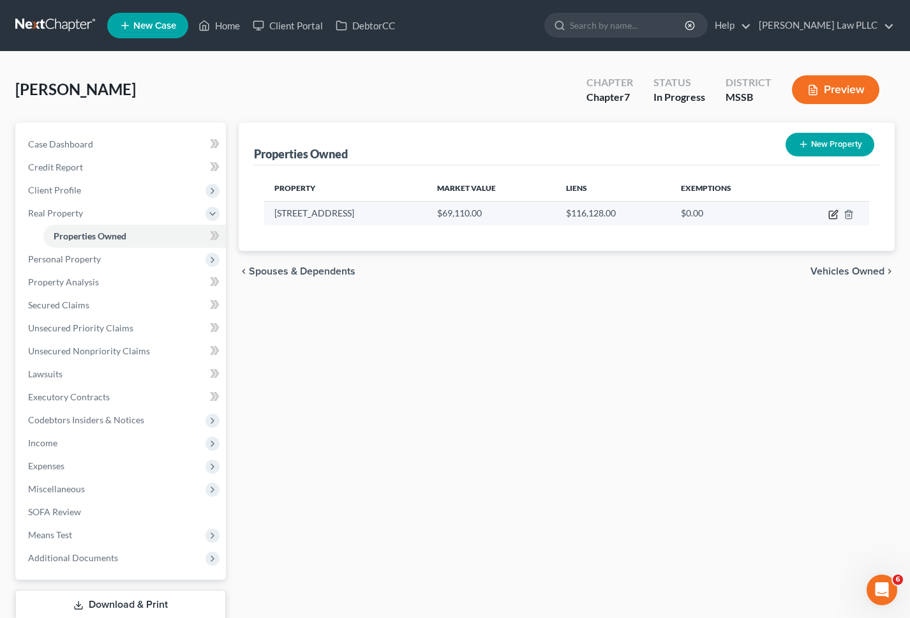
click at [837, 216] on icon "button" at bounding box center [833, 215] width 8 height 8
select select "25"
select select "17"
select select "0"
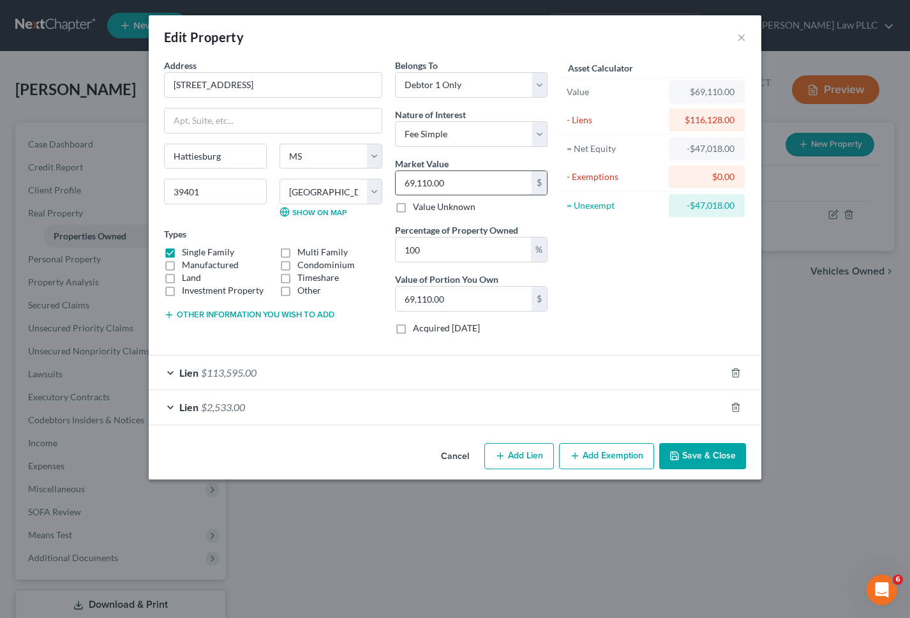
click at [422, 181] on input "69,110.00" at bounding box center [464, 183] width 136 height 24
type input "6"
type input "6.00"
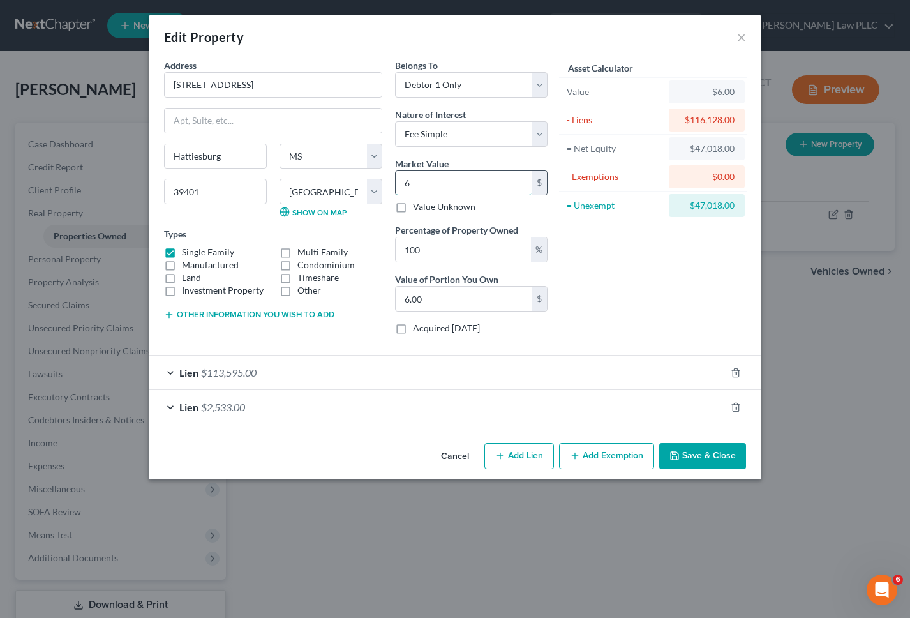
type input "60"
type input "60.00"
type input "600"
type input "600.00"
type input "6007"
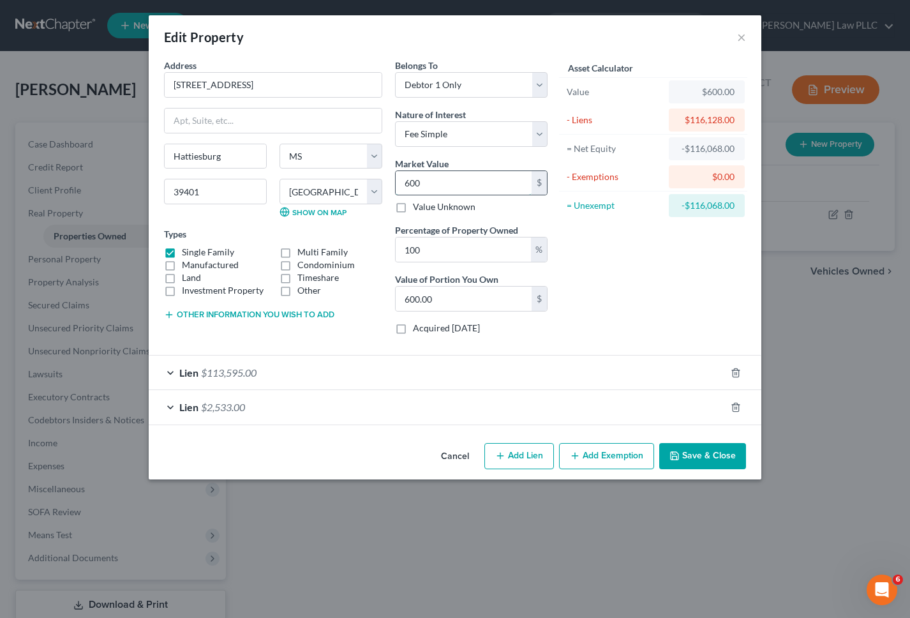
type input "6,007.00"
type input "60070"
type input "60,070.00"
type input "60,070"
click at [615, 287] on div "Asset Calculator Value $60,070.00 - Liens $116,128.00 = Net Equity -$115,528.00…" at bounding box center [653, 202] width 199 height 286
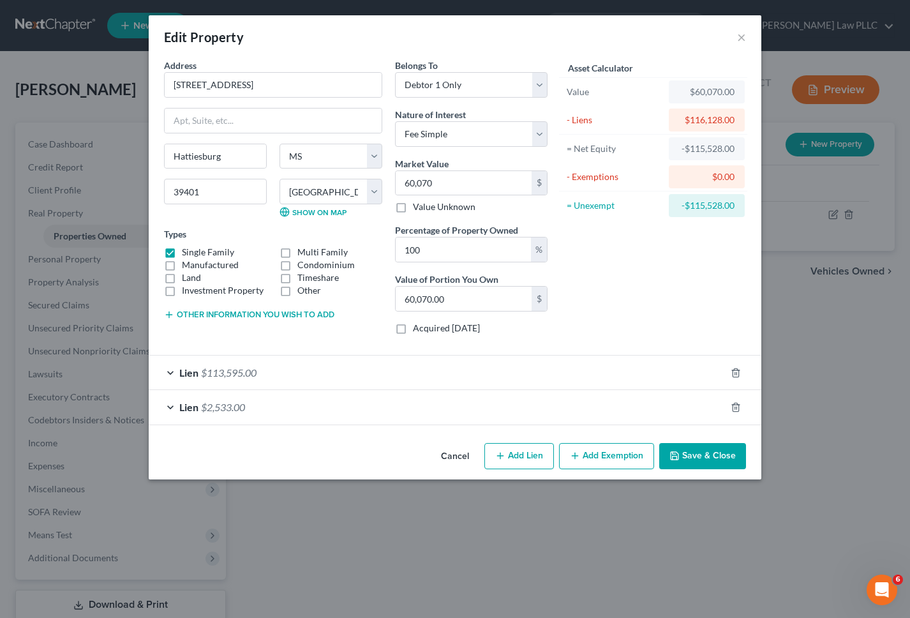
click at [708, 444] on button "Save & Close" at bounding box center [702, 456] width 87 height 27
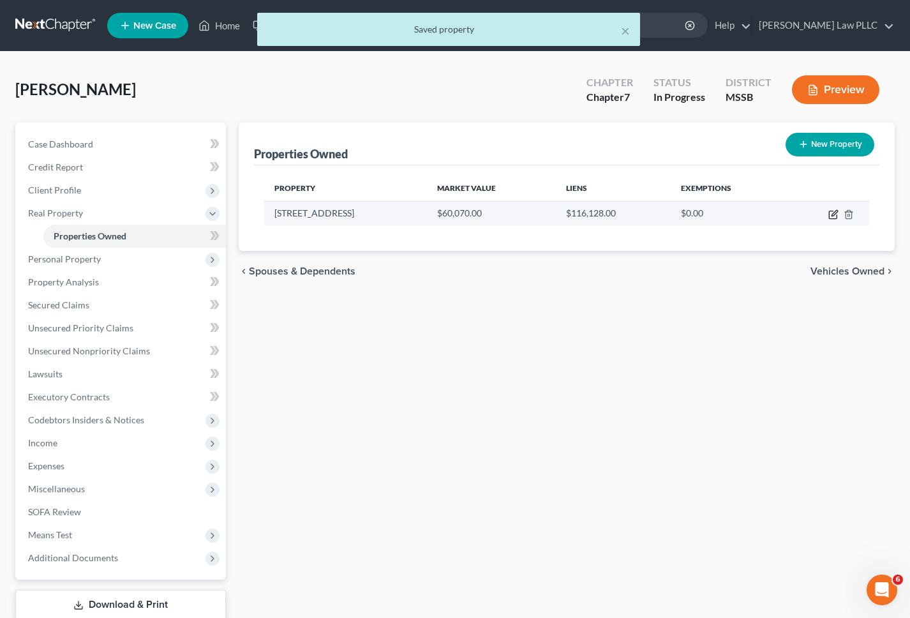
click at [837, 218] on icon "button" at bounding box center [833, 214] width 10 height 10
select select "25"
select select "17"
select select "0"
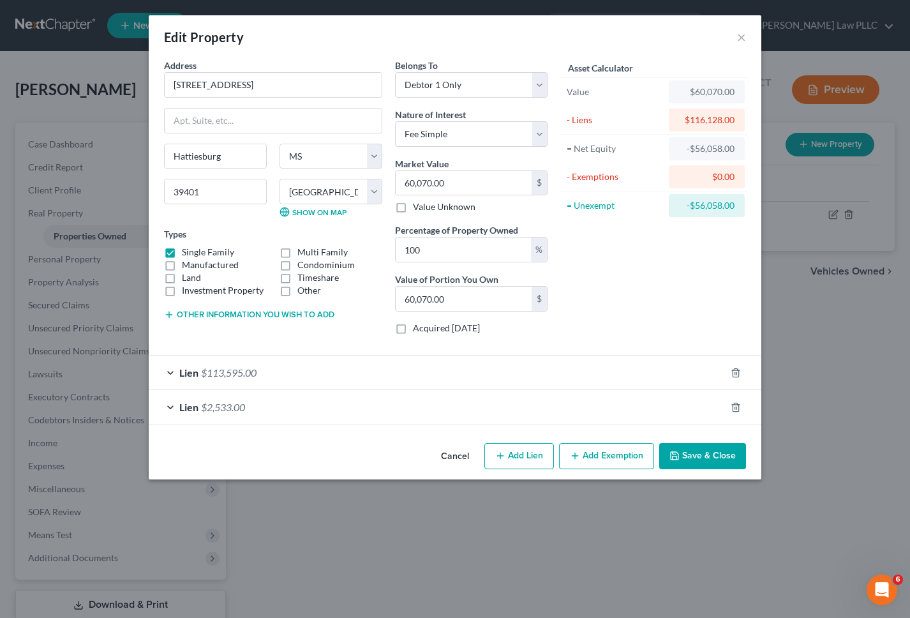
click at [608, 457] on button "Add Exemption" at bounding box center [606, 456] width 95 height 27
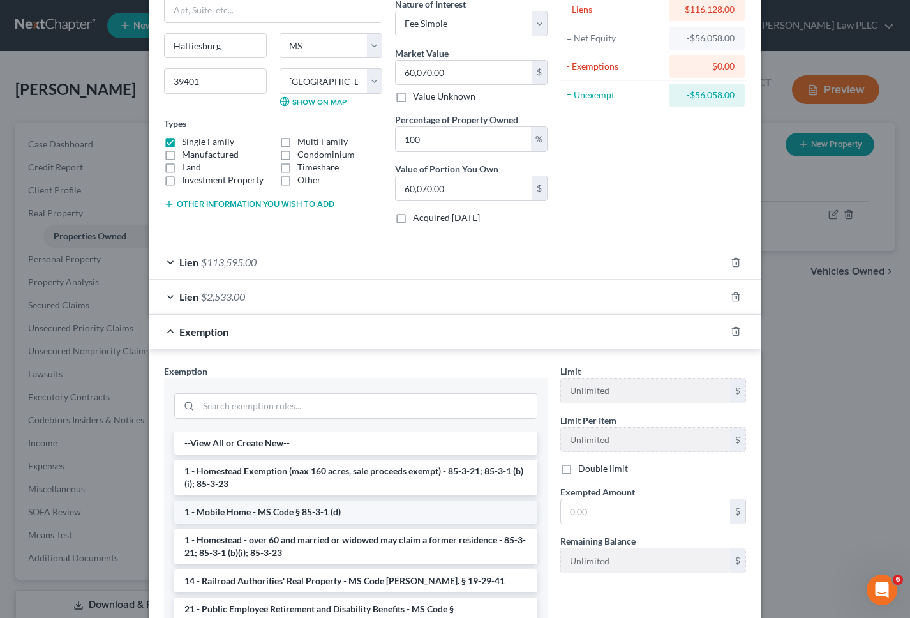
scroll to position [115, 0]
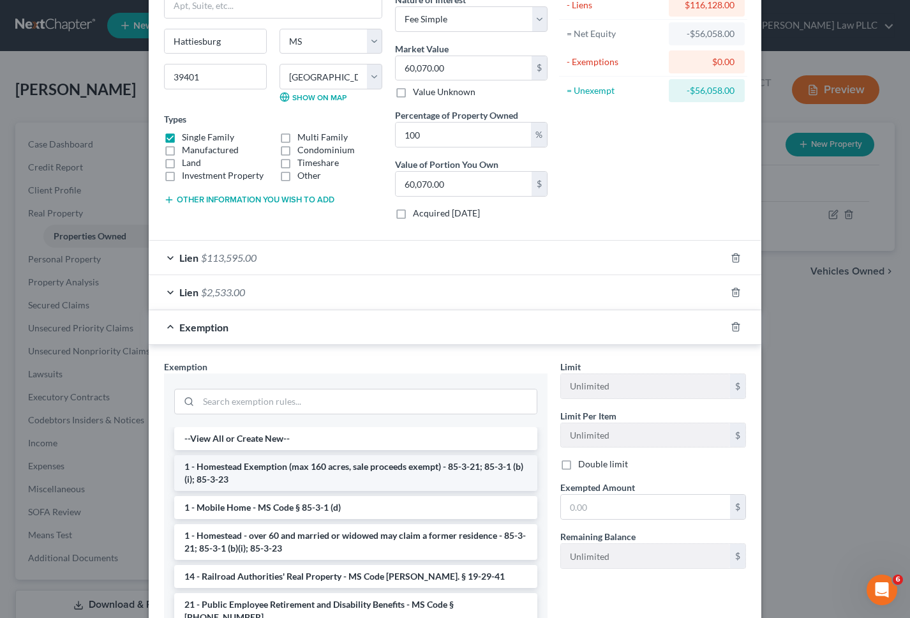
click at [266, 467] on li "1 - Homestead Exemption (max 160 acres, sale proceeds exempt) - 85-3-21; 85-3-1…" at bounding box center [355, 473] width 363 height 36
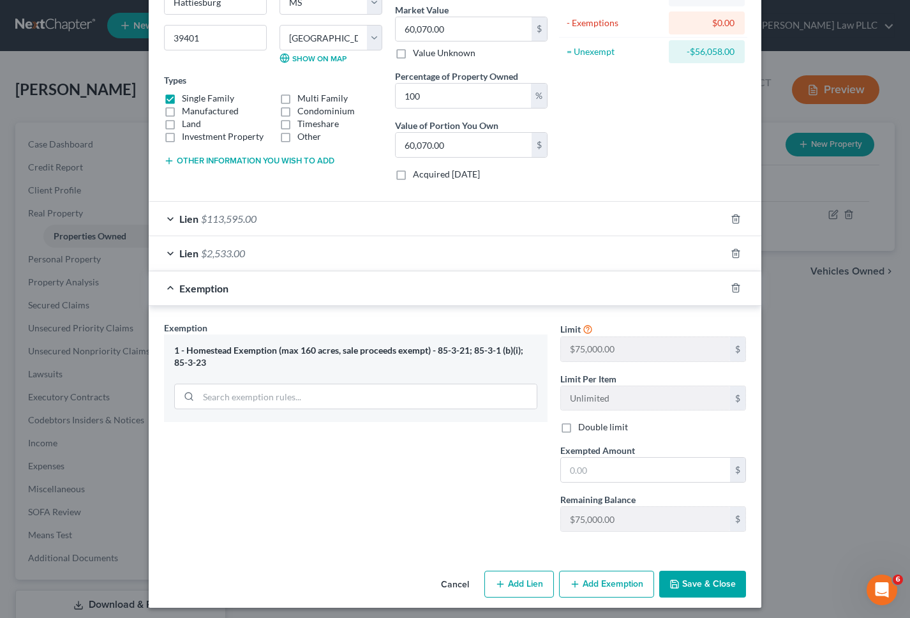
scroll to position [159, 0]
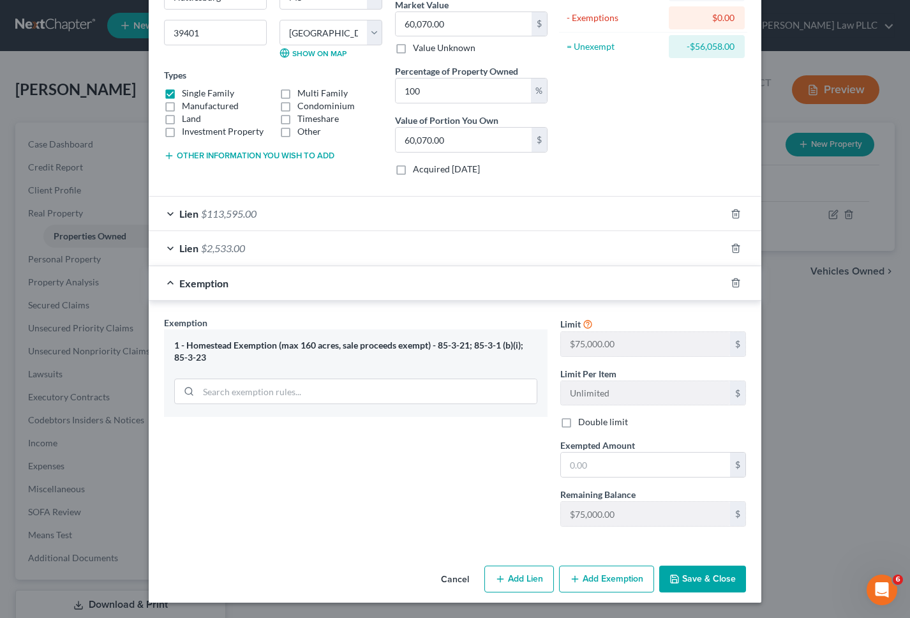
click at [701, 576] on button "Save & Close" at bounding box center [702, 579] width 87 height 27
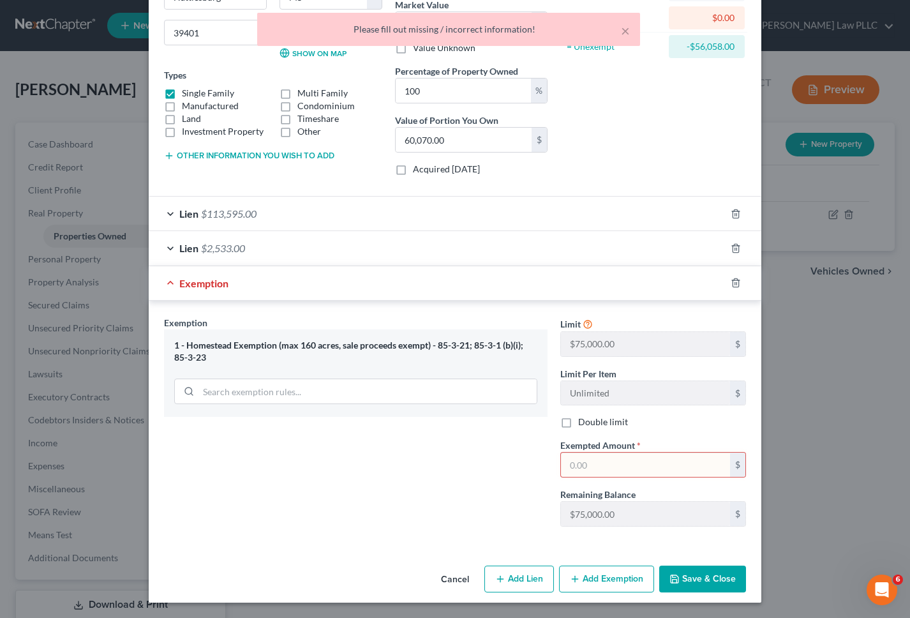
click at [611, 465] on input "text" at bounding box center [645, 465] width 169 height 24
type input "75,000"
click at [705, 583] on button "Save & Close" at bounding box center [702, 579] width 87 height 27
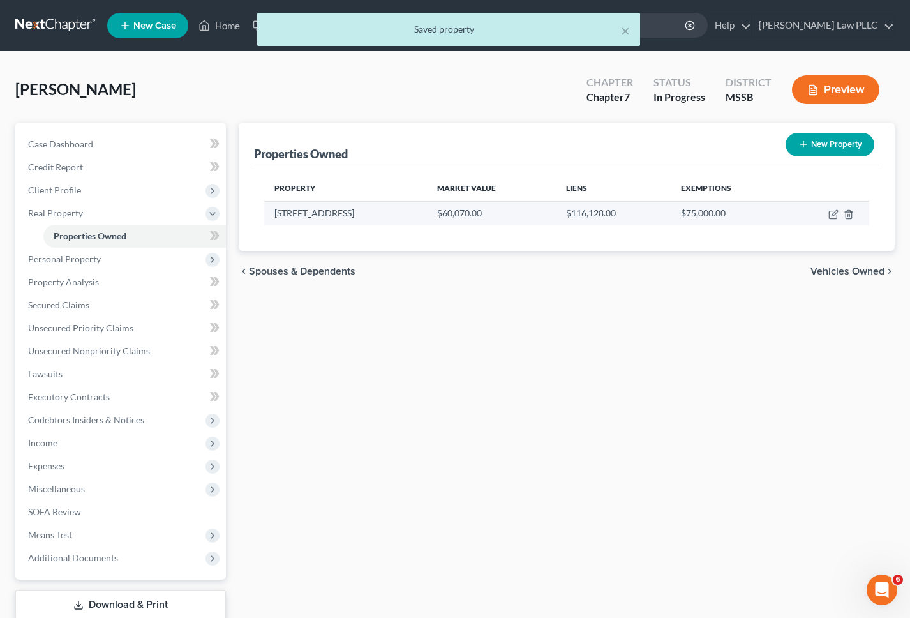
click at [519, 214] on td "$60,070.00" at bounding box center [491, 213] width 129 height 24
click at [832, 213] on icon "button" at bounding box center [833, 214] width 10 height 10
select select "25"
select select "17"
select select "0"
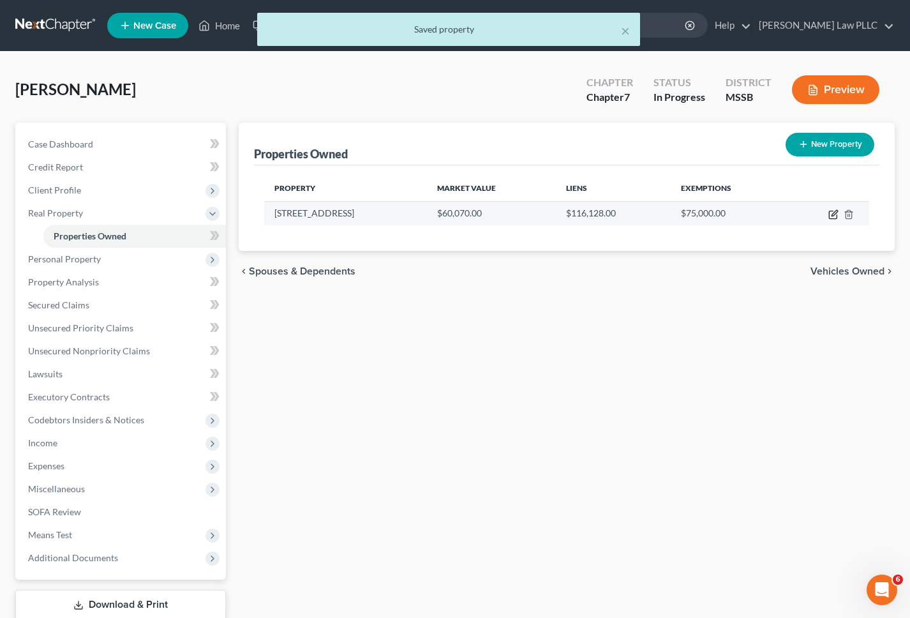
select select "0"
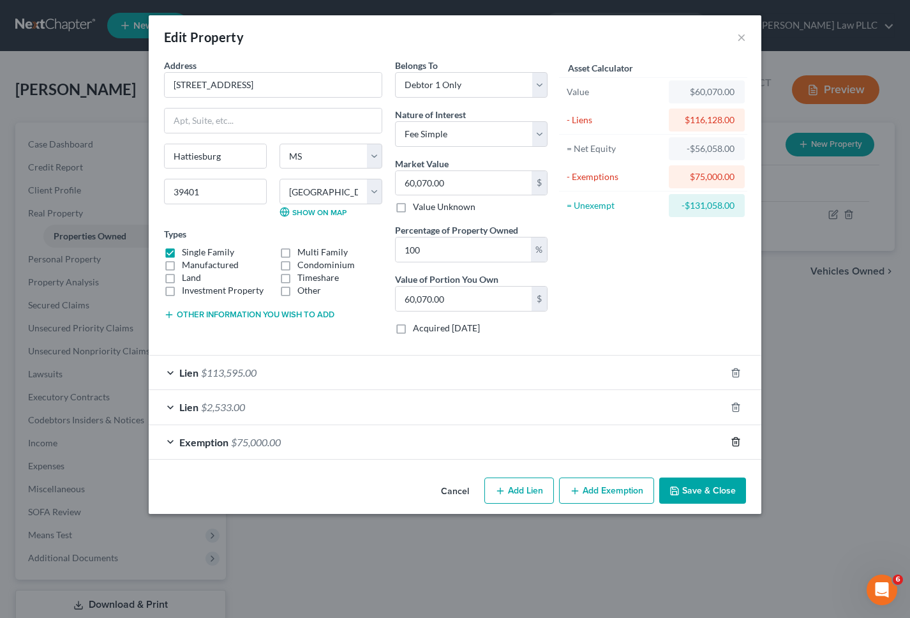
click at [738, 442] on icon "button" at bounding box center [736, 442] width 10 height 10
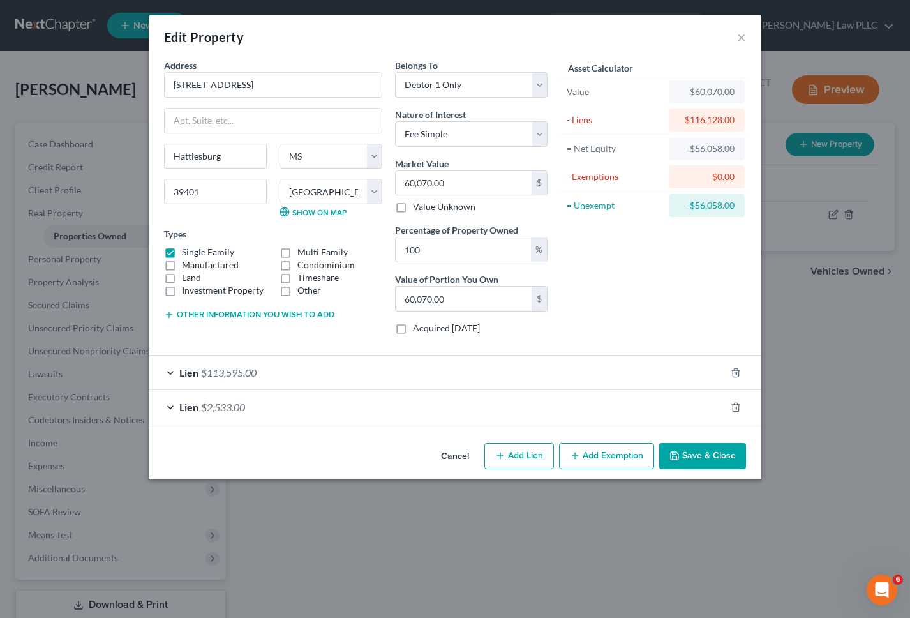
click at [710, 463] on button "Save & Close" at bounding box center [702, 456] width 87 height 27
